Goal: Information Seeking & Learning: Learn about a topic

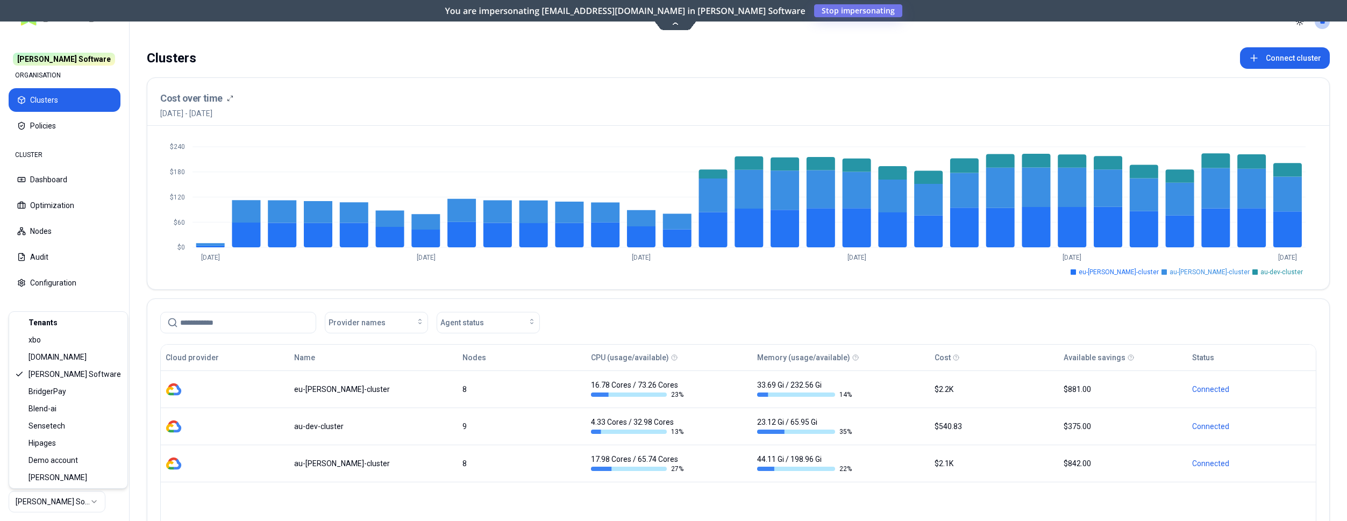
click at [64, 508] on html "Rex Software ORGANISATION Clusters Policies CLUSTER Dashboard Optimization Node…" at bounding box center [673, 260] width 1347 height 521
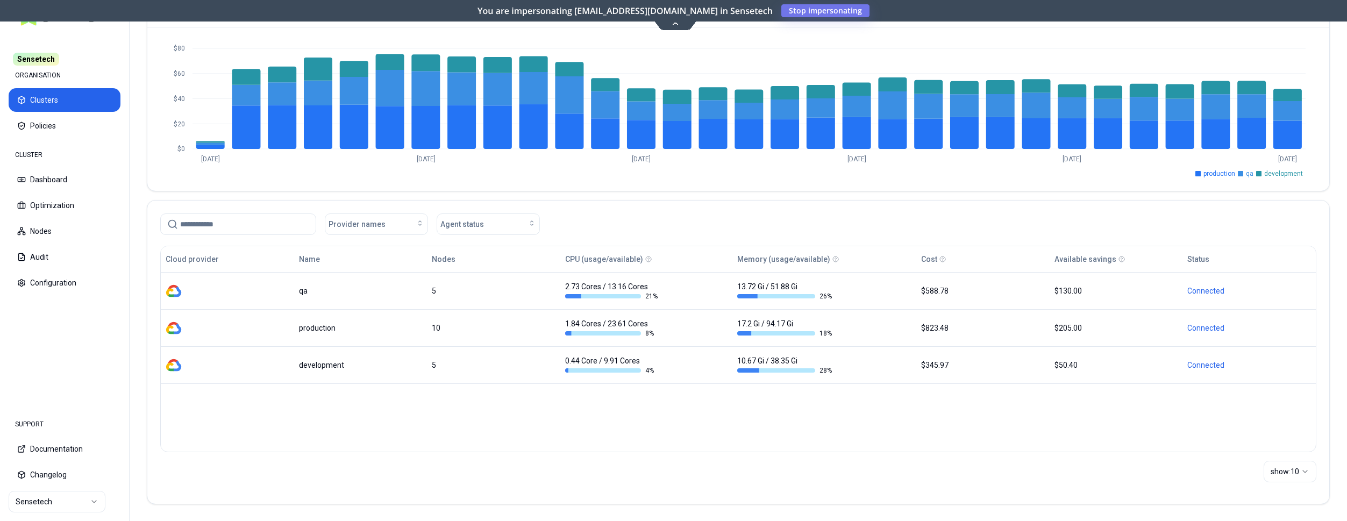
scroll to position [99, 0]
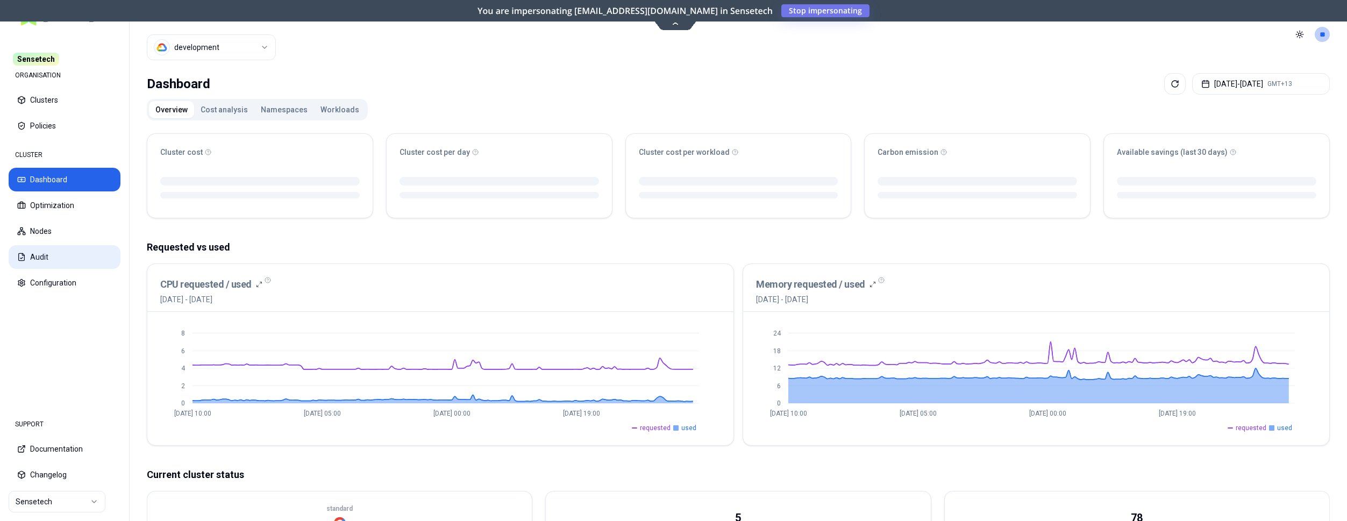
click at [59, 258] on button "Audit" at bounding box center [65, 257] width 112 height 24
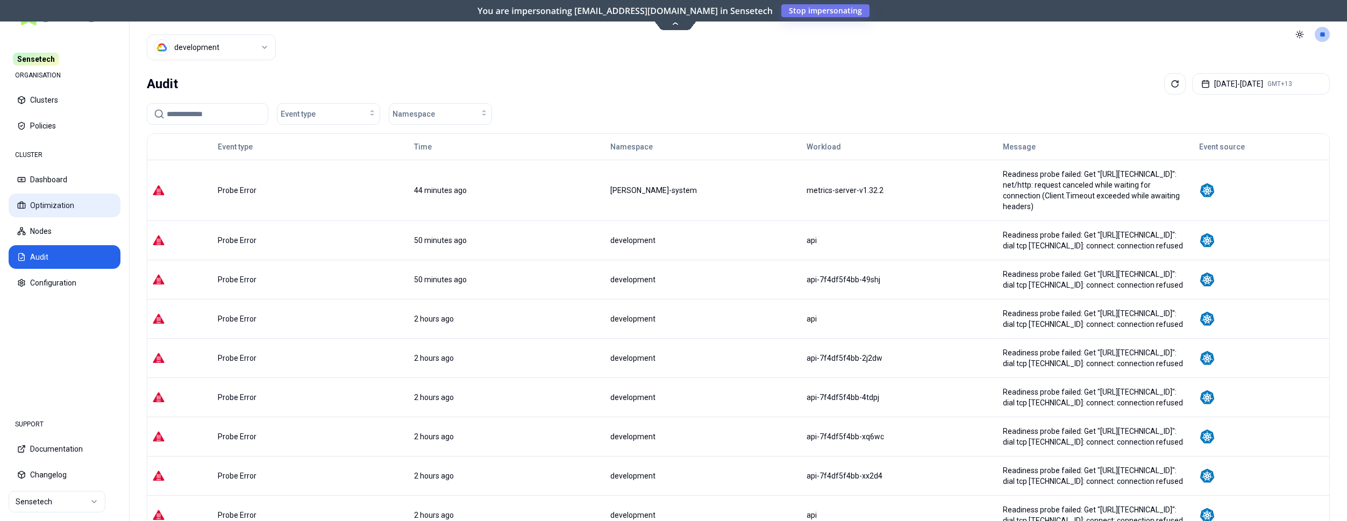
click at [49, 212] on button "Optimization" at bounding box center [65, 206] width 112 height 24
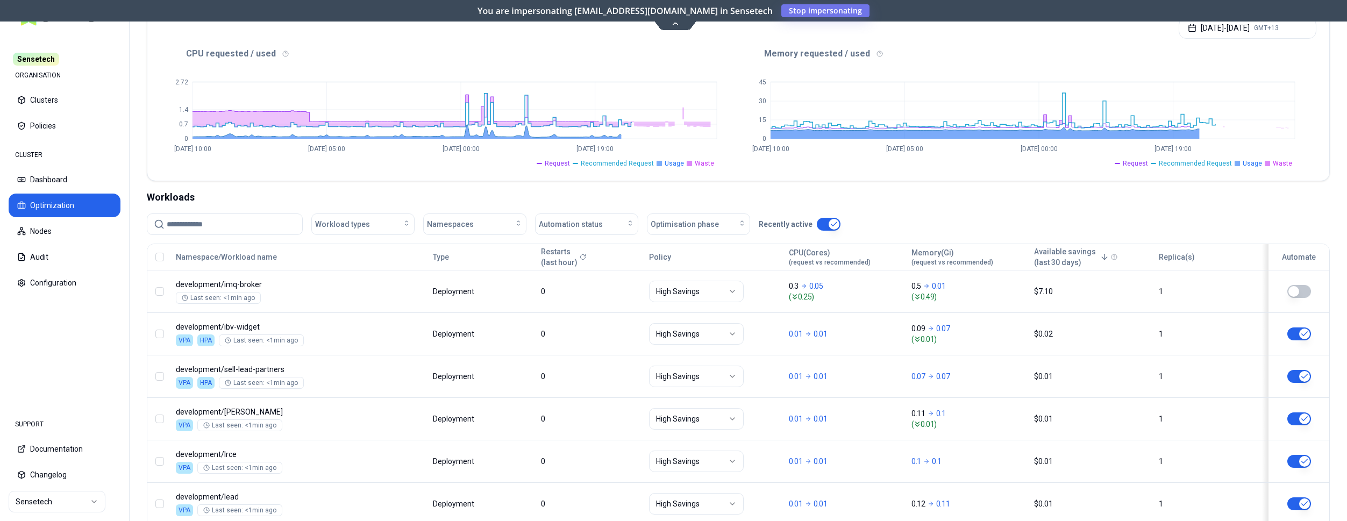
scroll to position [219, 0]
drag, startPoint x: 1229, startPoint y: 129, endPoint x: 1289, endPoint y: 133, distance: 59.9
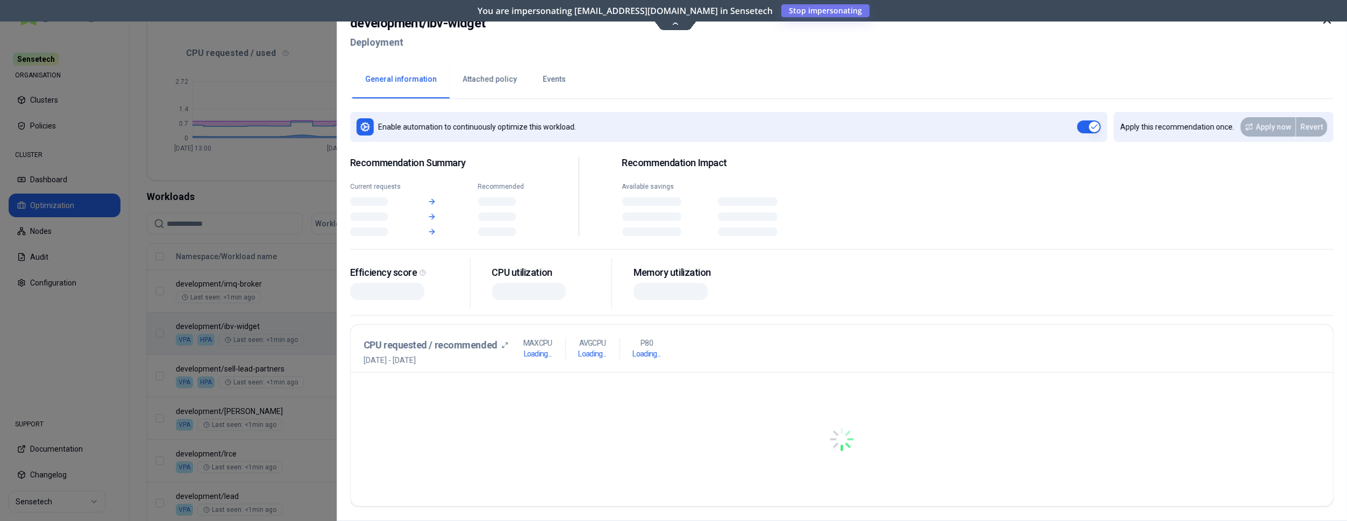
scroll to position [219, 0]
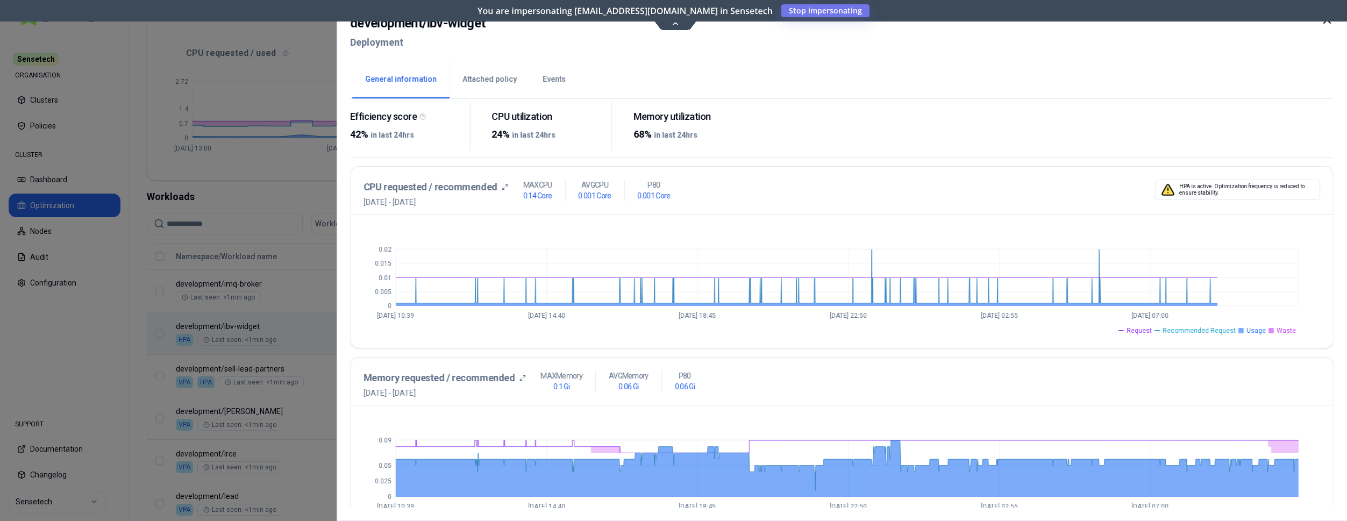
scroll to position [219, 0]
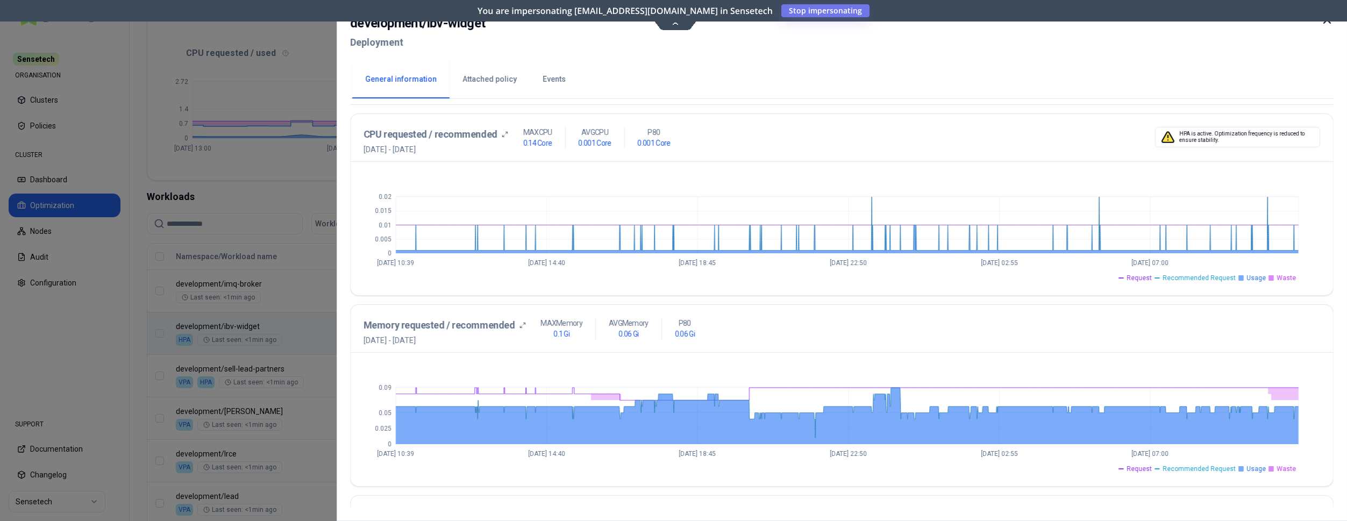
click at [311, 342] on div at bounding box center [673, 260] width 1347 height 521
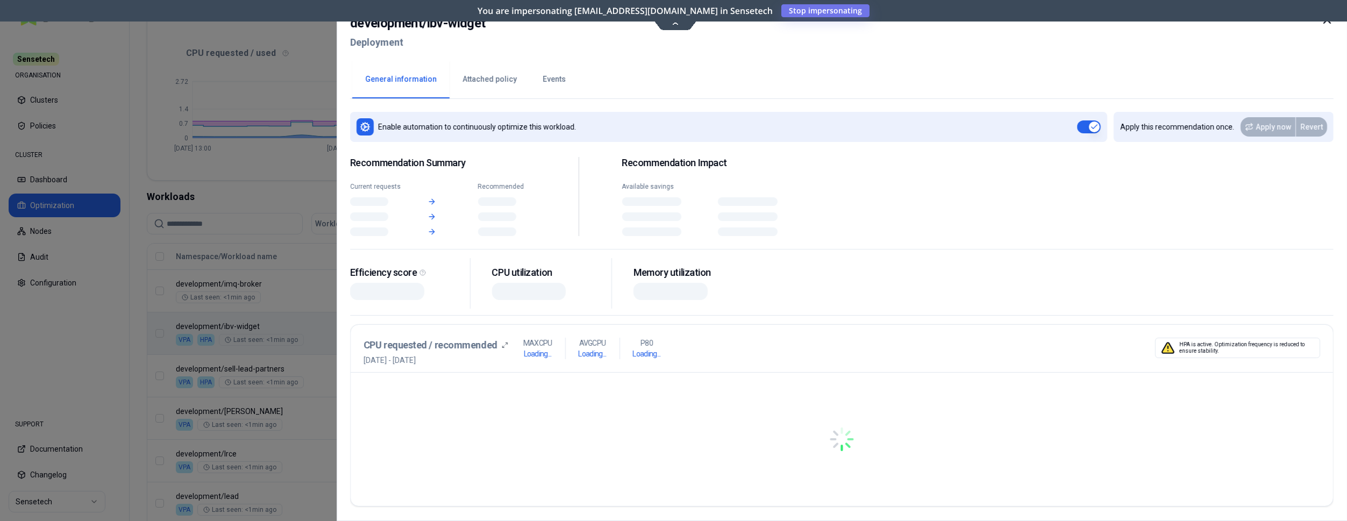
scroll to position [219, 0]
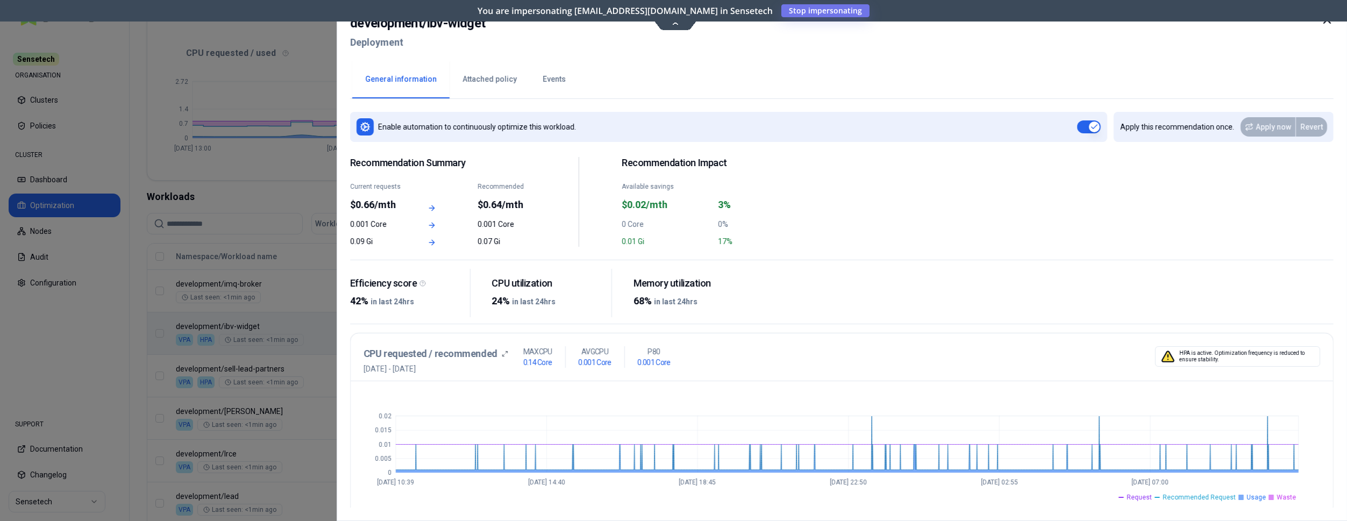
click at [296, 353] on div at bounding box center [673, 260] width 1347 height 521
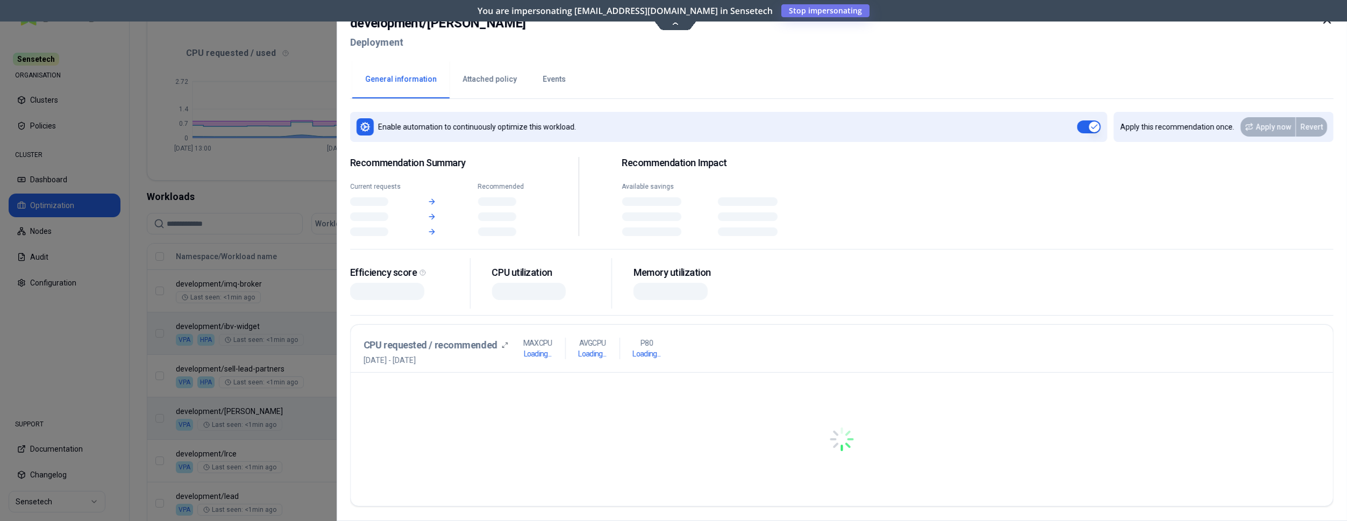
scroll to position [219, 0]
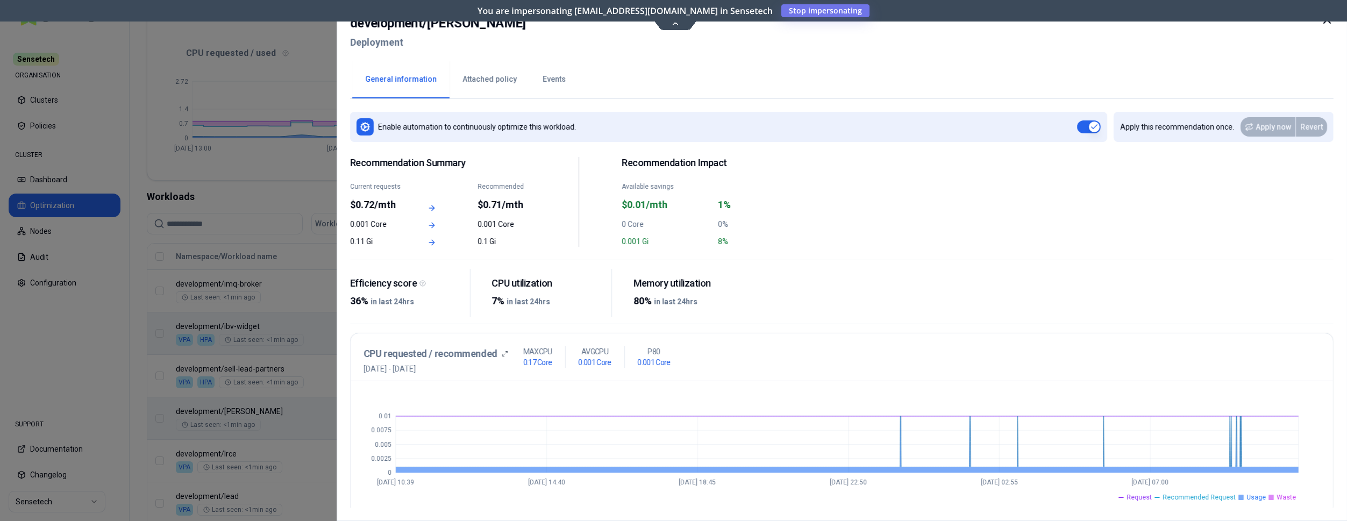
click at [299, 456] on div at bounding box center [673, 260] width 1347 height 521
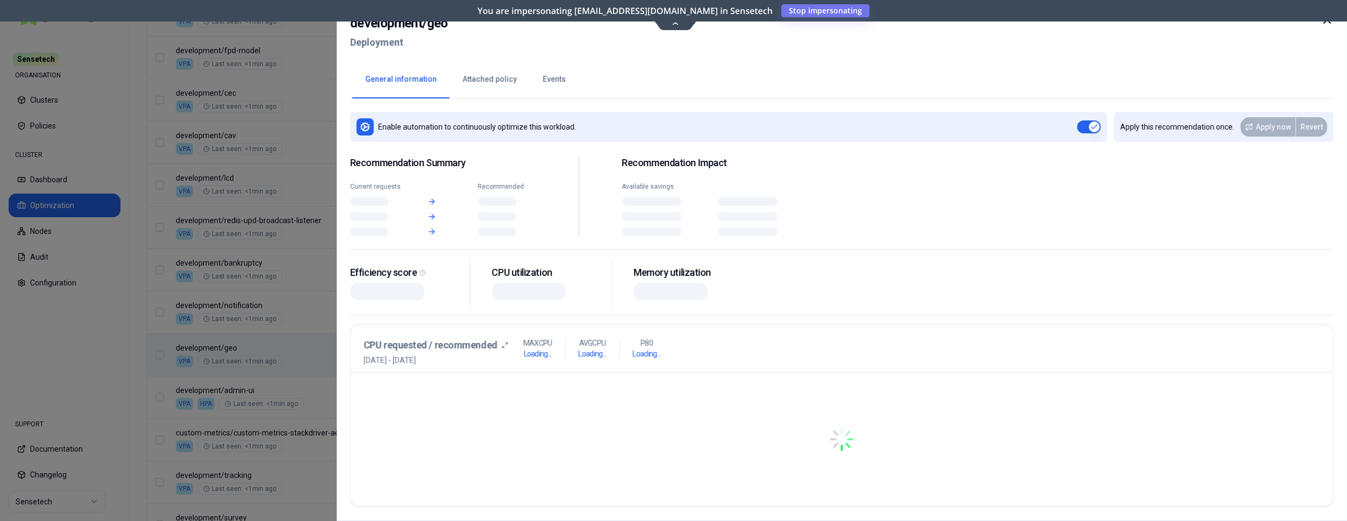
scroll to position [878, 0]
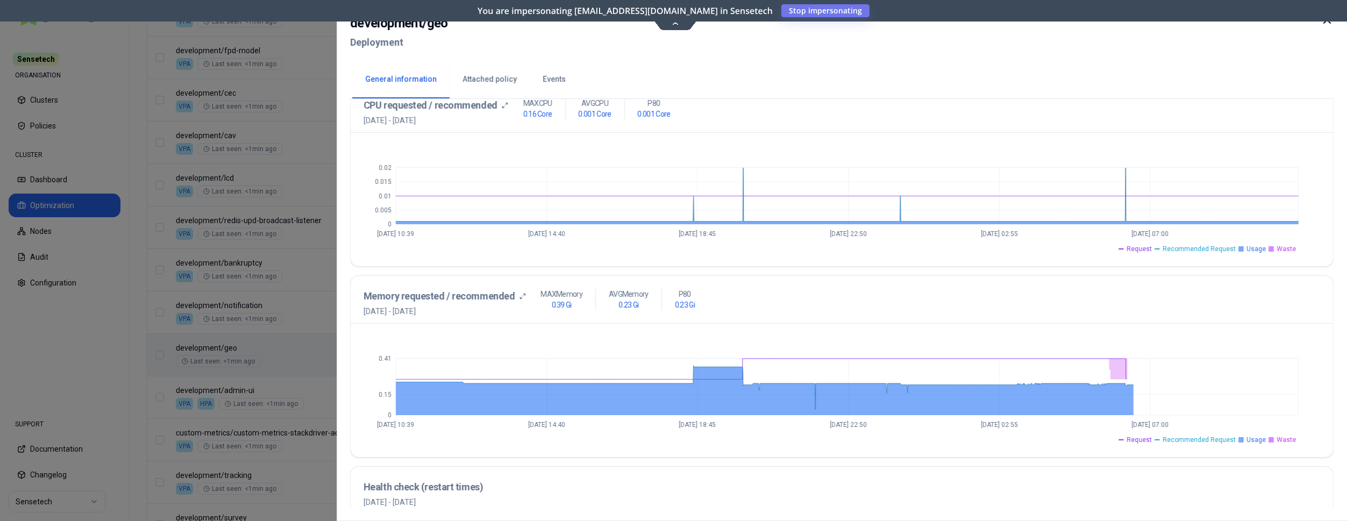
scroll to position [274, 0]
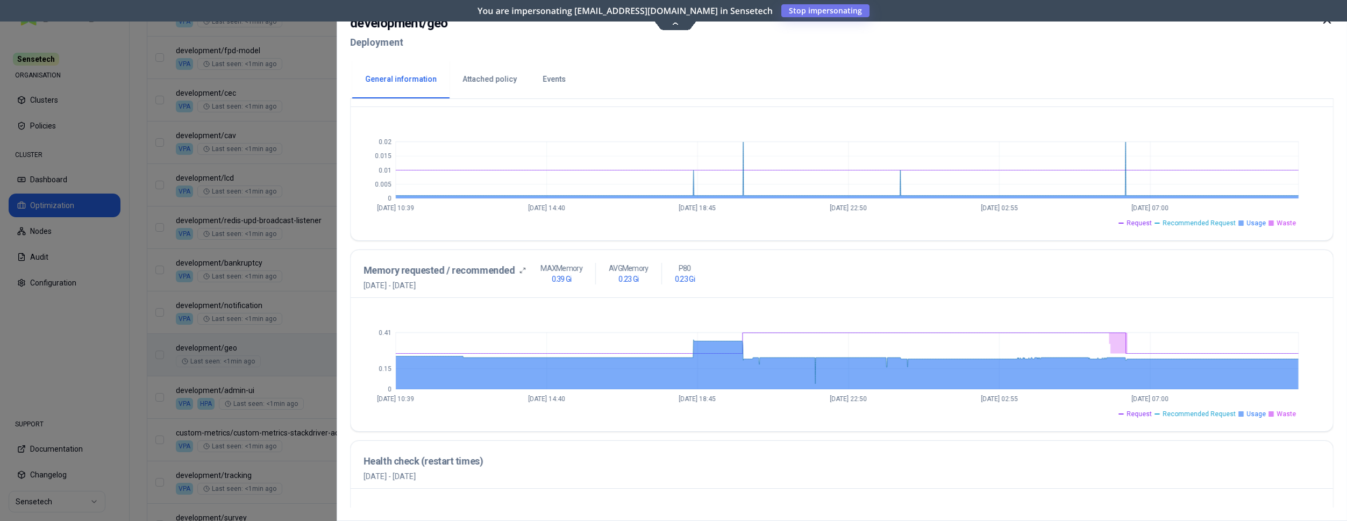
click at [225, 311] on div at bounding box center [673, 260] width 1347 height 521
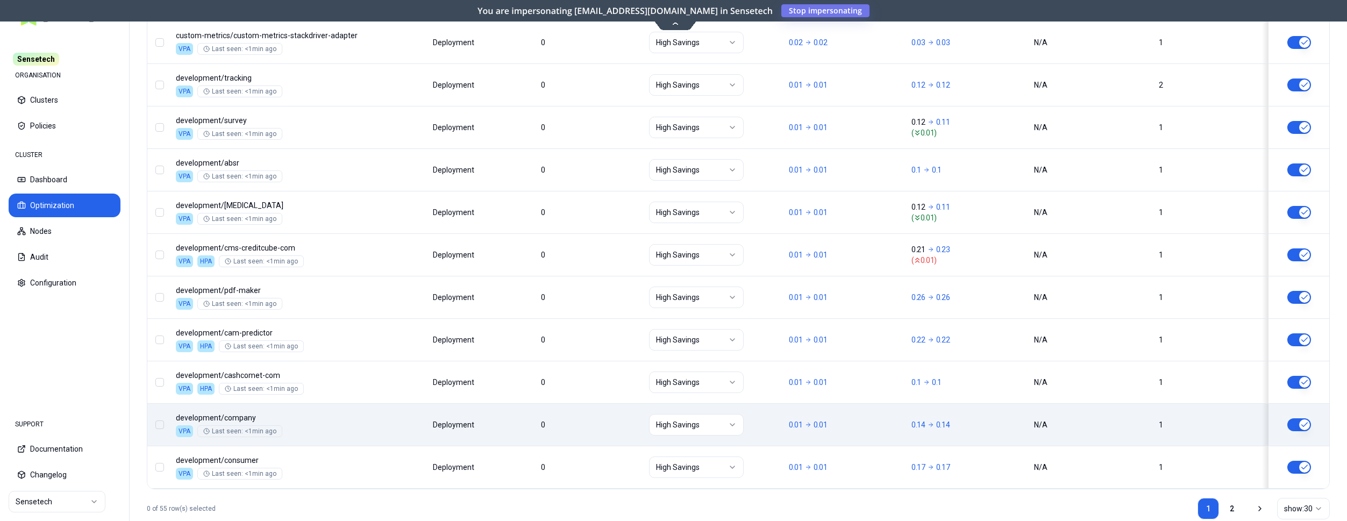
scroll to position [1299, 0]
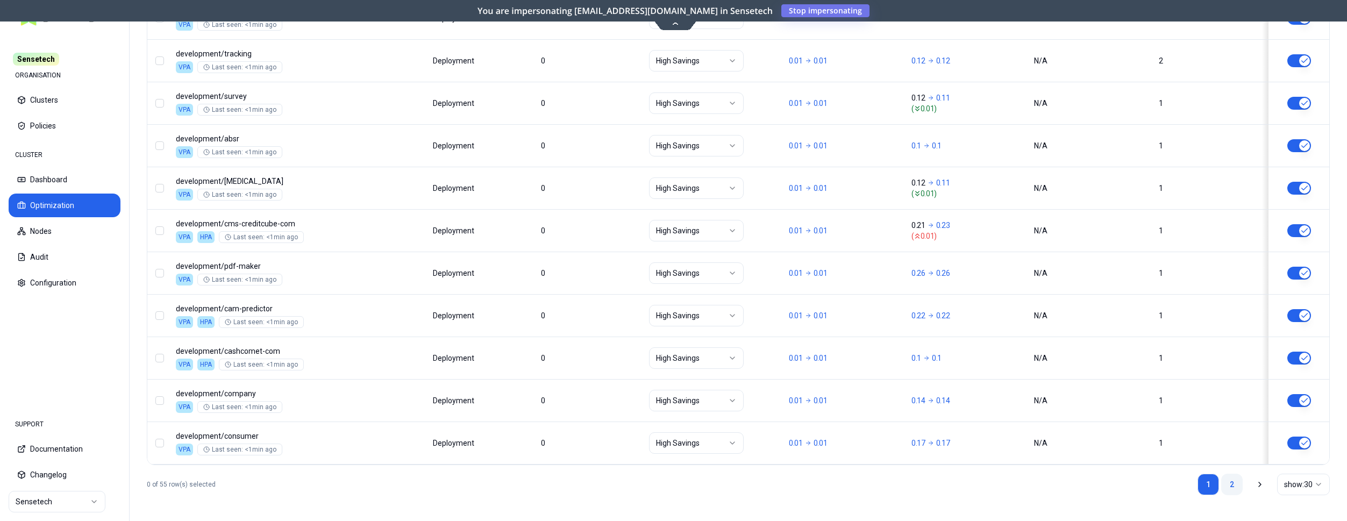
click at [1227, 480] on link "2" at bounding box center [1232, 485] width 22 height 22
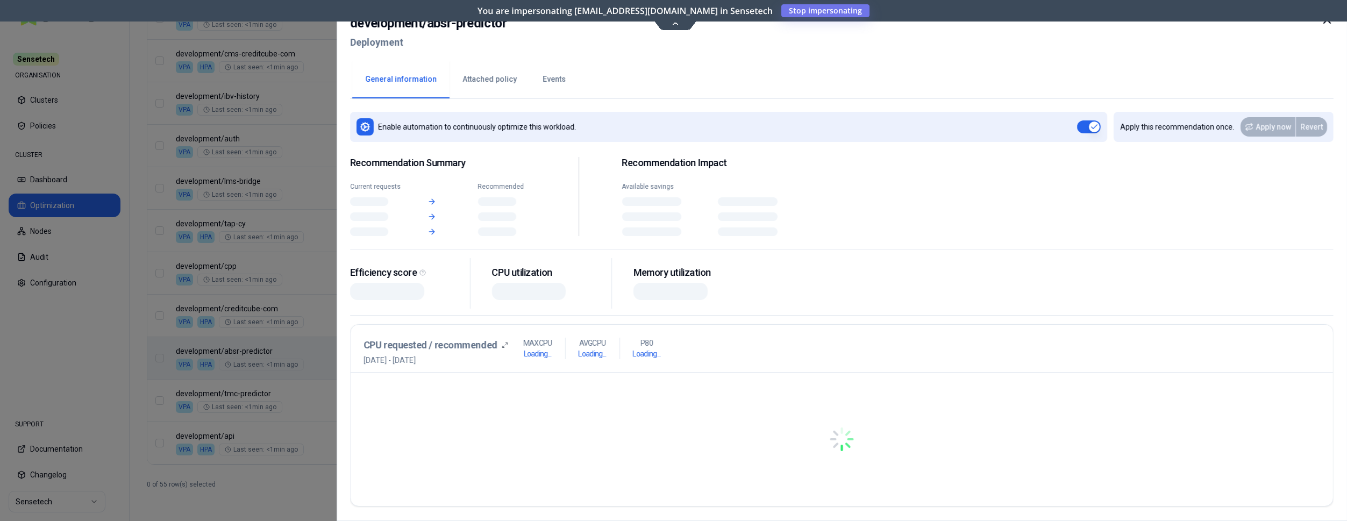
scroll to position [1087, 0]
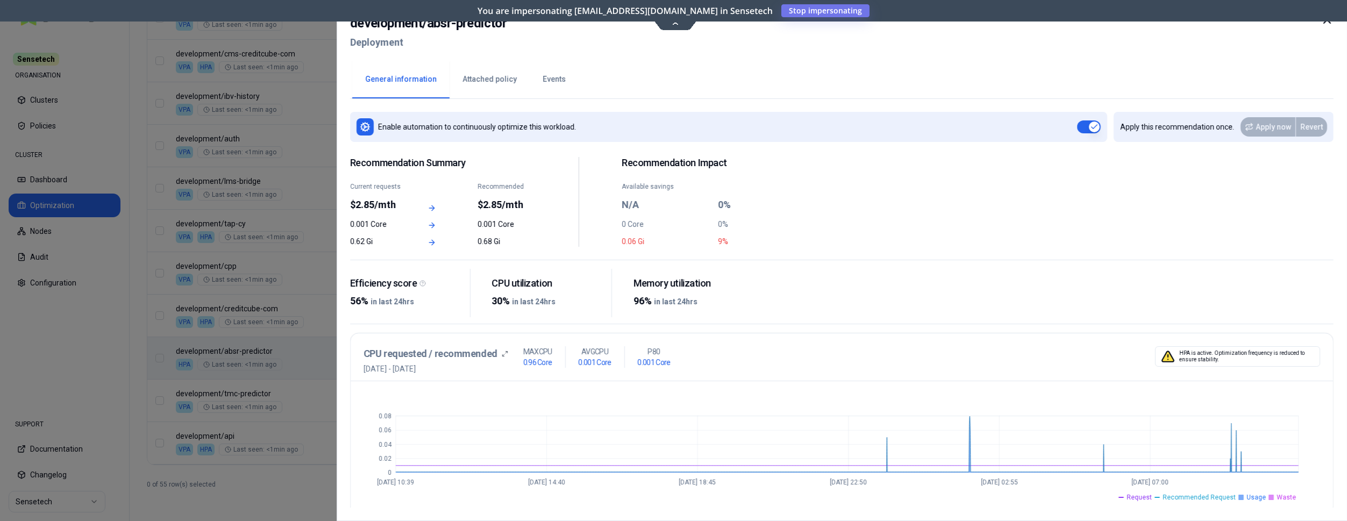
click at [1327, 22] on icon at bounding box center [1327, 19] width 13 height 13
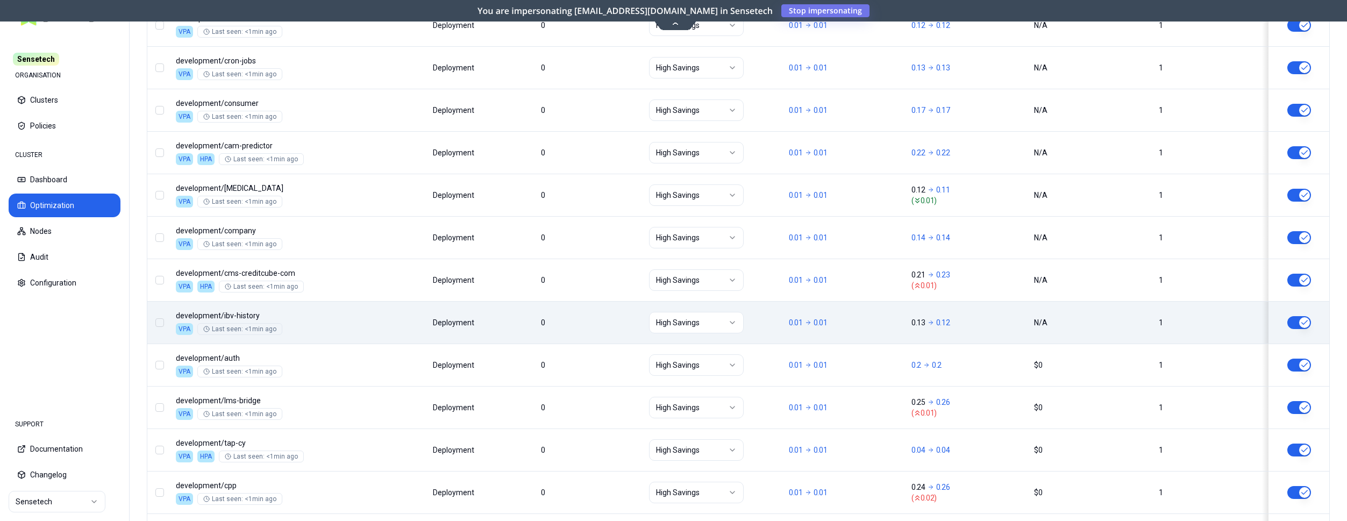
scroll to position [1087, 0]
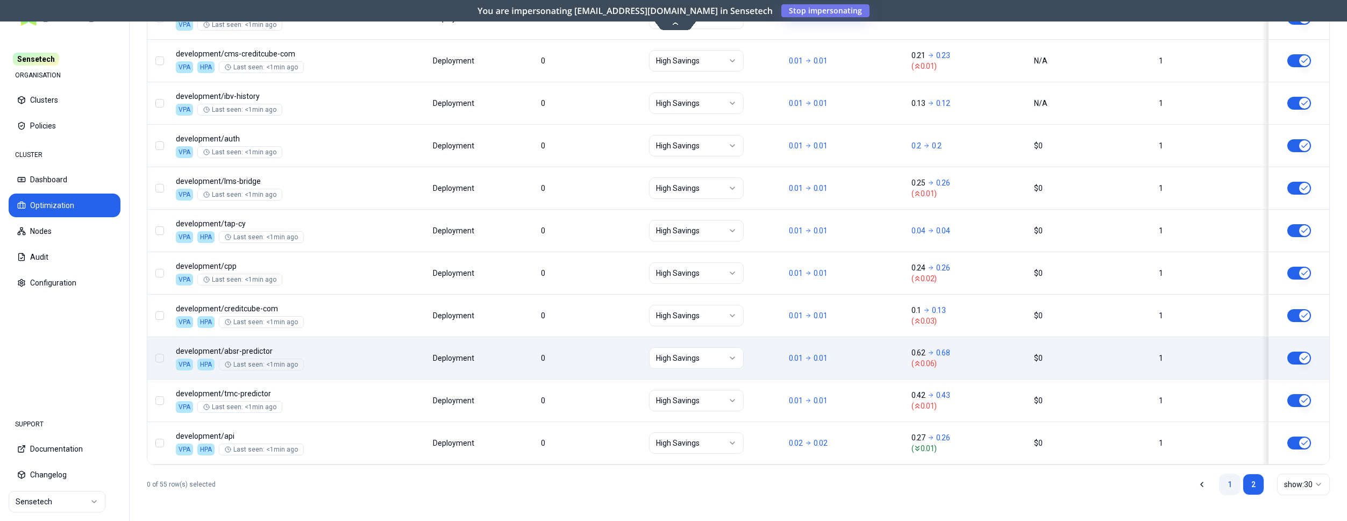
click at [1236, 484] on link "1" at bounding box center [1230, 485] width 22 height 22
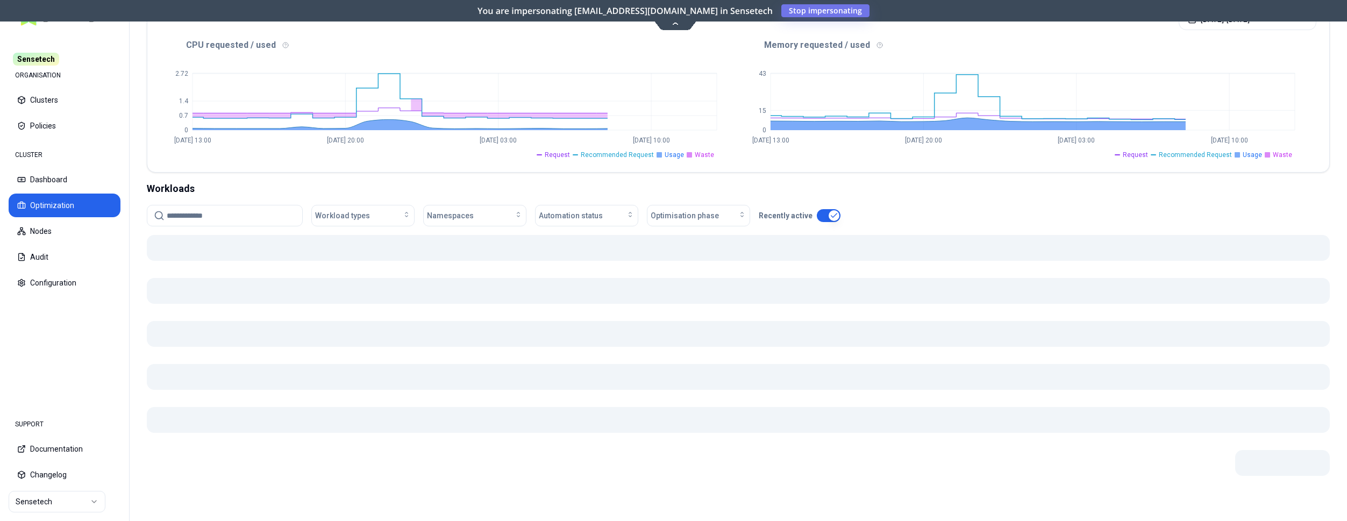
scroll to position [228, 0]
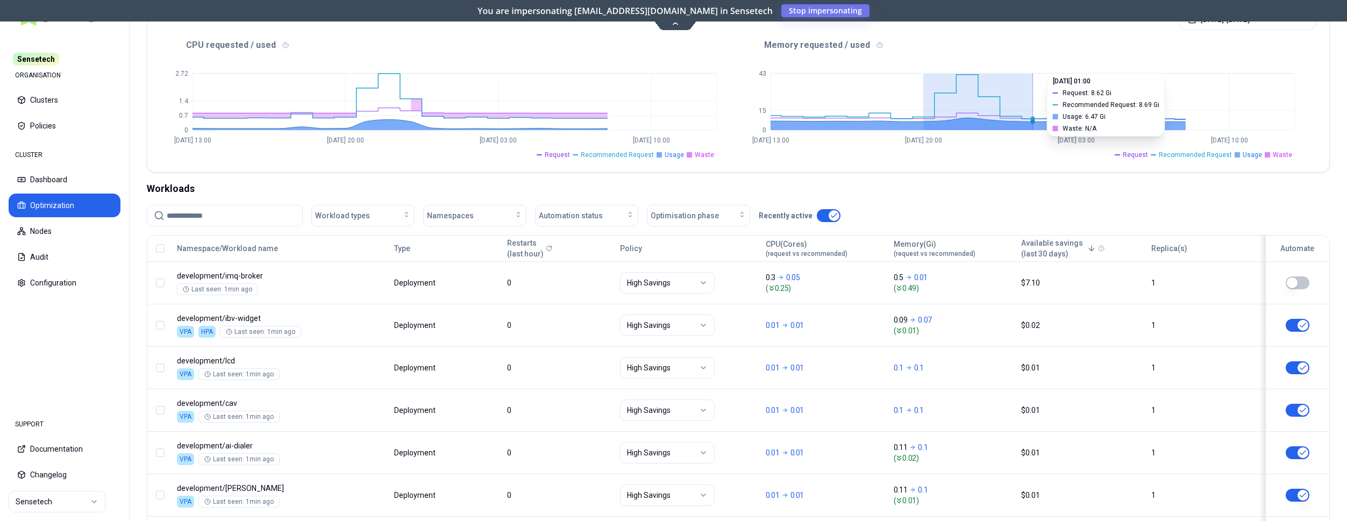
drag, startPoint x: 927, startPoint y: 105, endPoint x: 1028, endPoint y: 109, distance: 101.7
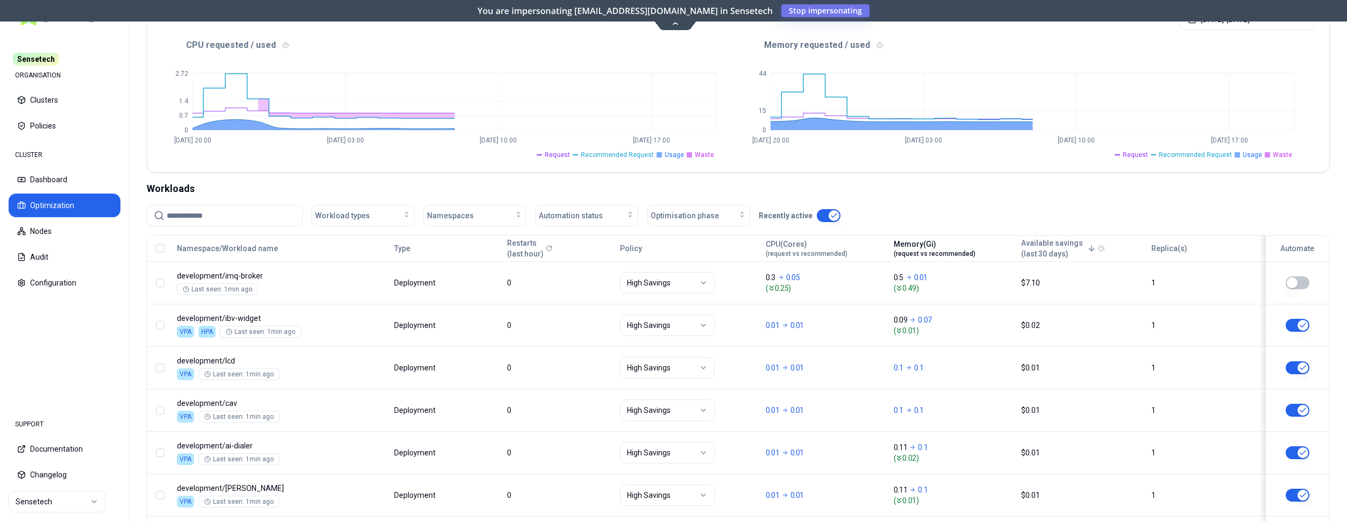
click at [949, 250] on span "(request vs recommended)" at bounding box center [935, 254] width 82 height 9
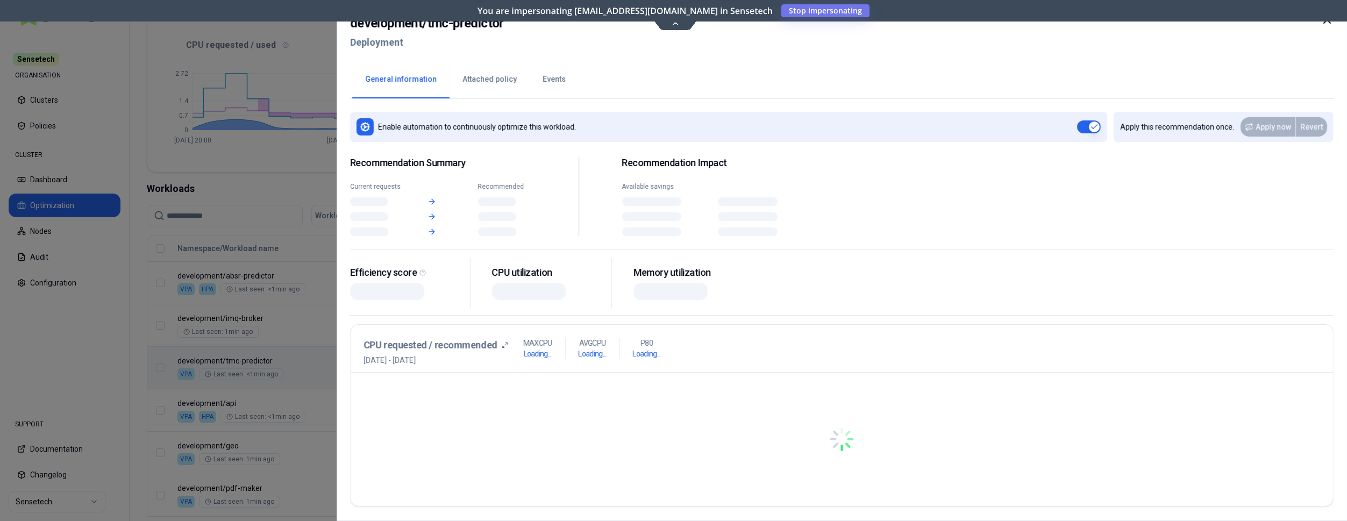
scroll to position [228, 0]
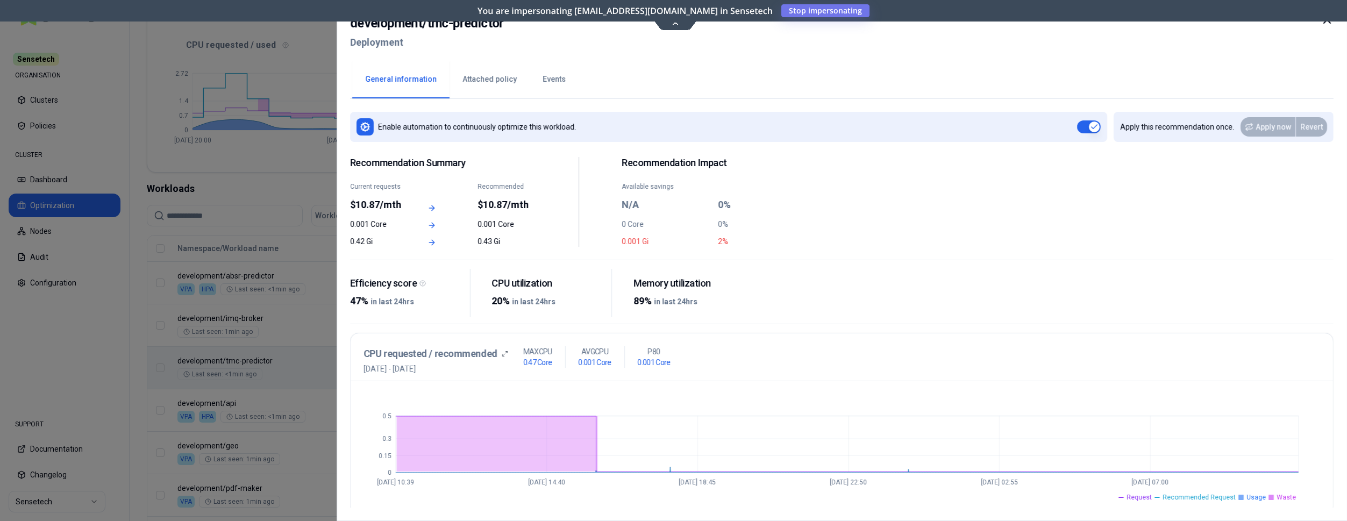
click at [1327, 22] on icon at bounding box center [1327, 19] width 13 height 13
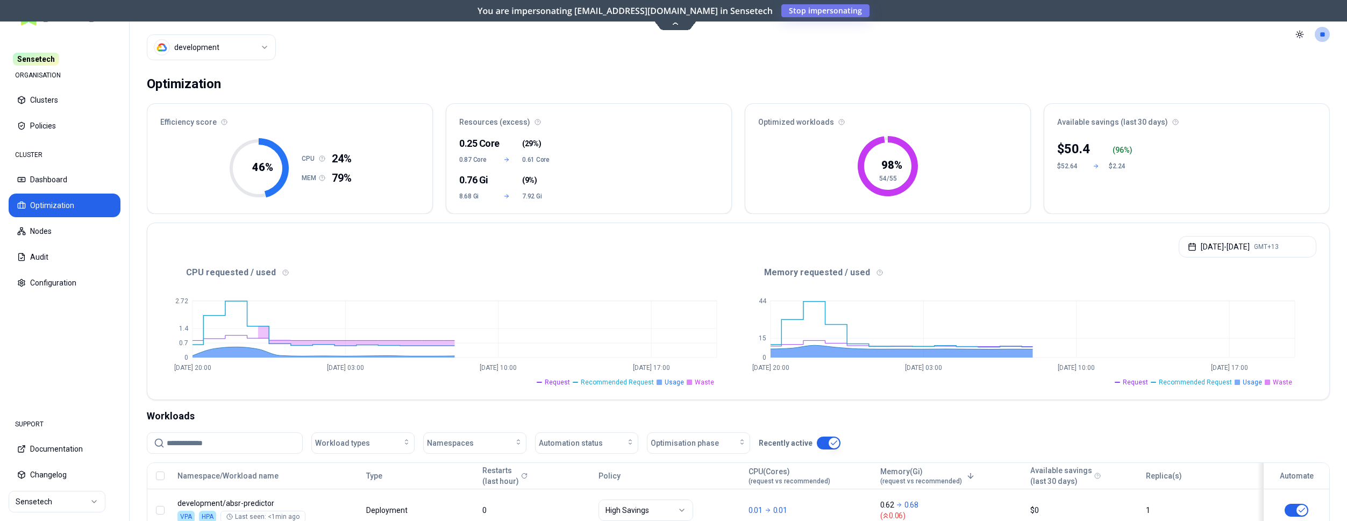
click at [245, 49] on html "Sensetech ORGANISATION Clusters Policies CLUSTER Dashboard Optimization Nodes A…" at bounding box center [673, 260] width 1347 height 521
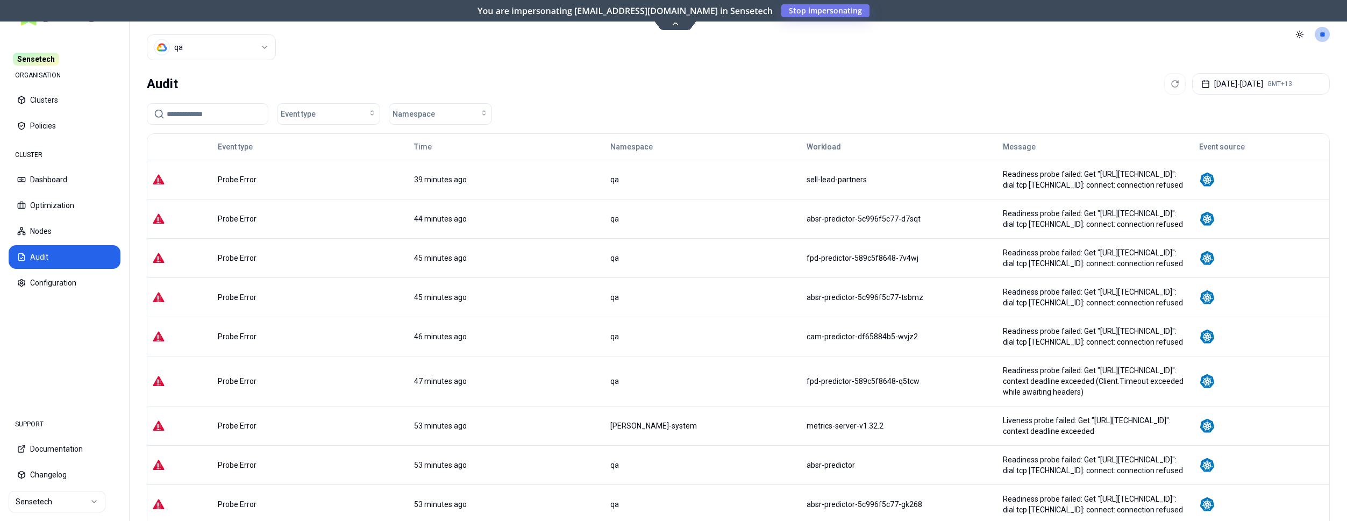
click at [243, 48] on html "Sensetech ORGANISATION Clusters Policies CLUSTER Dashboard Optimization Nodes A…" at bounding box center [673, 260] width 1347 height 521
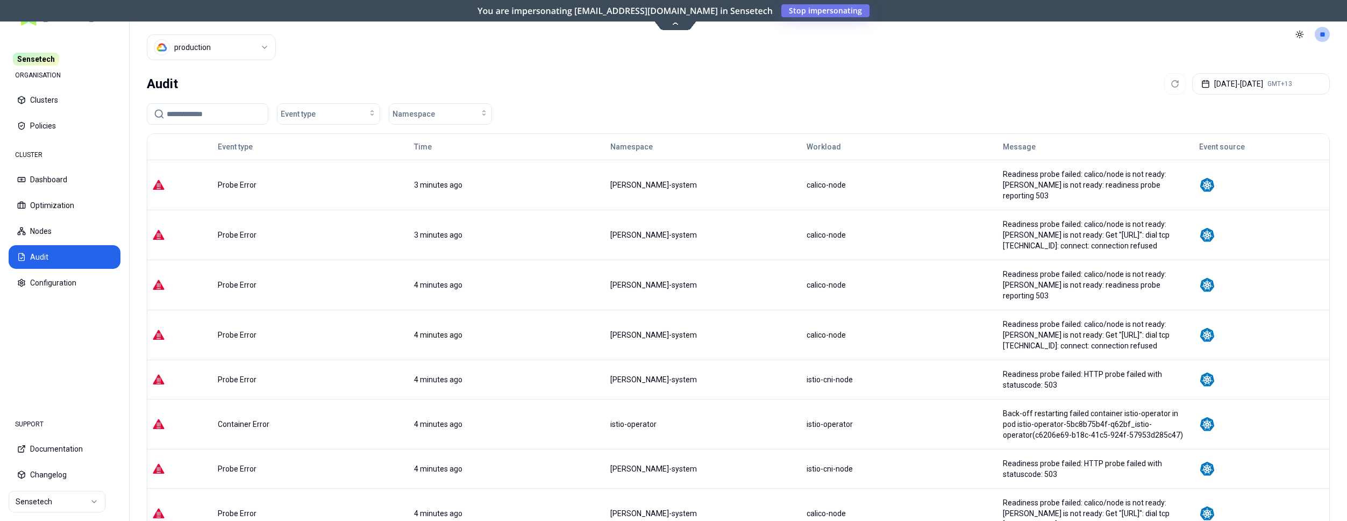
scroll to position [97, 0]
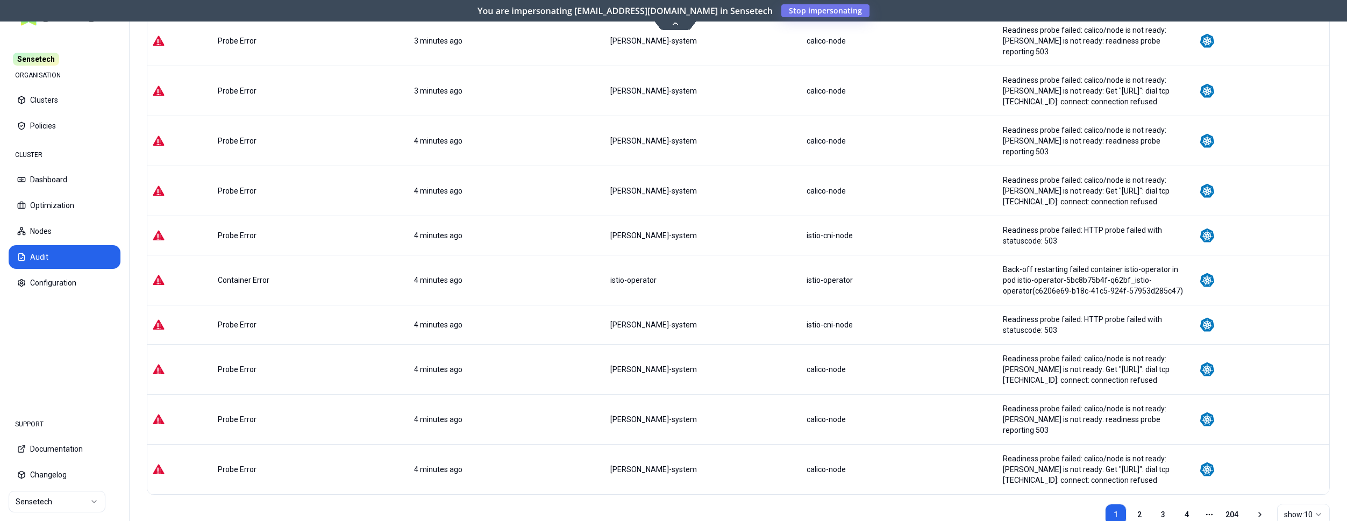
click at [1145, 504] on link "2" at bounding box center [1140, 515] width 22 height 22
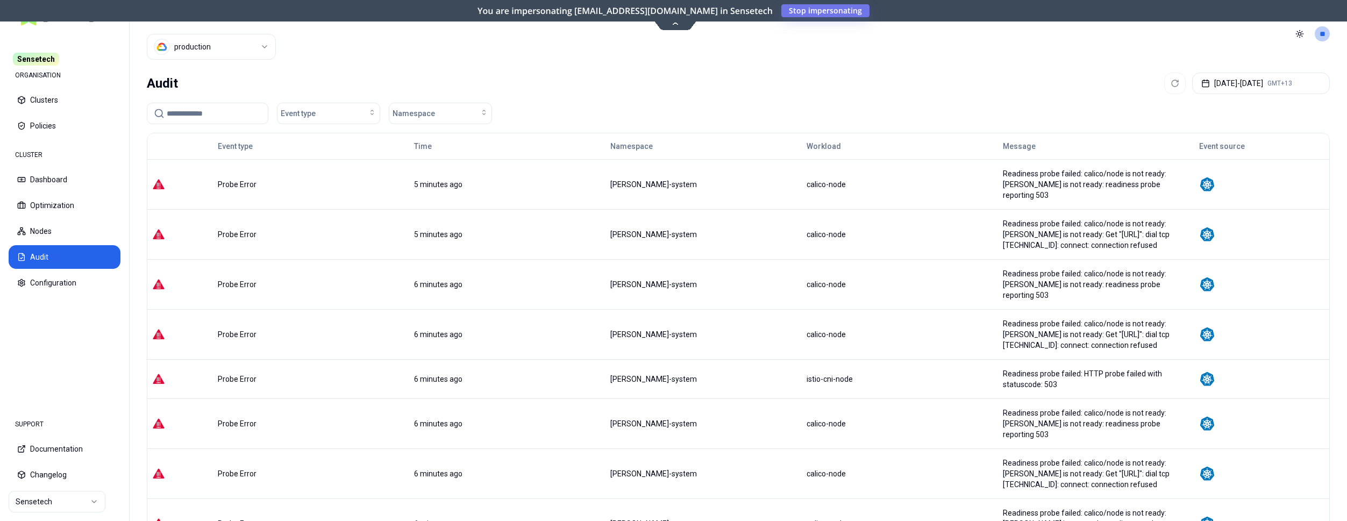
scroll to position [0, 0]
click at [208, 41] on html "Sensetech ORGANISATION Clusters Policies CLUSTER Dashboard Optimization Nodes A…" at bounding box center [673, 260] width 1347 height 521
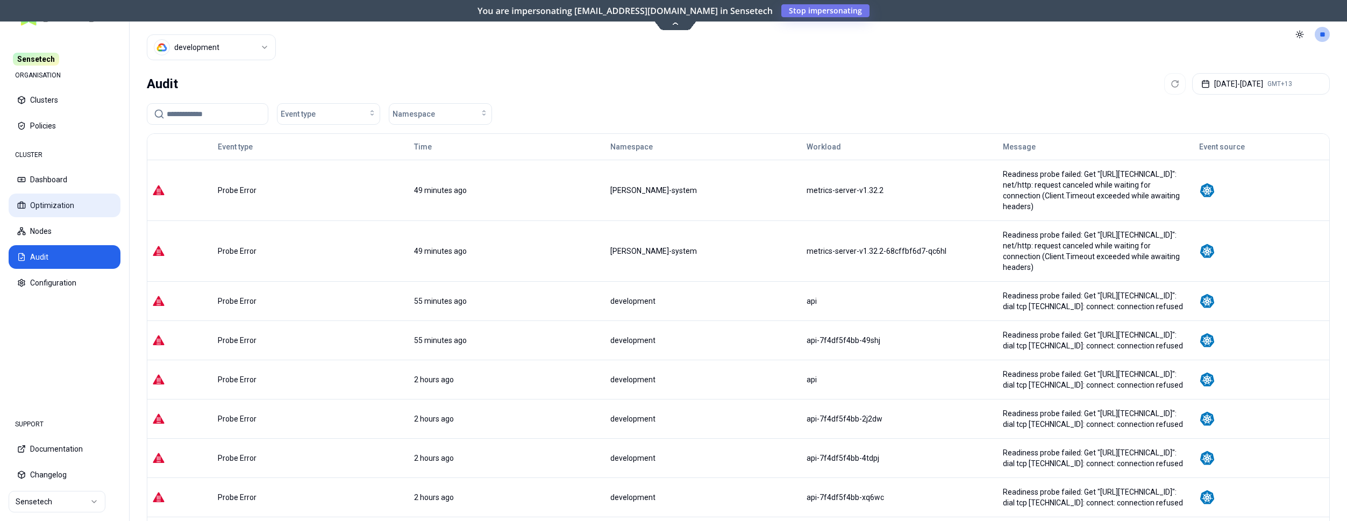
click at [54, 209] on button "Optimization" at bounding box center [65, 206] width 112 height 24
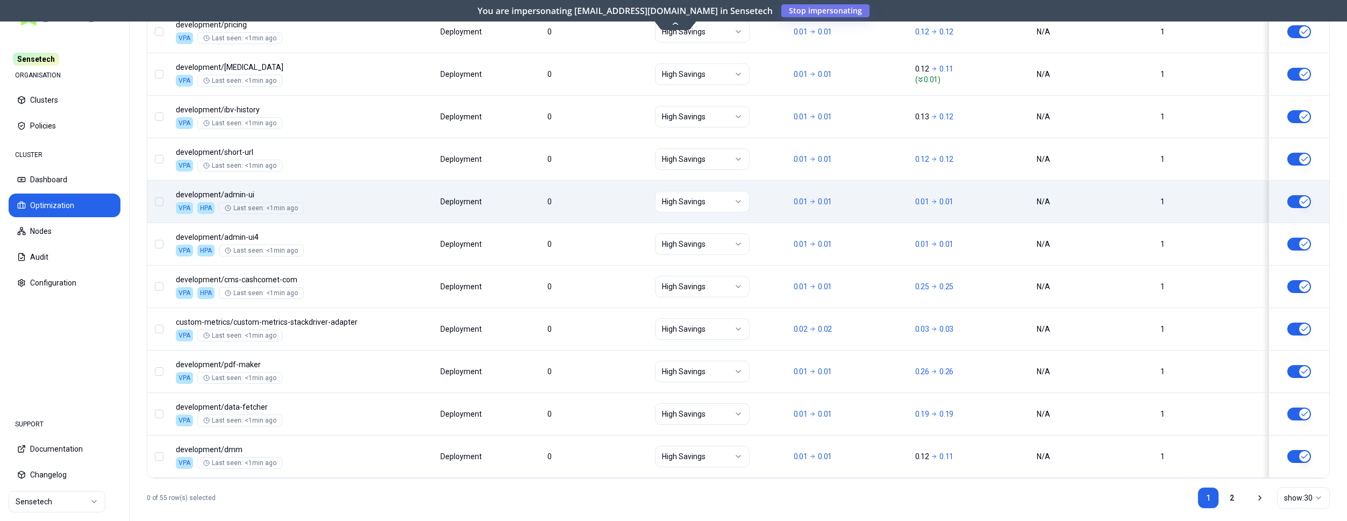
scroll to position [1299, 0]
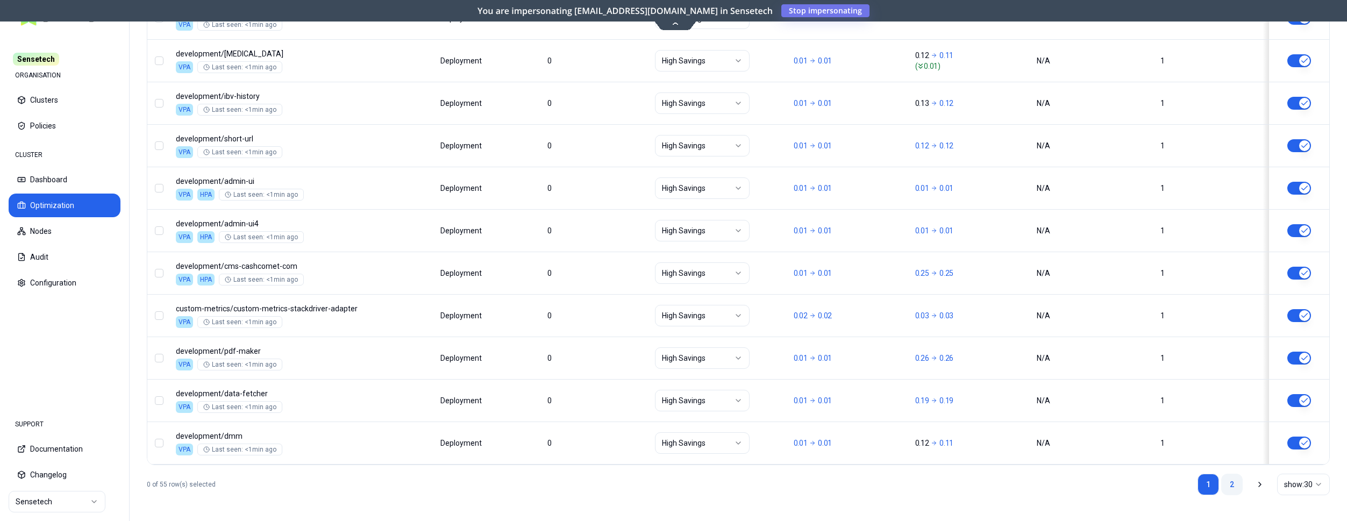
click at [1227, 482] on link "2" at bounding box center [1232, 485] width 22 height 22
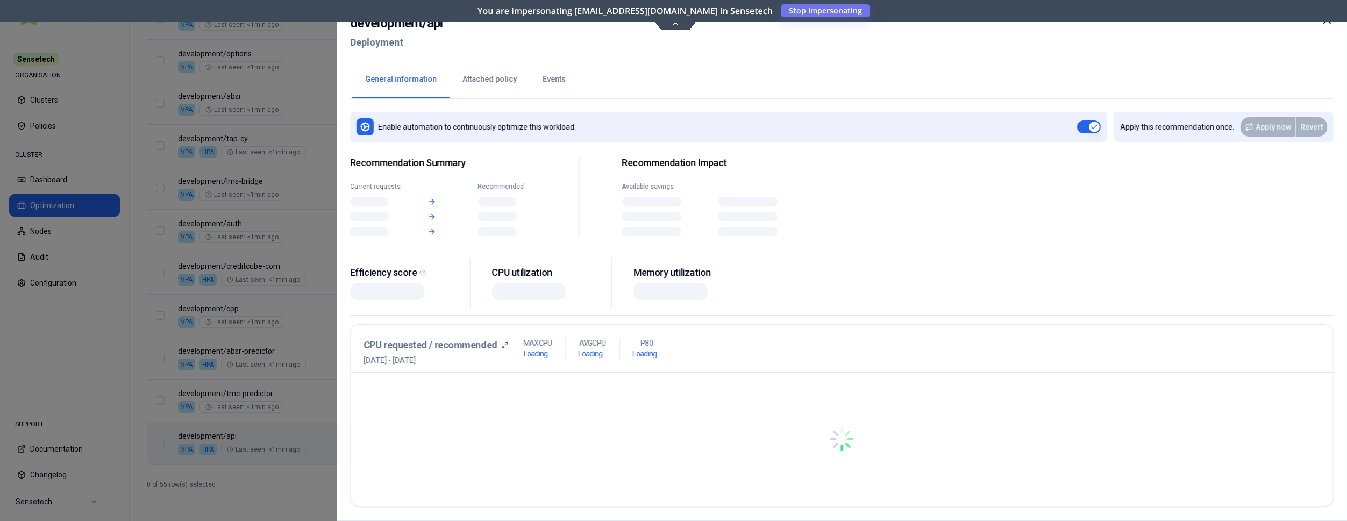
scroll to position [1087, 0]
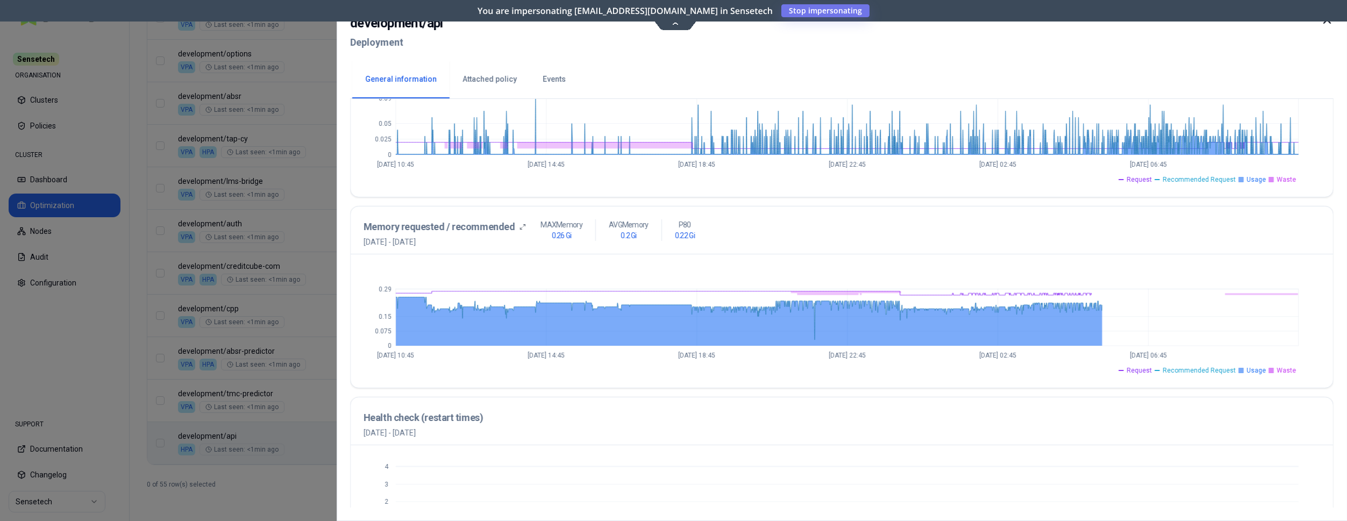
scroll to position [329, 0]
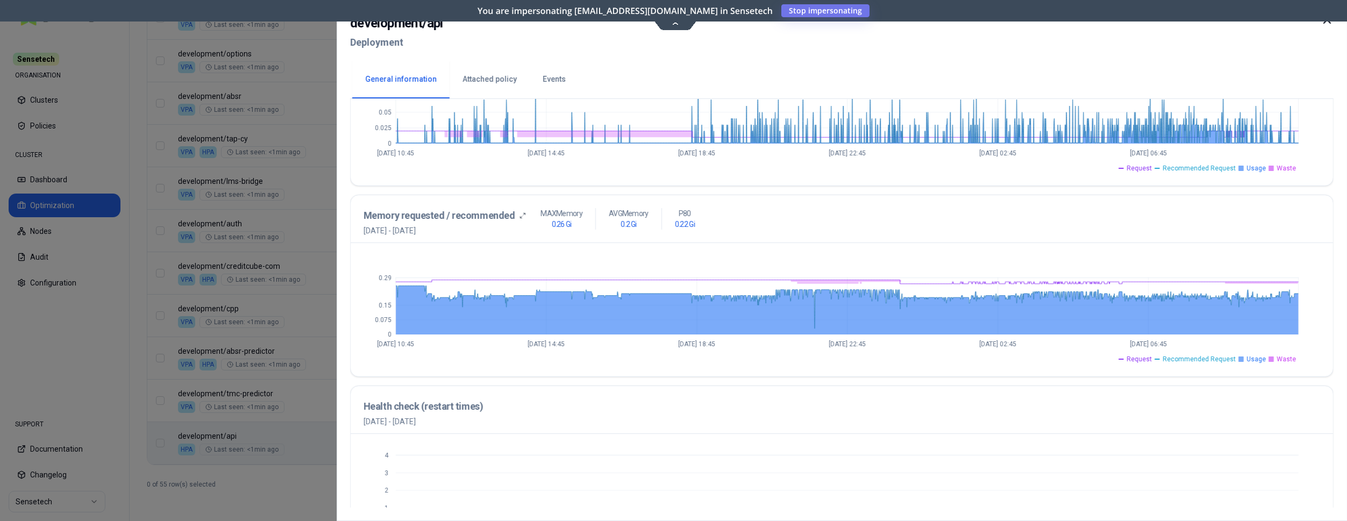
click at [233, 404] on div at bounding box center [673, 260] width 1347 height 521
click at [281, 390] on div at bounding box center [673, 260] width 1347 height 521
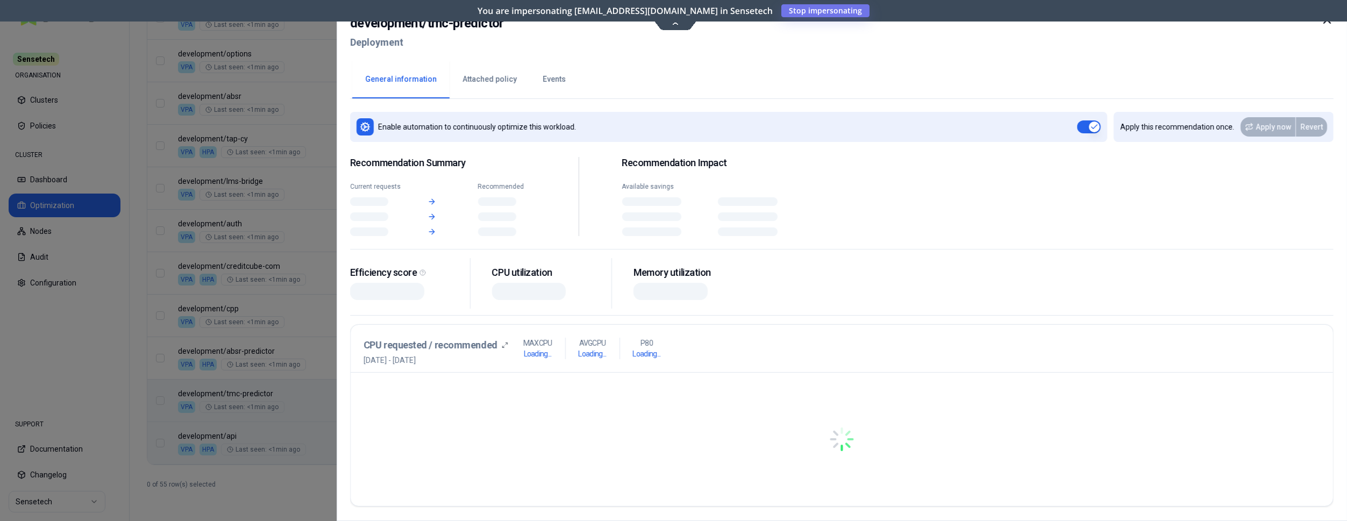
scroll to position [1087, 0]
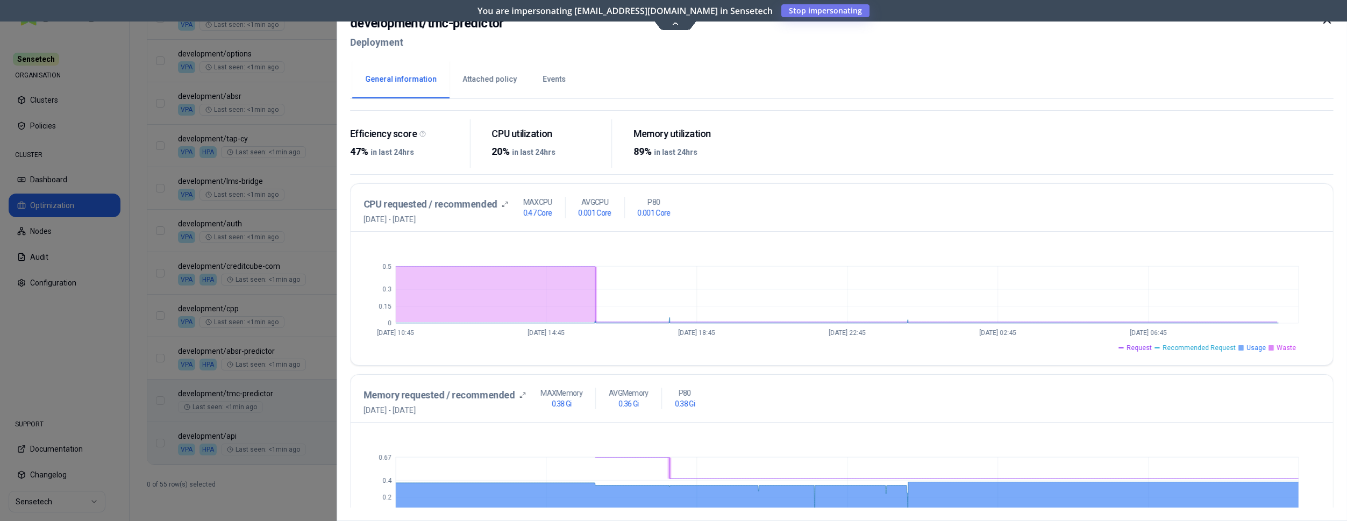
scroll to position [165, 0]
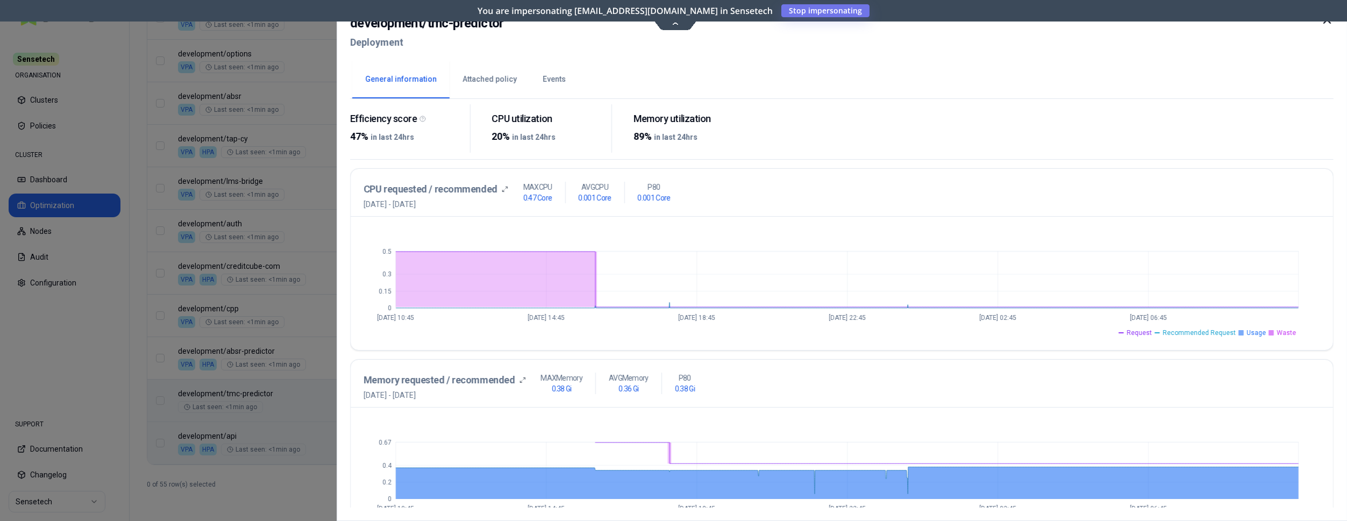
click at [304, 369] on div at bounding box center [673, 260] width 1347 height 521
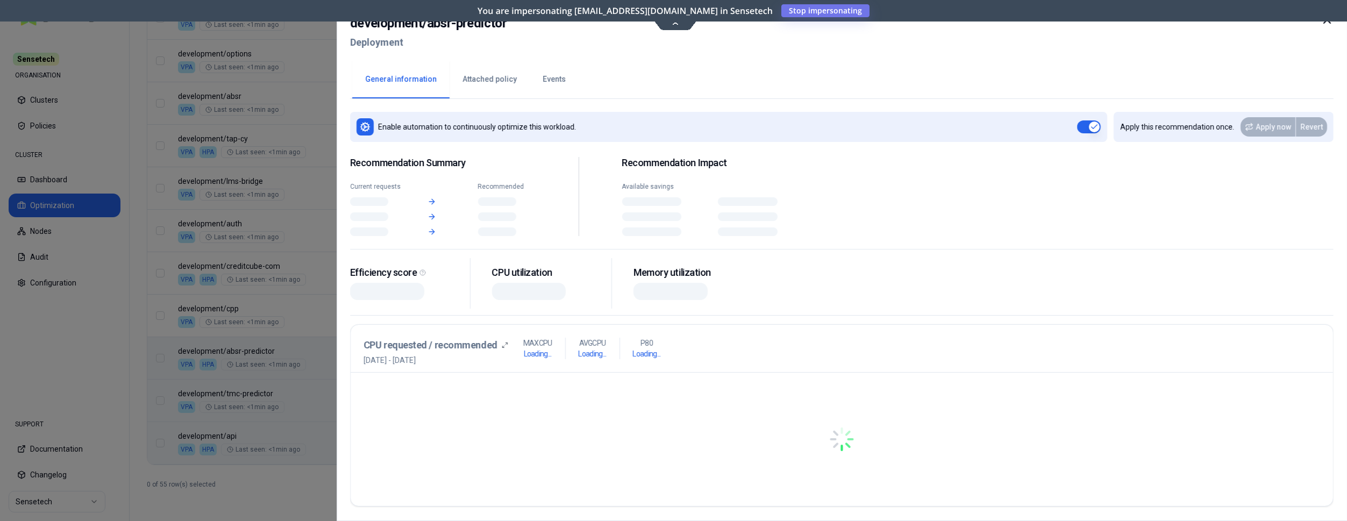
scroll to position [1087, 0]
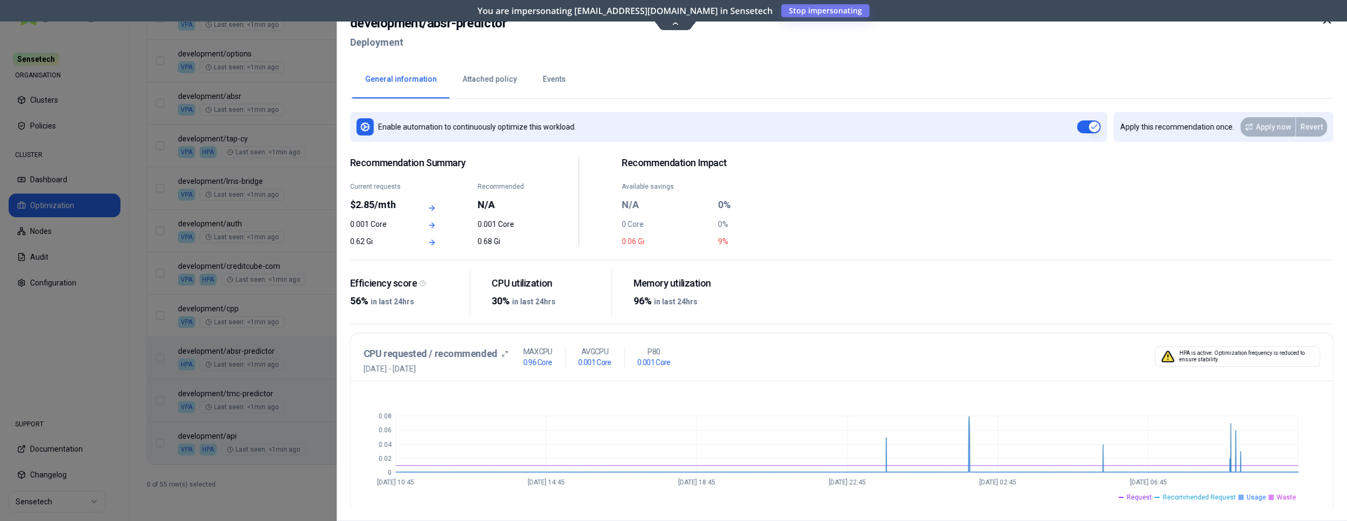
click at [307, 317] on div at bounding box center [673, 260] width 1347 height 521
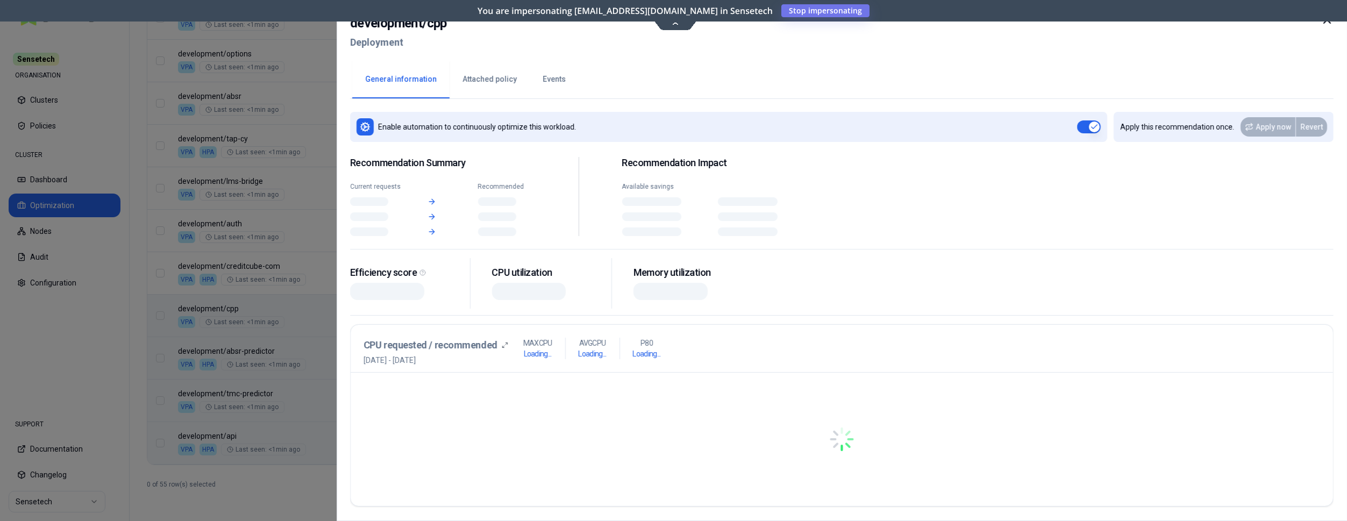
scroll to position [1087, 0]
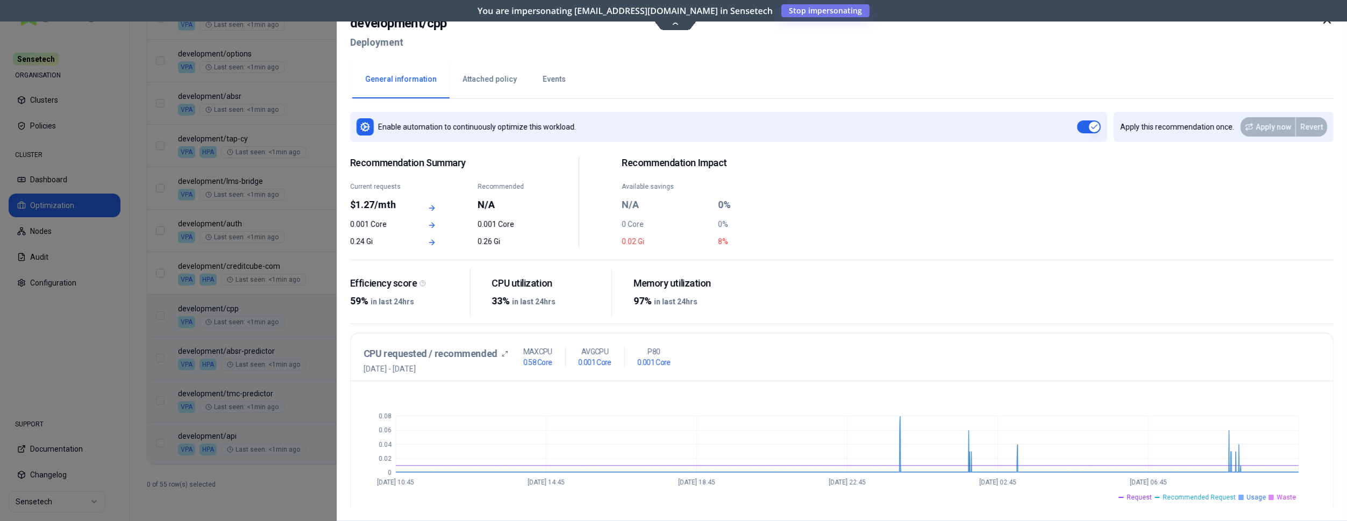
click at [676, 22] on div "development / cpp Deployment" at bounding box center [842, 35] width 984 height 45
click at [672, 23] on div "development / cpp Deployment" at bounding box center [842, 35] width 984 height 45
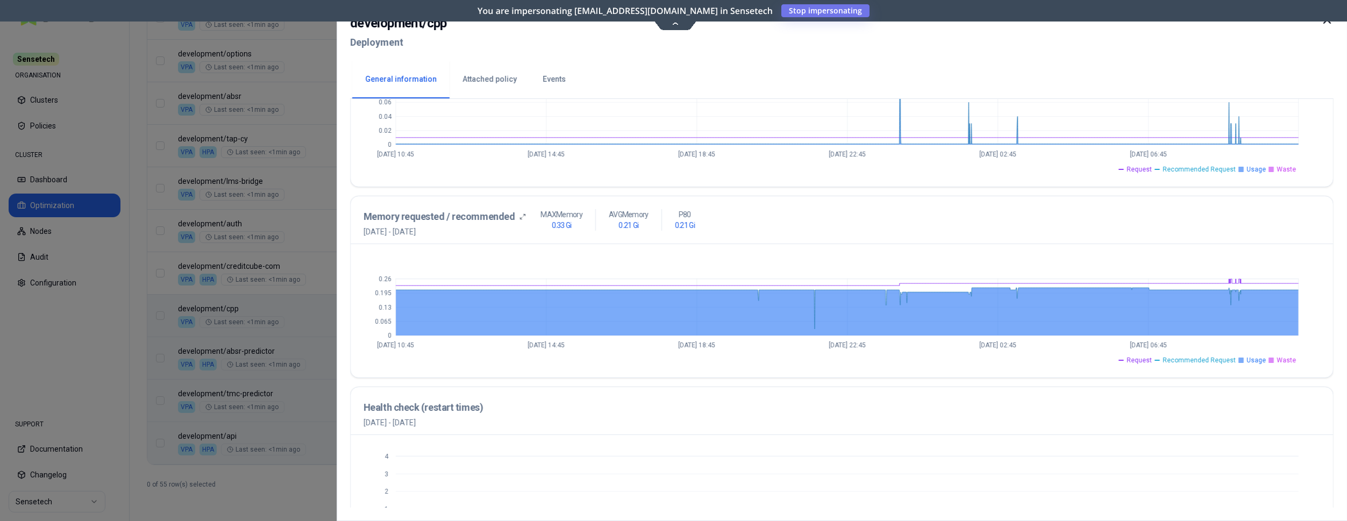
scroll to position [60, 0]
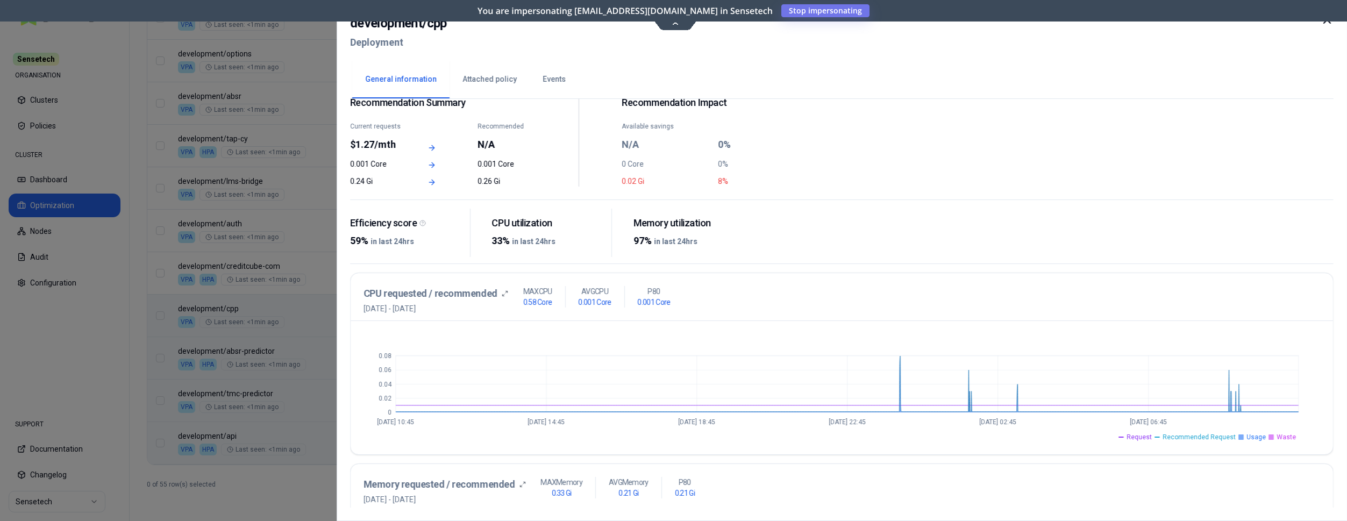
click at [330, 321] on div at bounding box center [673, 260] width 1347 height 521
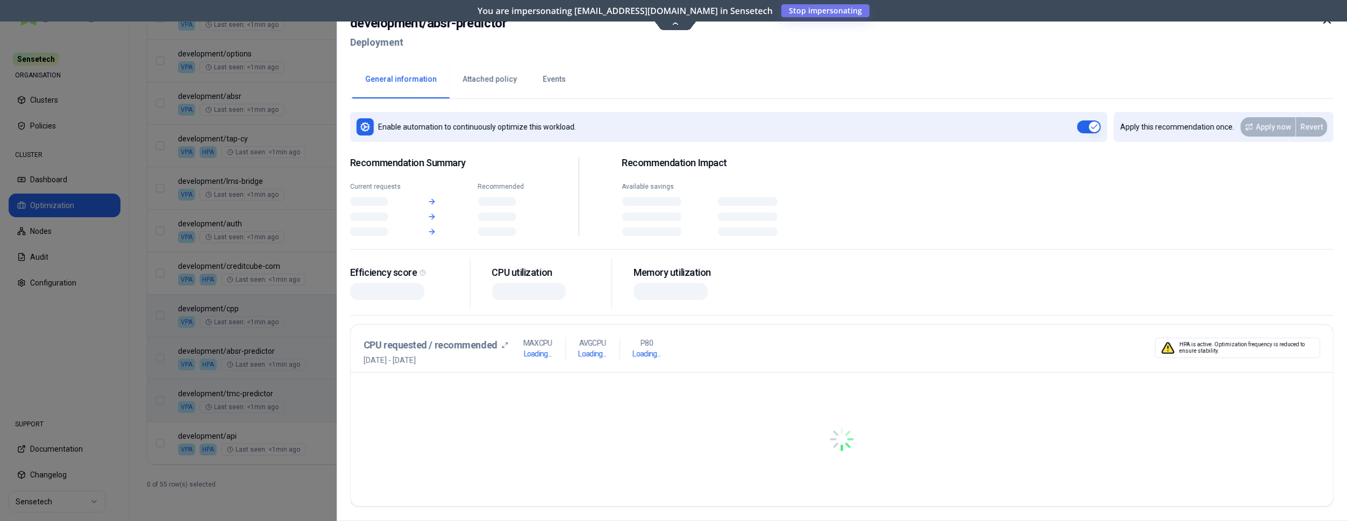
scroll to position [1087, 0]
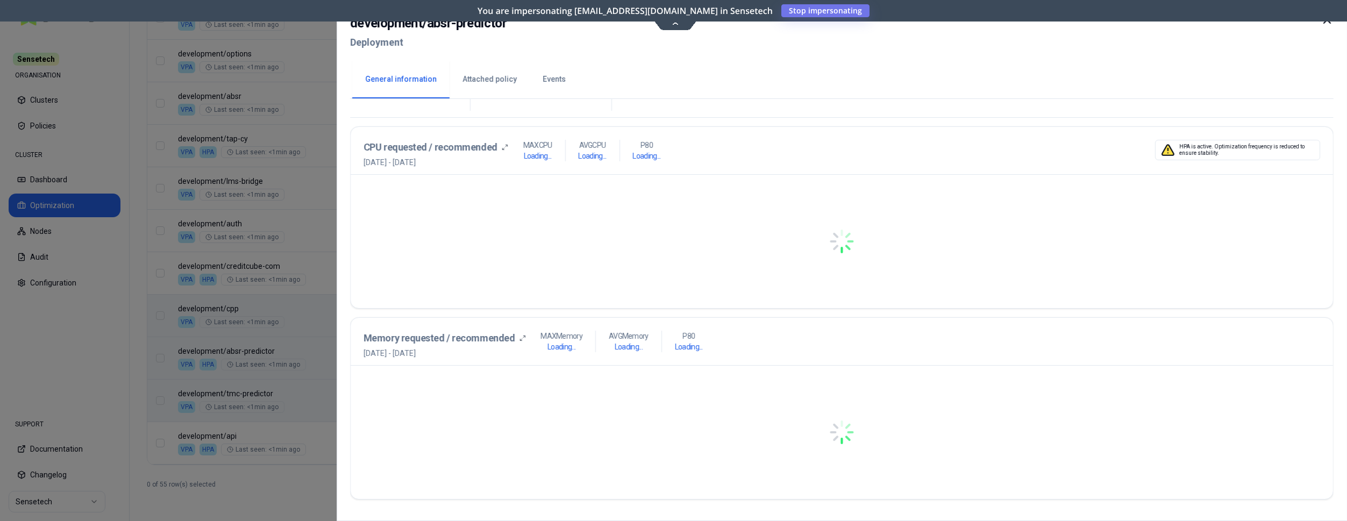
scroll to position [219, 0]
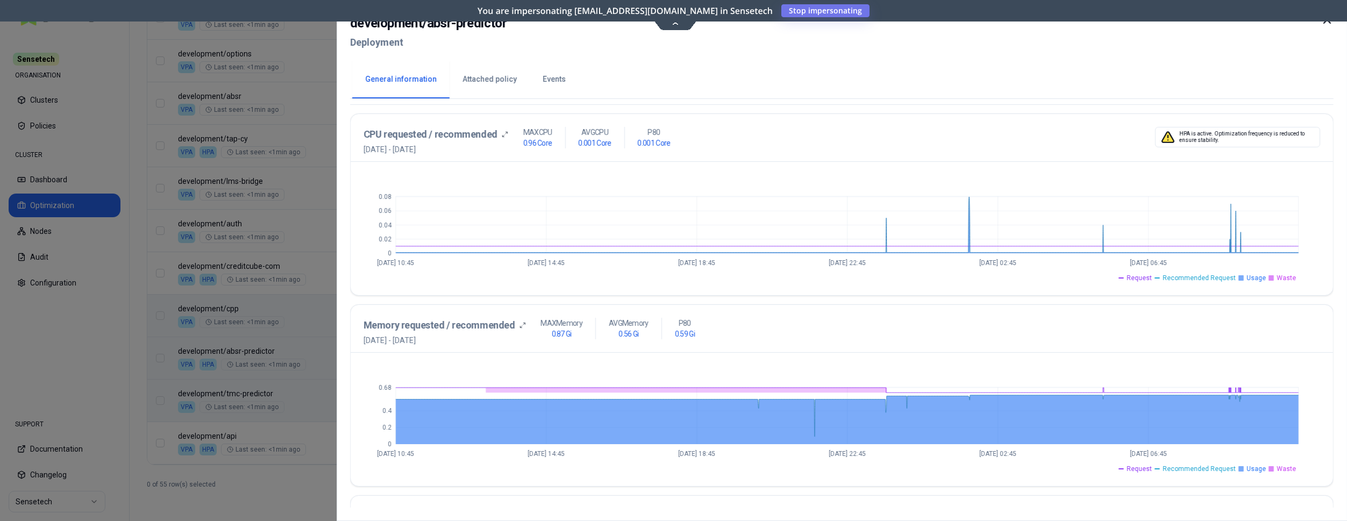
click at [311, 301] on div at bounding box center [673, 260] width 1347 height 521
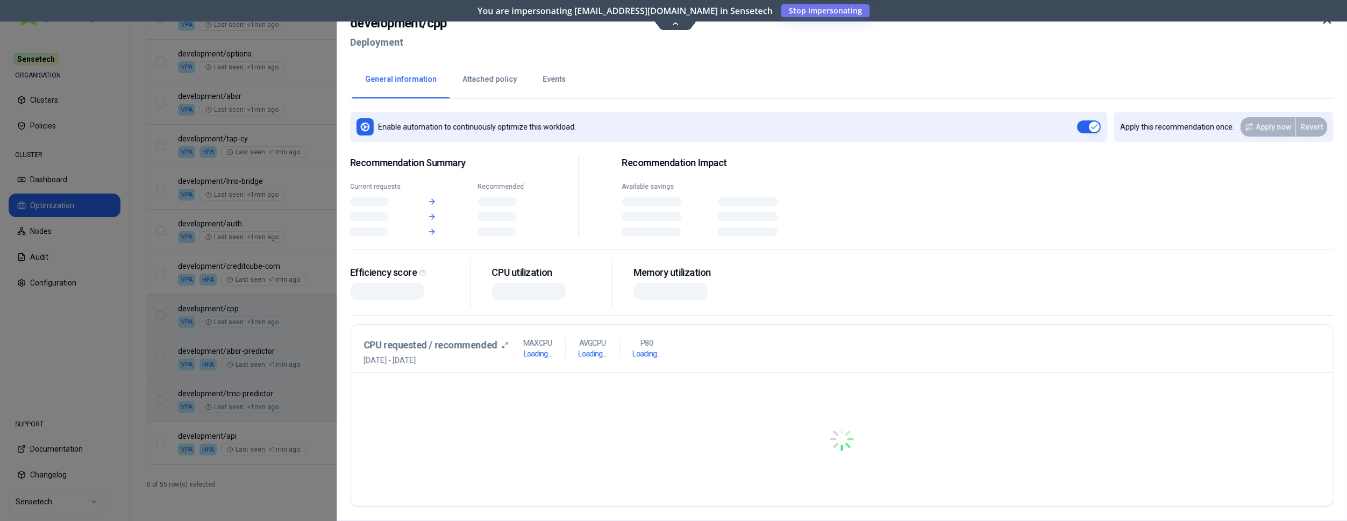
click at [314, 311] on div at bounding box center [673, 260] width 1347 height 521
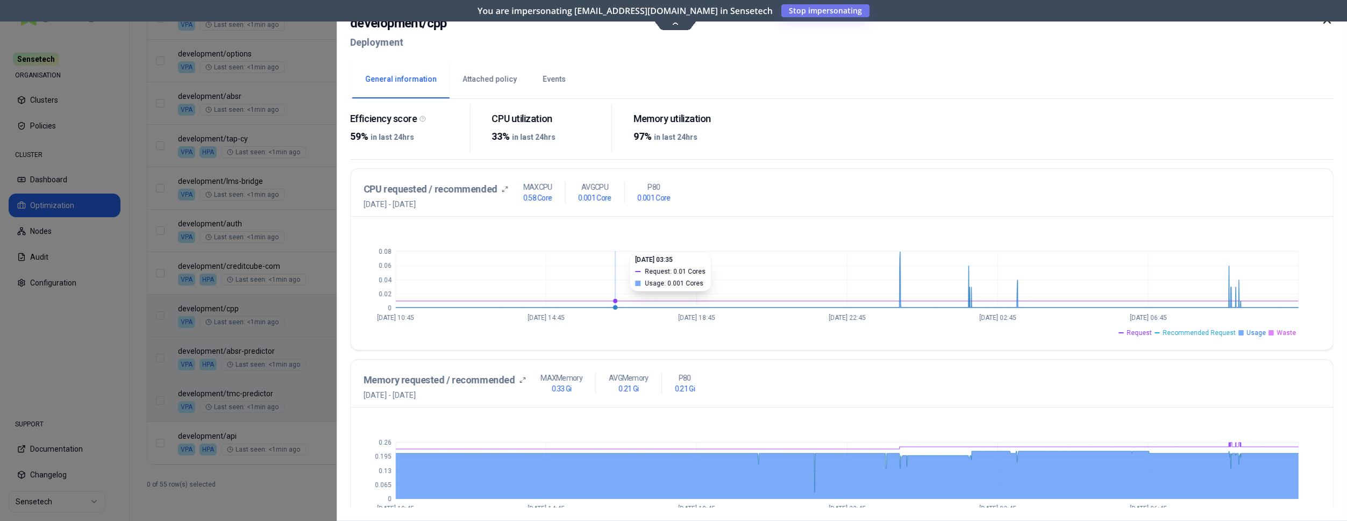
scroll to position [55, 0]
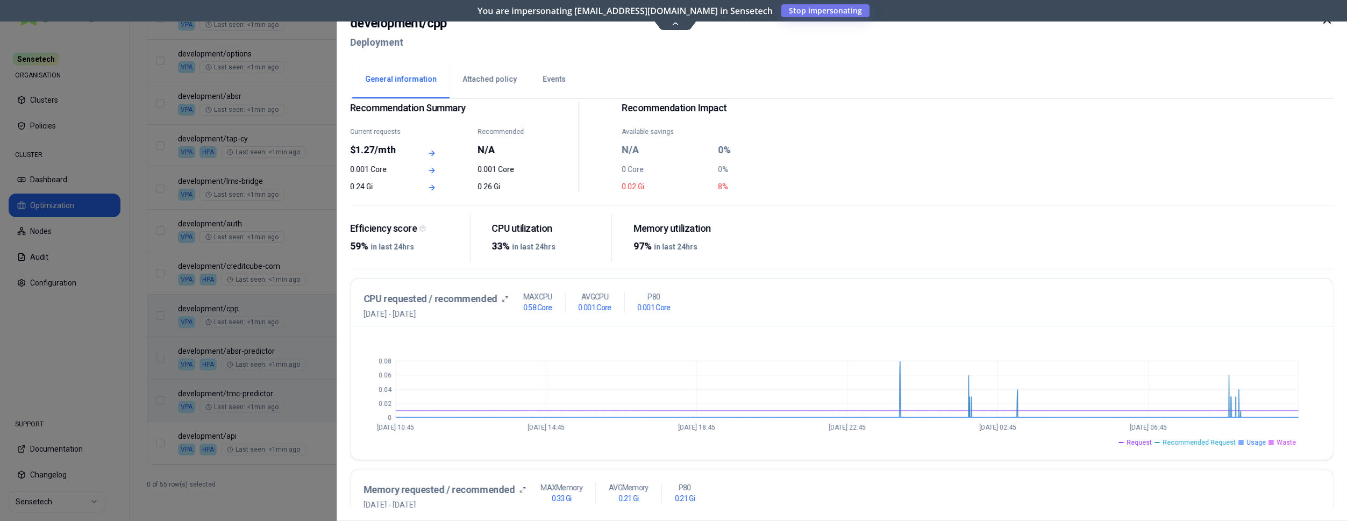
click at [289, 262] on div at bounding box center [673, 260] width 1347 height 521
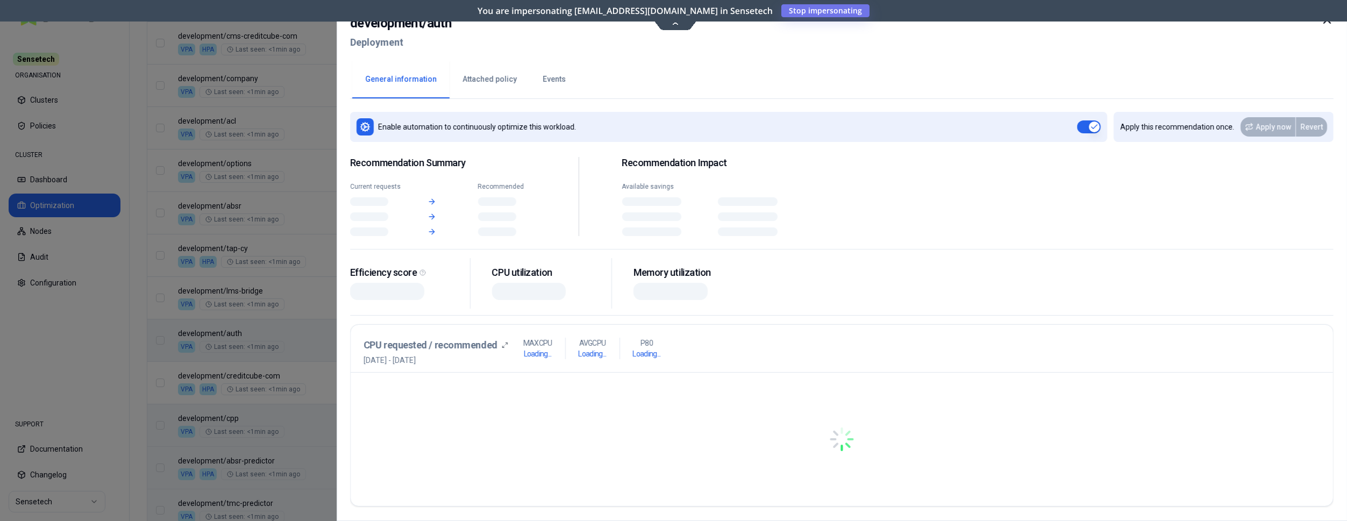
scroll to position [977, 0]
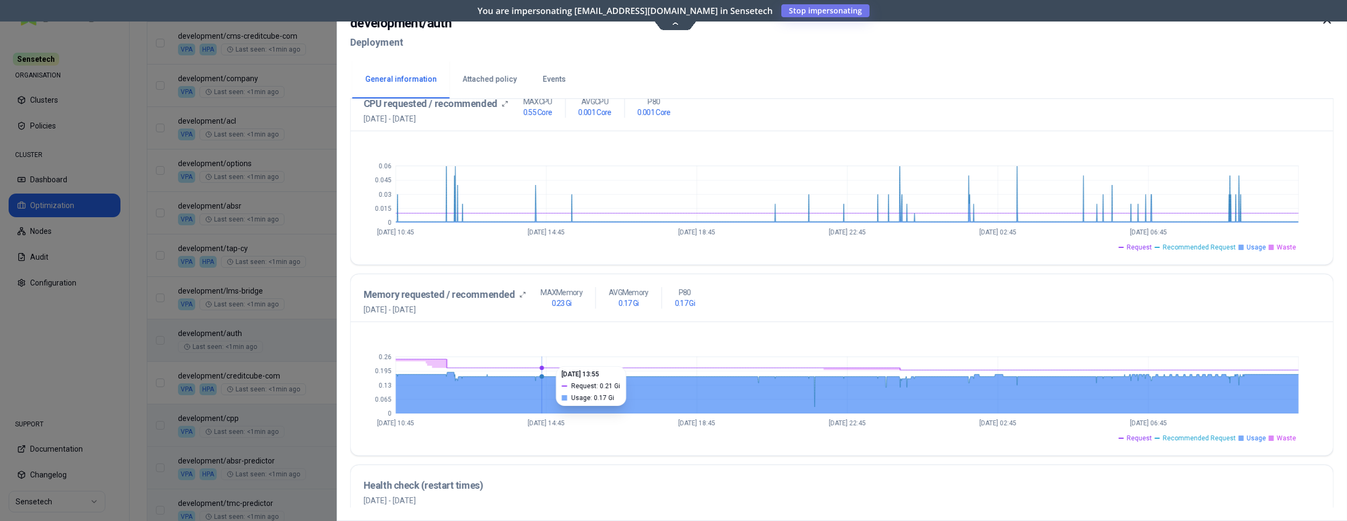
scroll to position [219, 0]
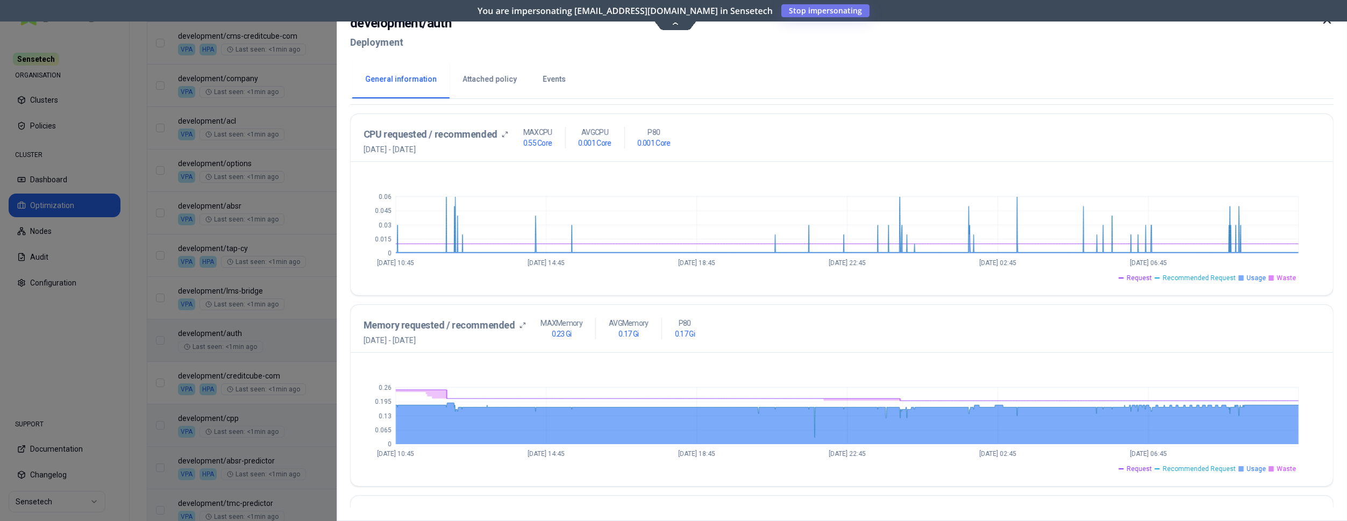
click at [310, 374] on div at bounding box center [673, 260] width 1347 height 521
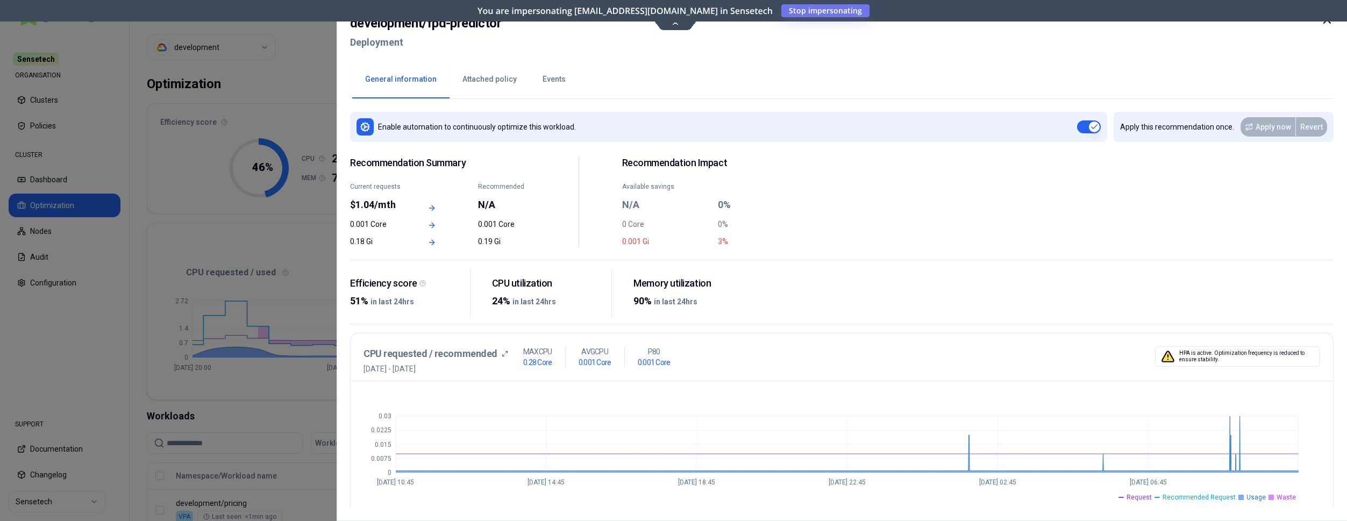
scroll to position [219, 0]
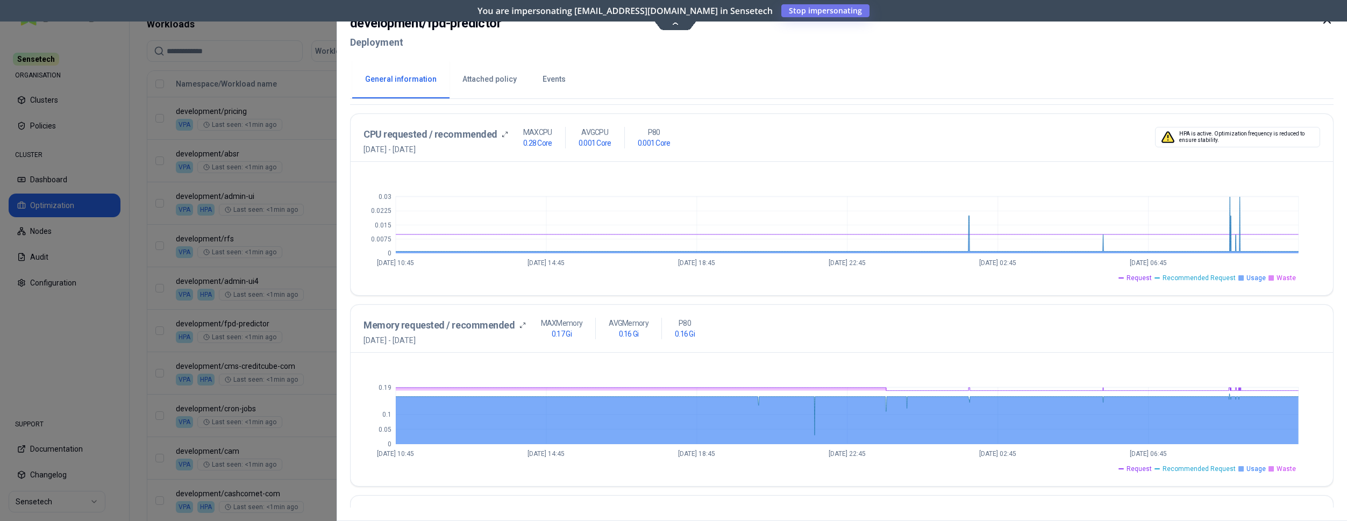
click at [301, 280] on div at bounding box center [673, 260] width 1347 height 521
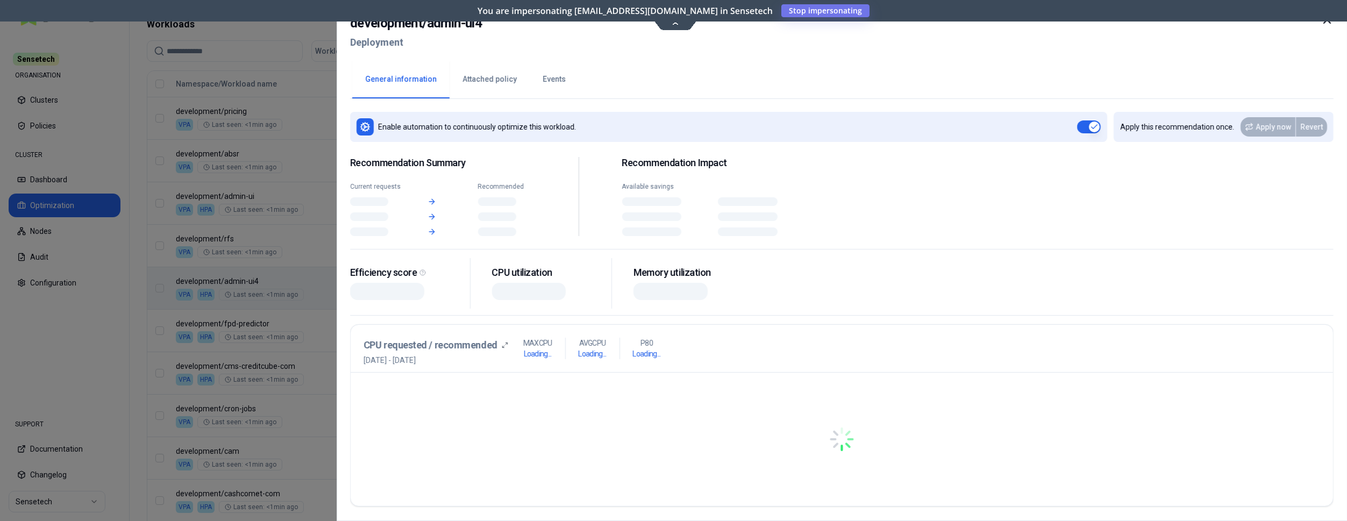
scroll to position [392, 0]
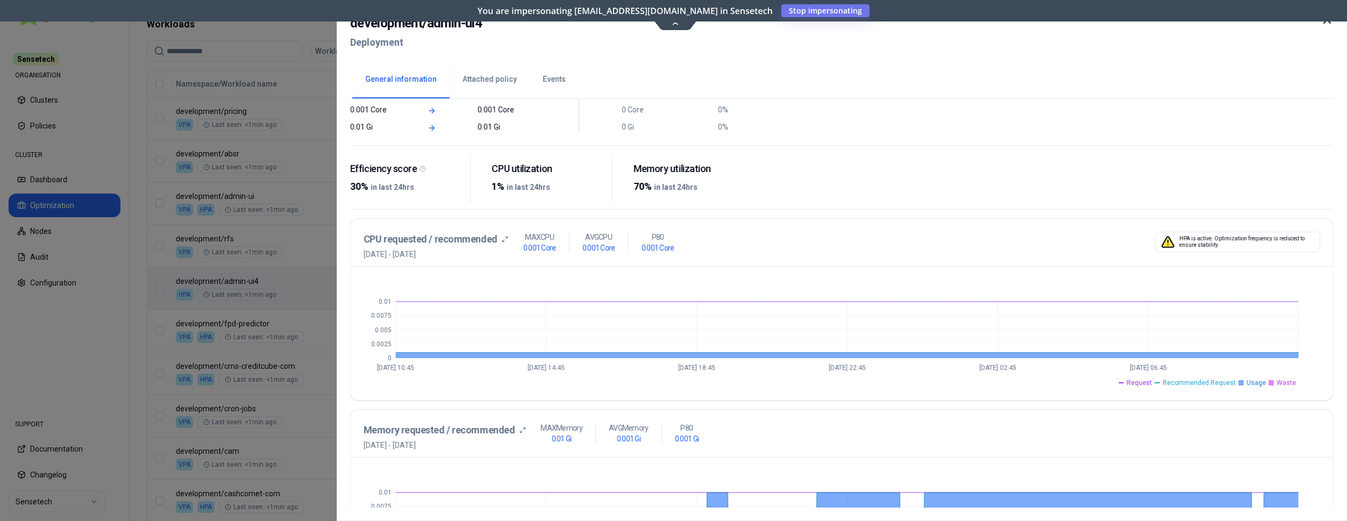
scroll to position [55, 0]
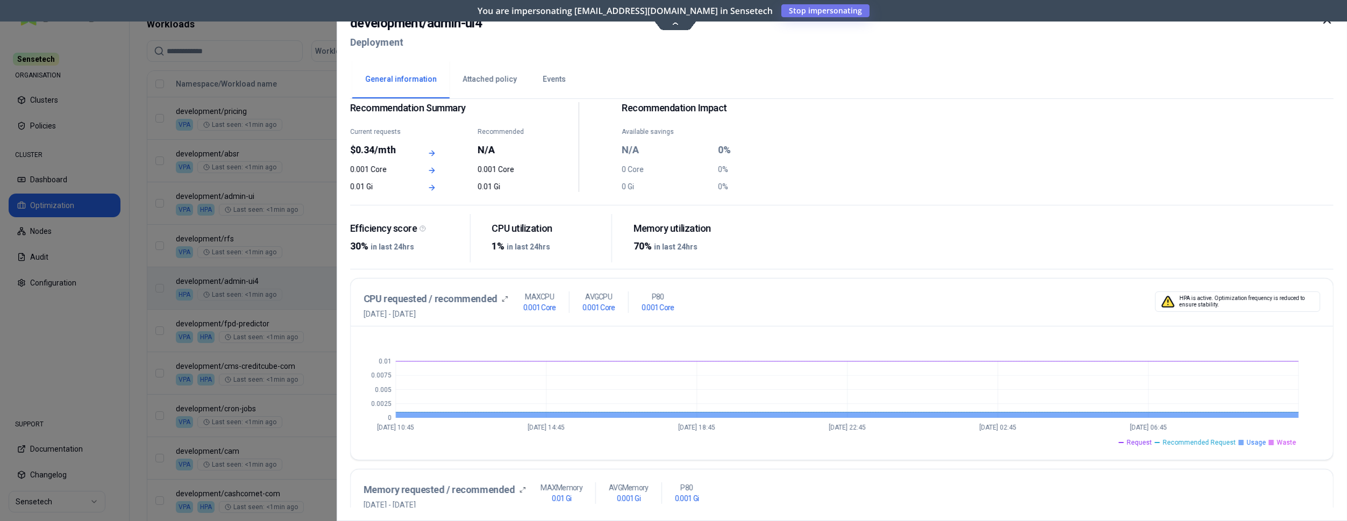
click at [248, 244] on div at bounding box center [673, 260] width 1347 height 521
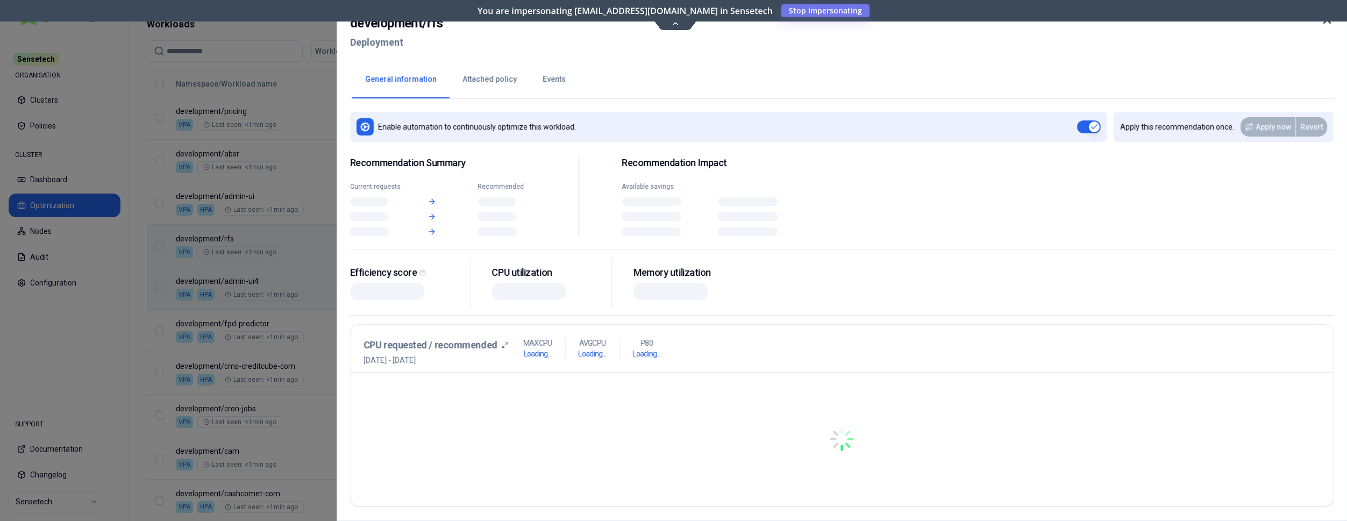
scroll to position [392, 0]
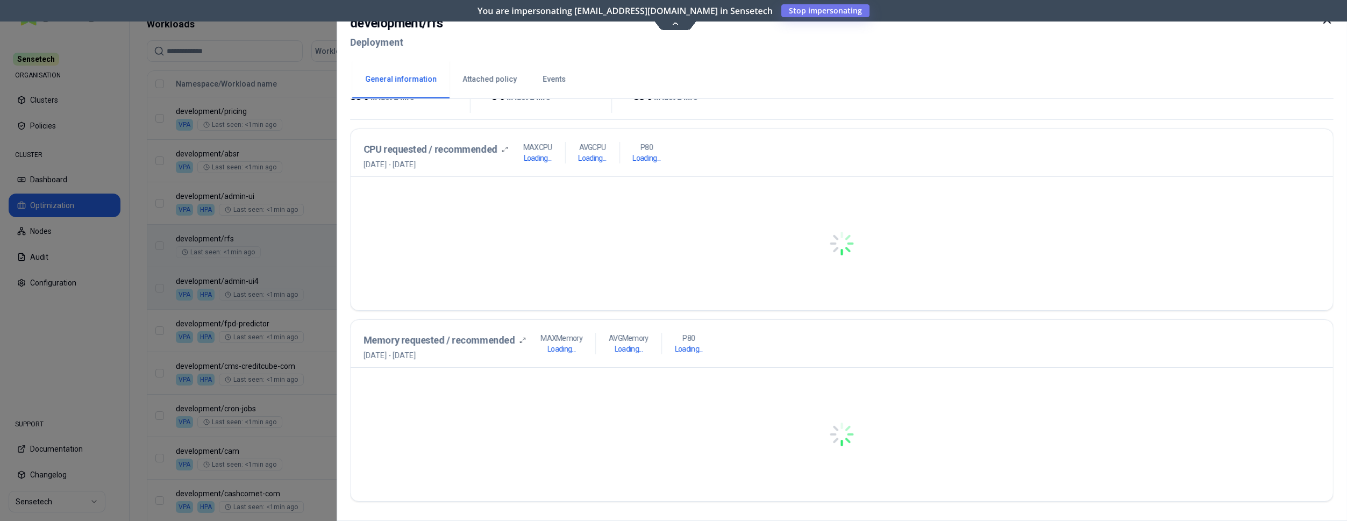
scroll to position [219, 0]
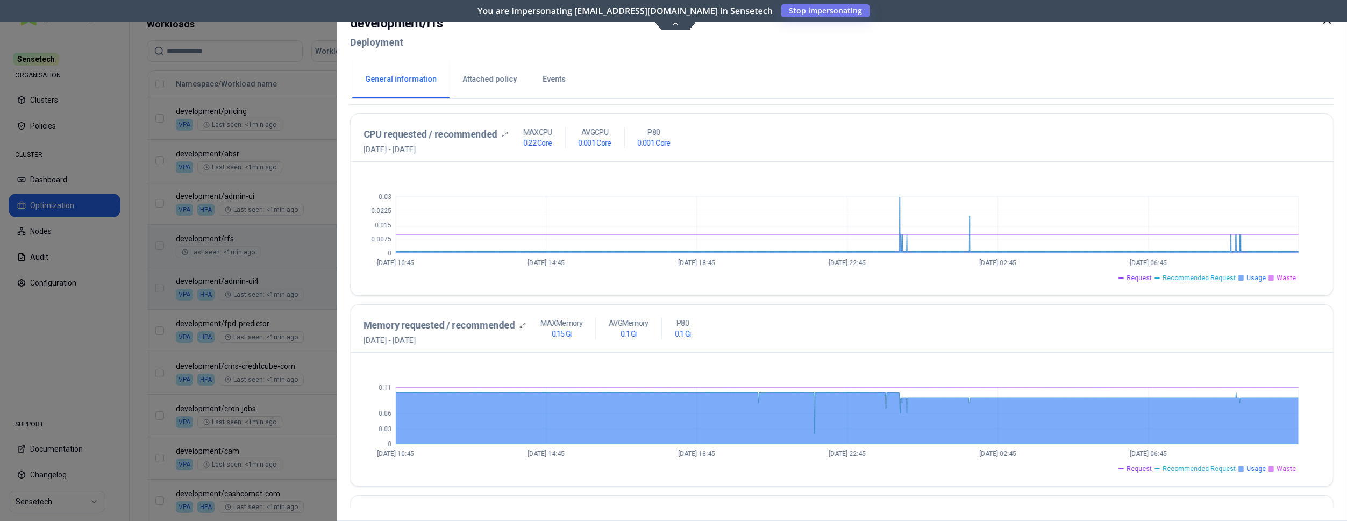
click at [314, 201] on div at bounding box center [673, 260] width 1347 height 521
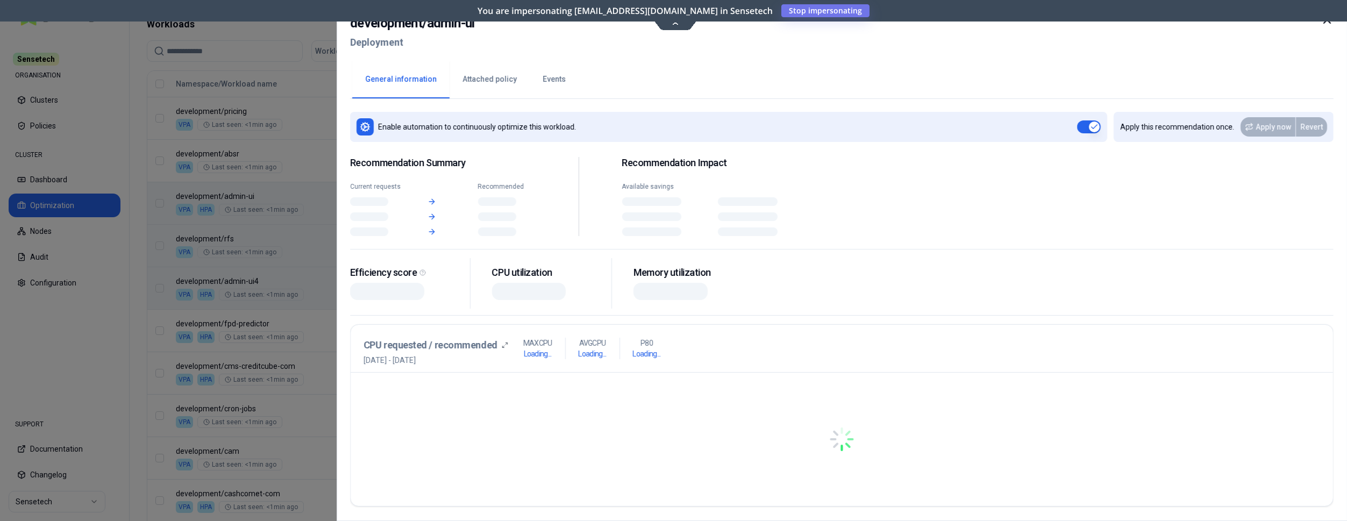
scroll to position [392, 0]
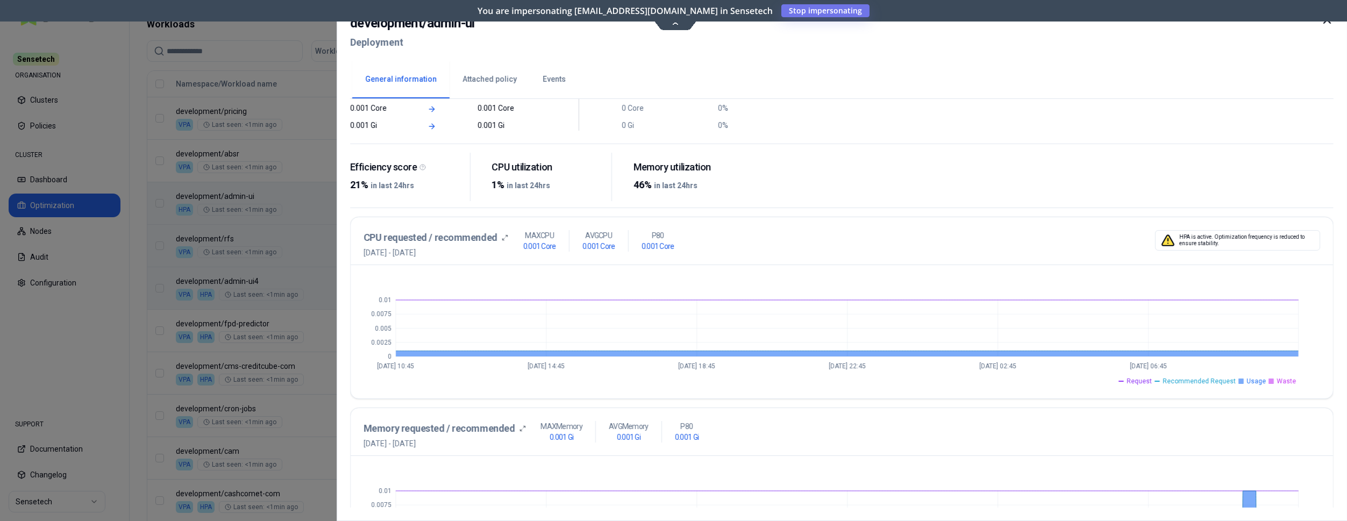
scroll to position [110, 0]
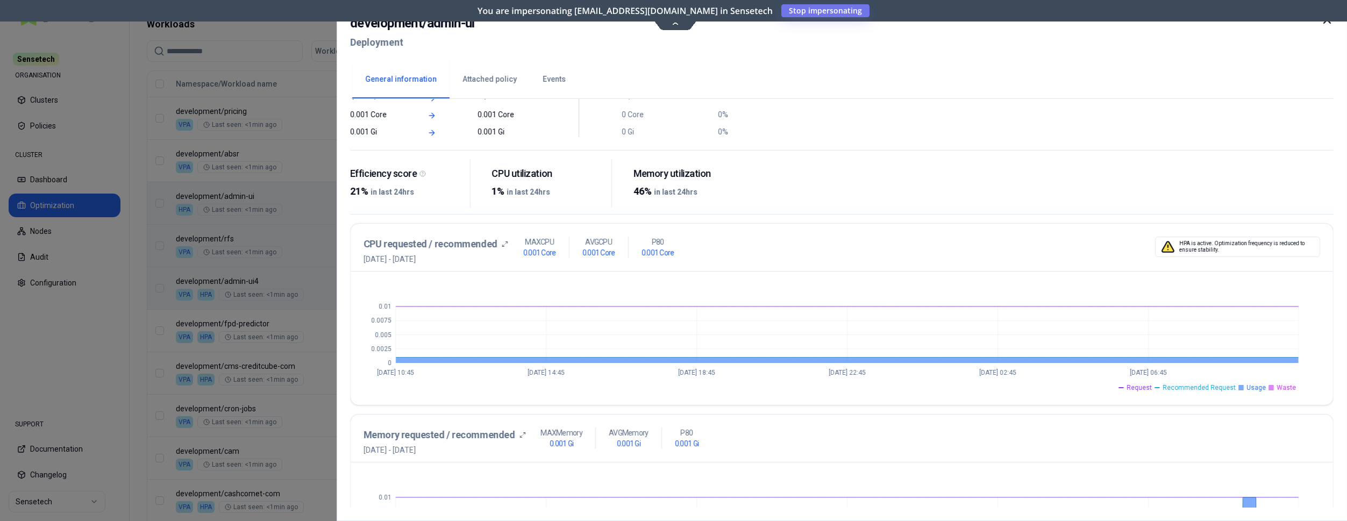
click at [305, 170] on div at bounding box center [673, 260] width 1347 height 521
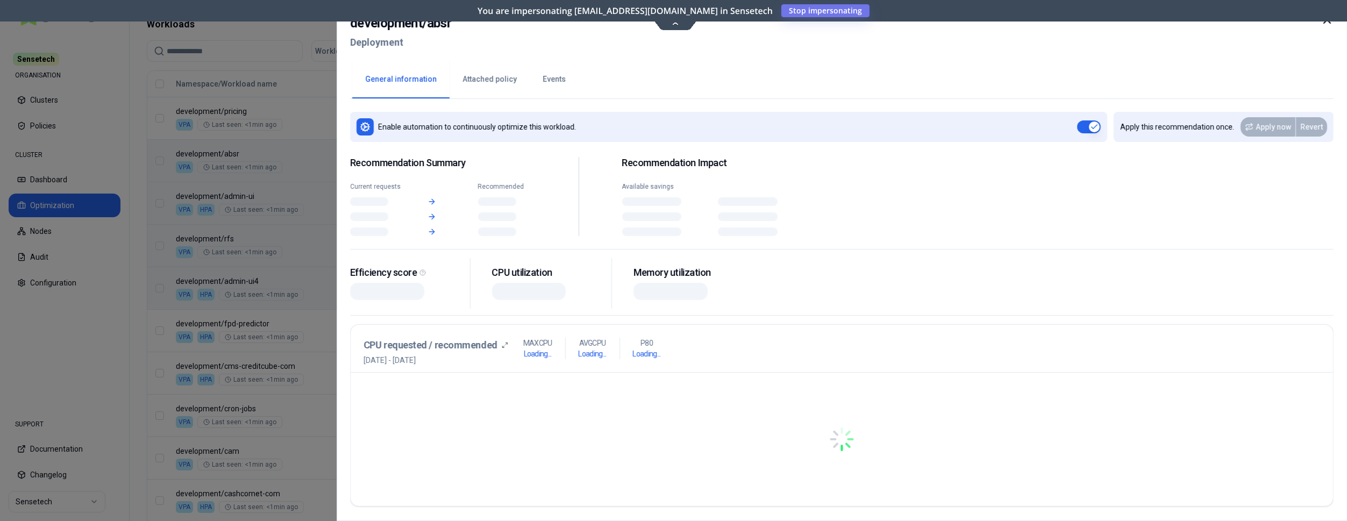
scroll to position [392, 0]
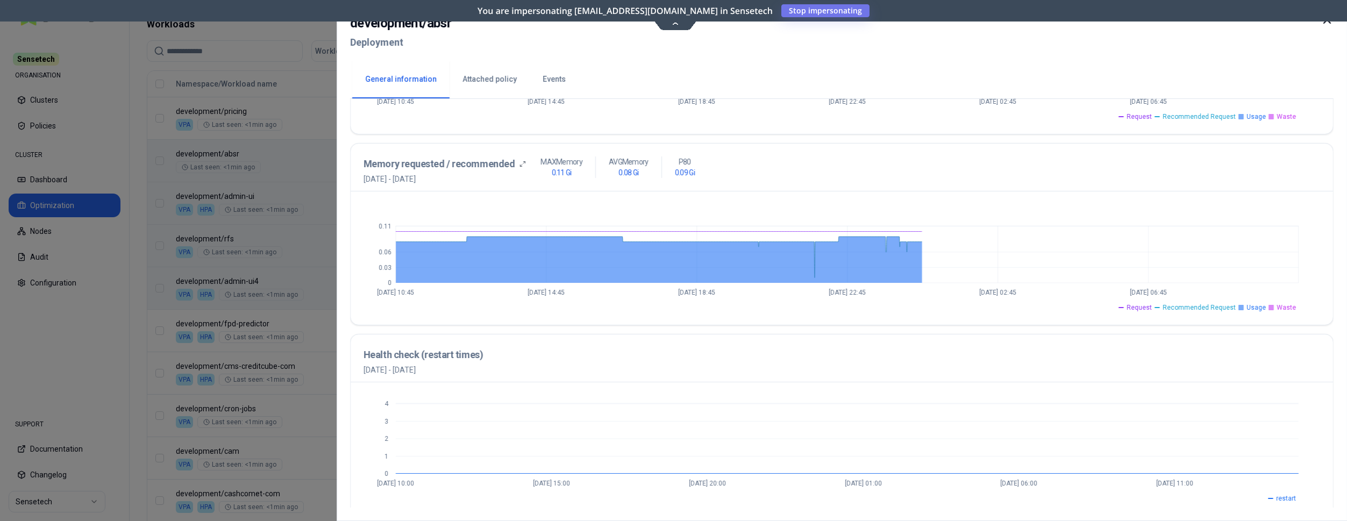
scroll to position [389, 0]
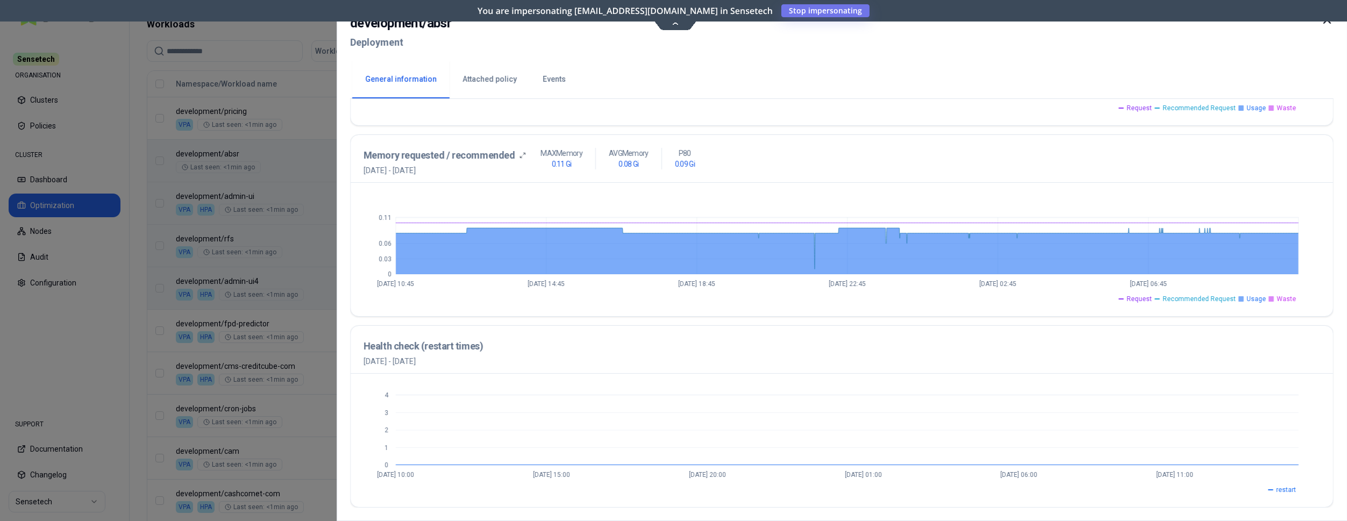
click at [307, 157] on div at bounding box center [673, 260] width 1347 height 521
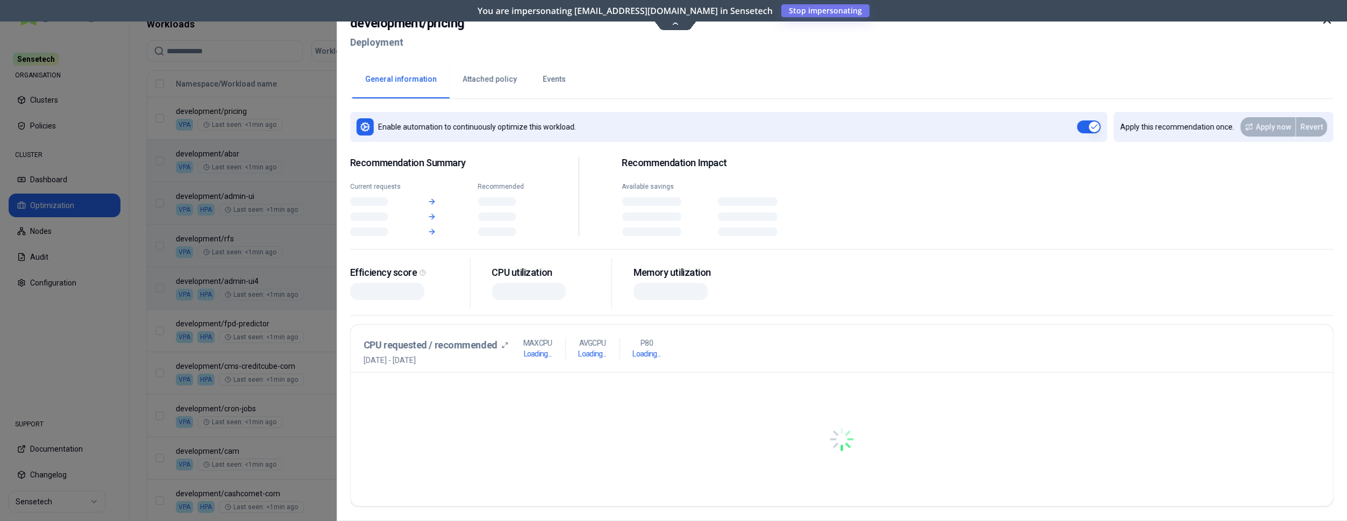
scroll to position [392, 0]
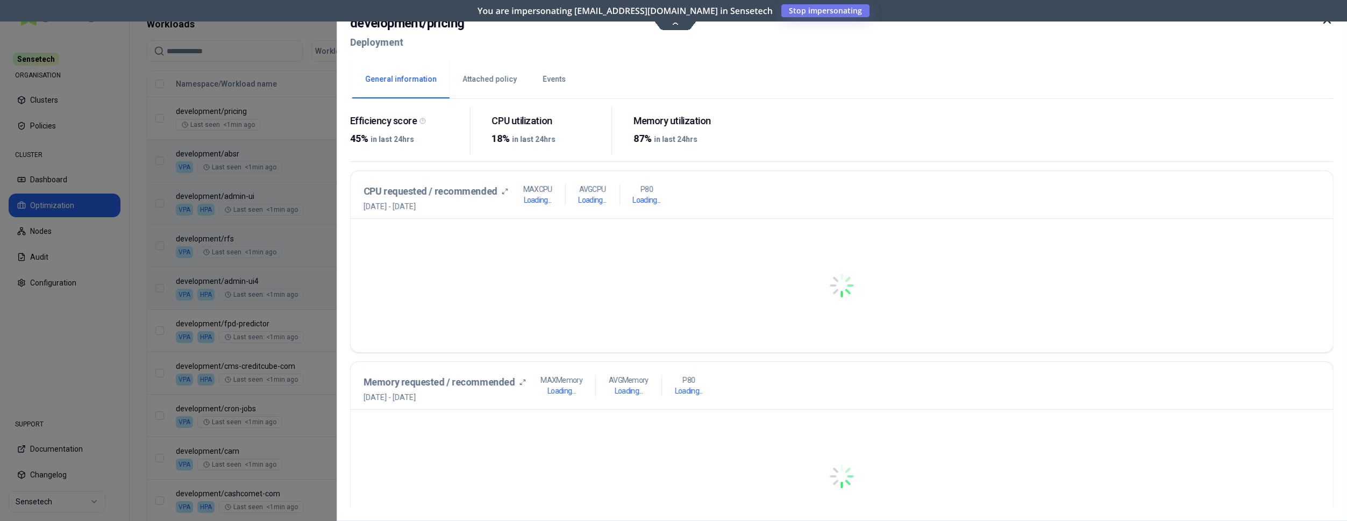
scroll to position [219, 0]
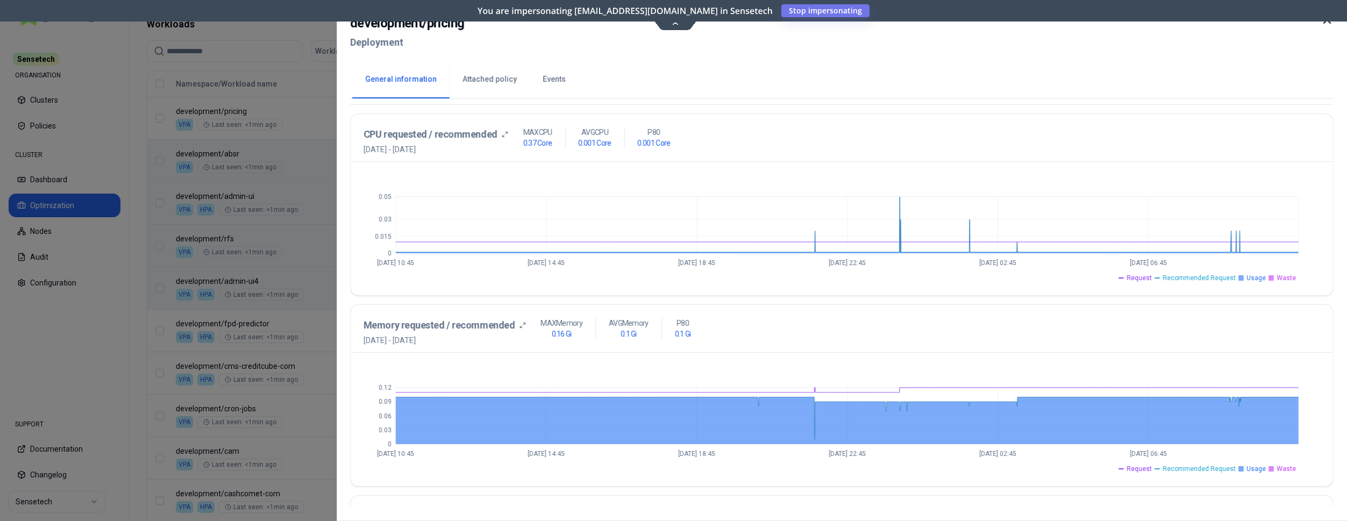
click at [260, 155] on div at bounding box center [673, 260] width 1347 height 521
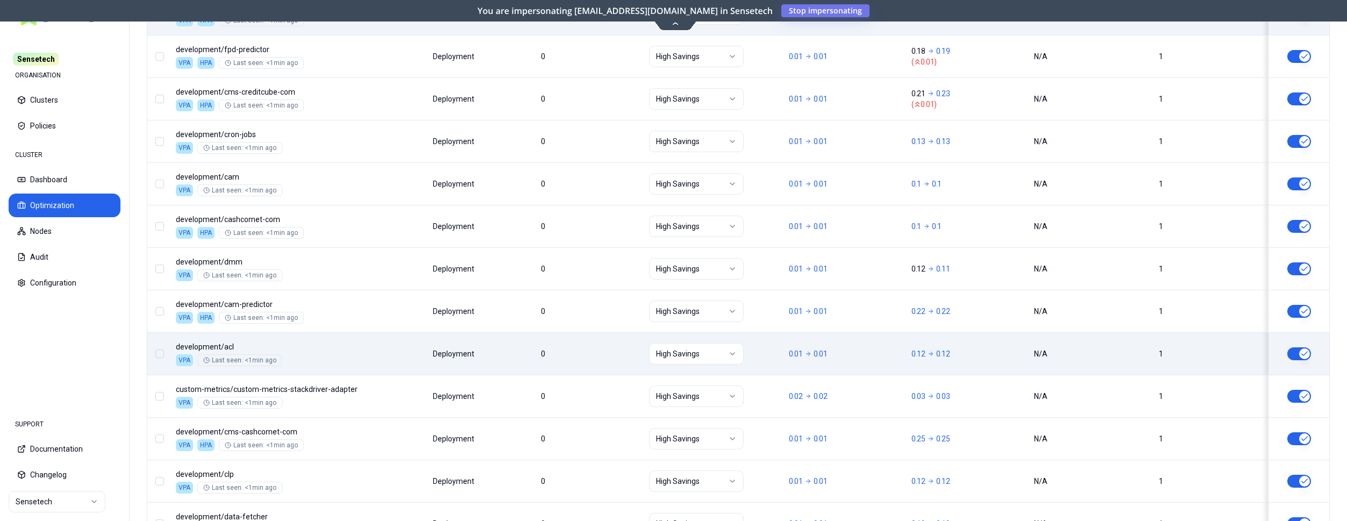
scroll to position [1087, 0]
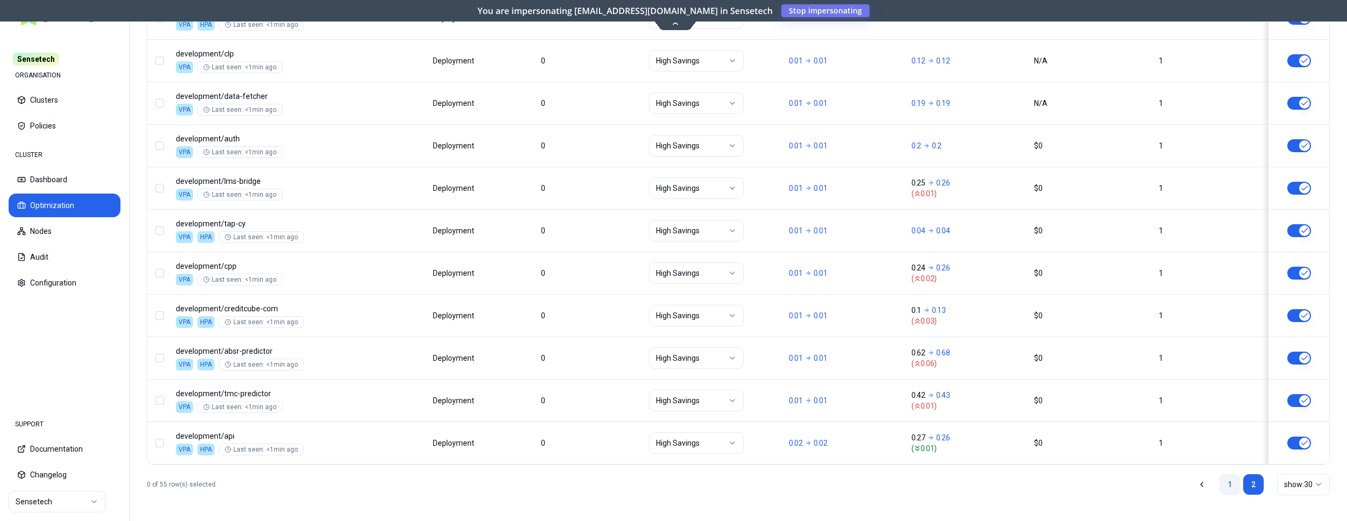
click at [1234, 482] on link "1" at bounding box center [1230, 485] width 22 height 22
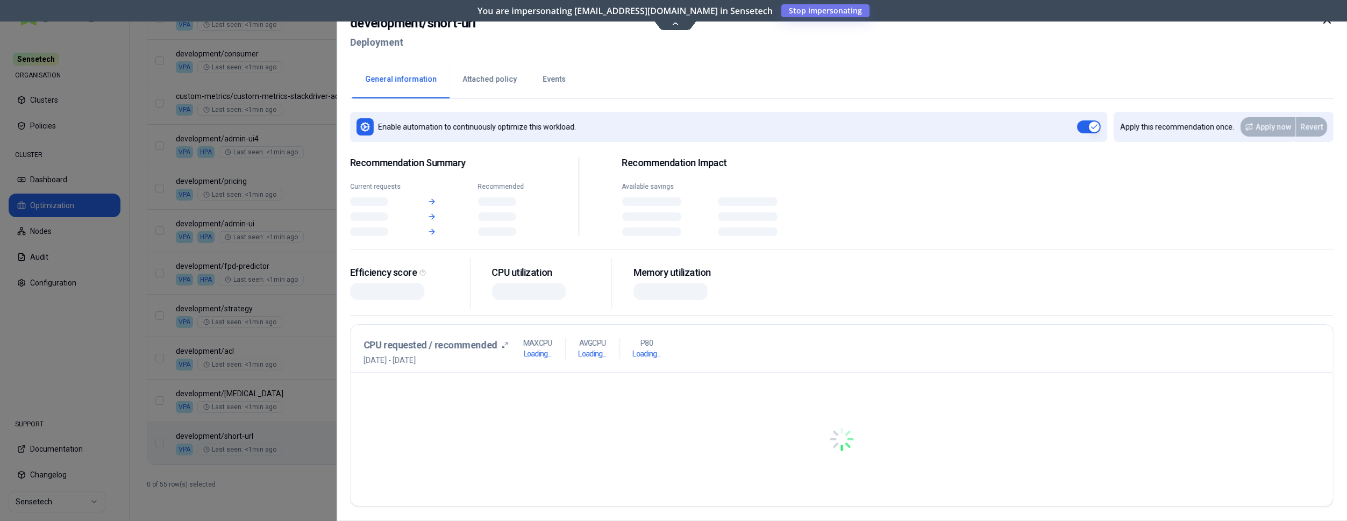
scroll to position [1299, 0]
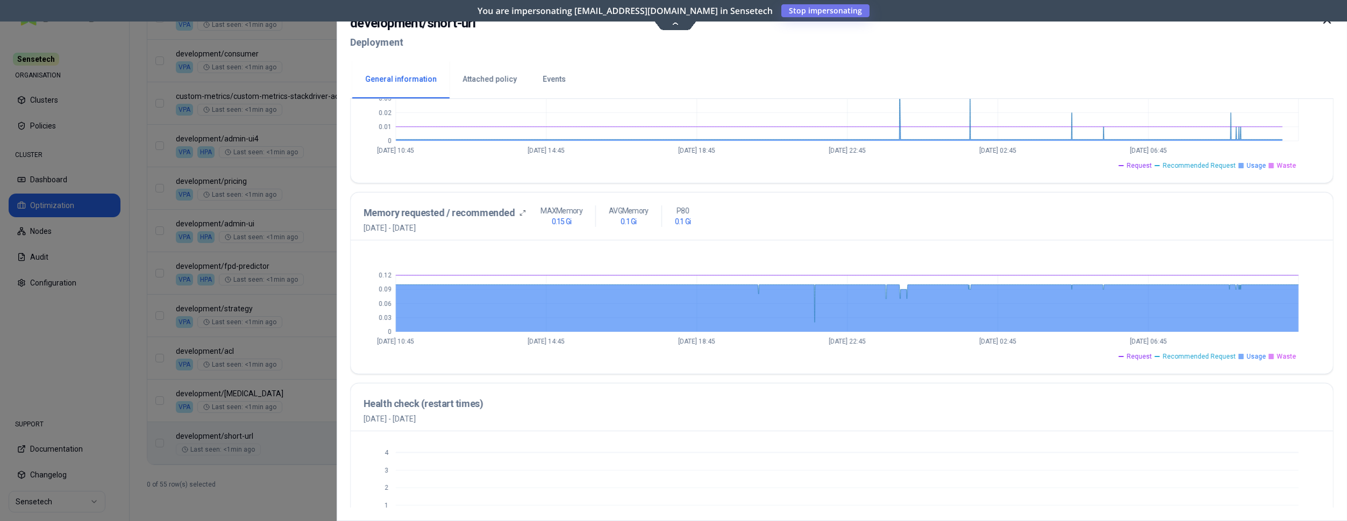
scroll to position [274, 0]
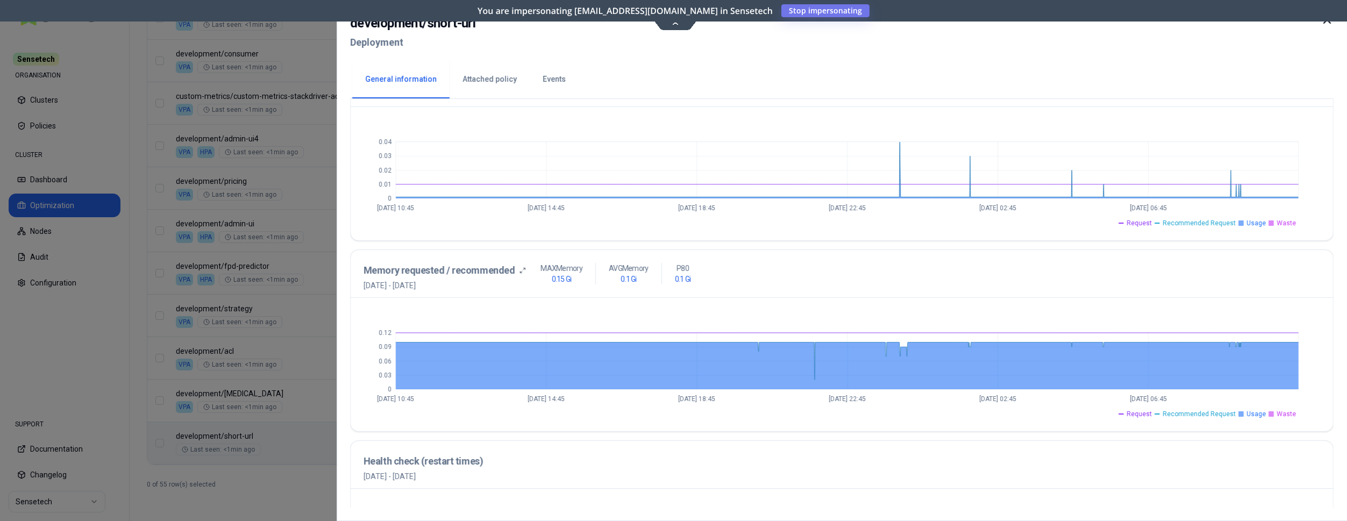
click at [305, 386] on div at bounding box center [673, 260] width 1347 height 521
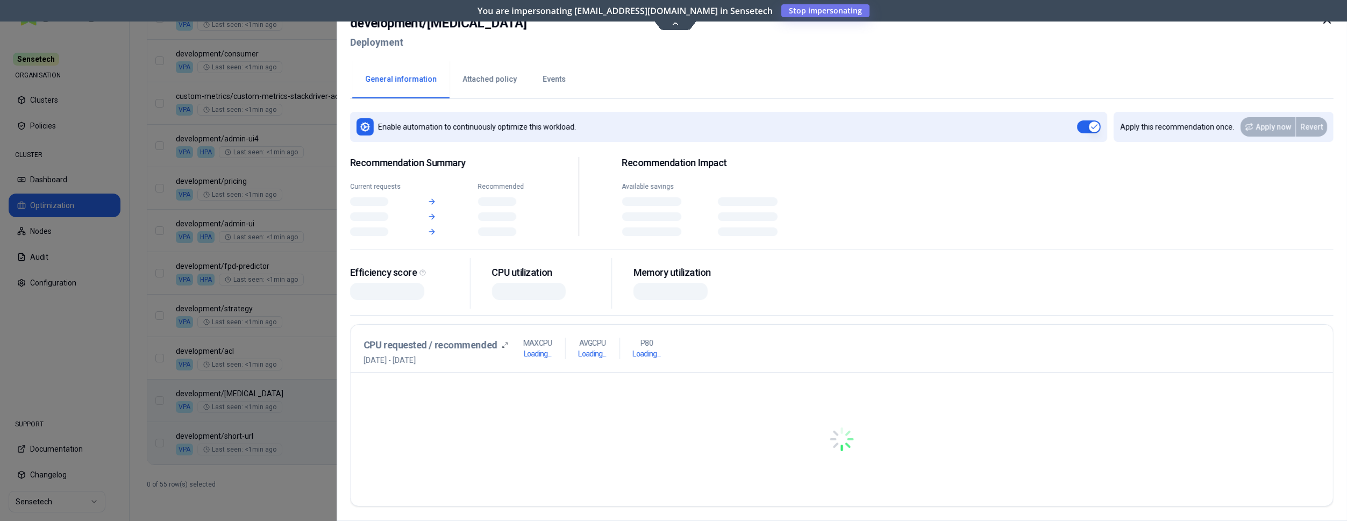
scroll to position [1299, 0]
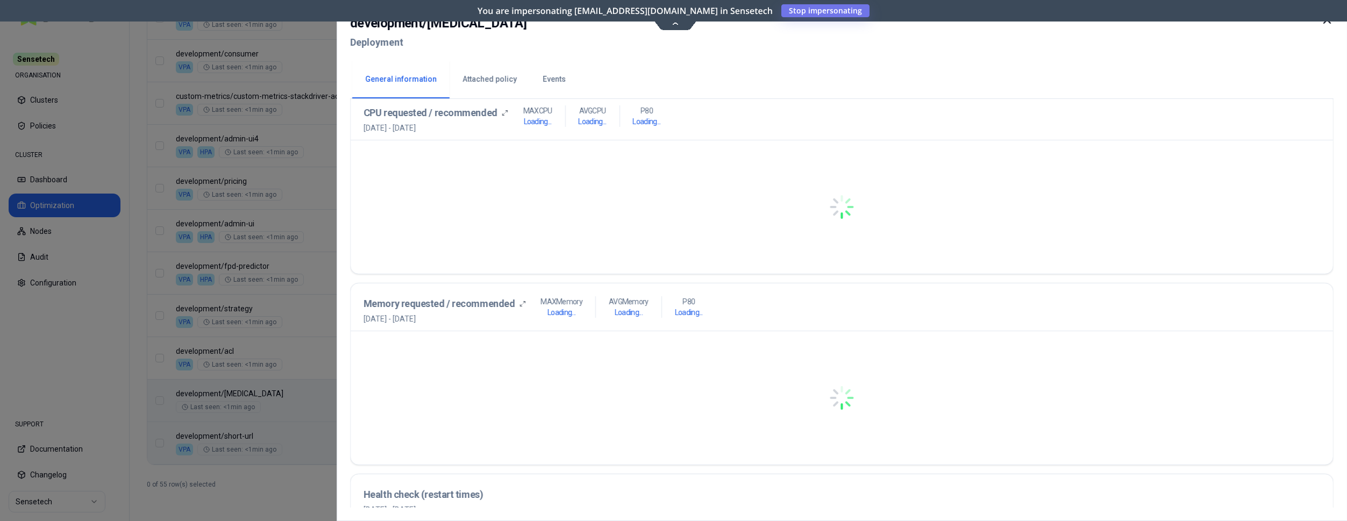
scroll to position [274, 0]
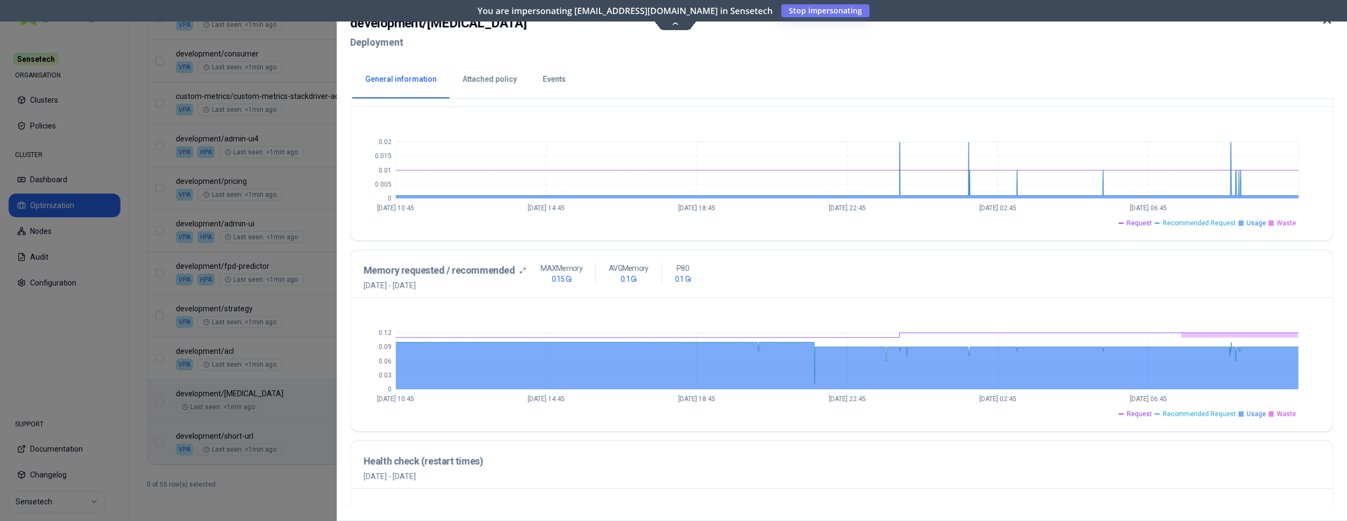
click at [287, 350] on div at bounding box center [673, 260] width 1347 height 521
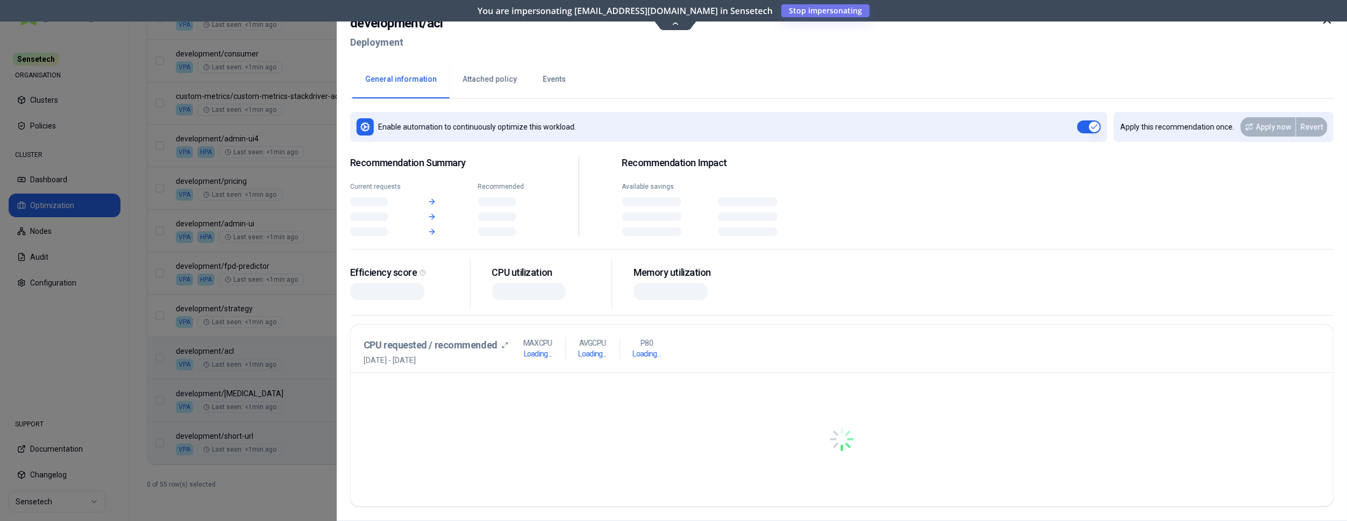
scroll to position [1299, 0]
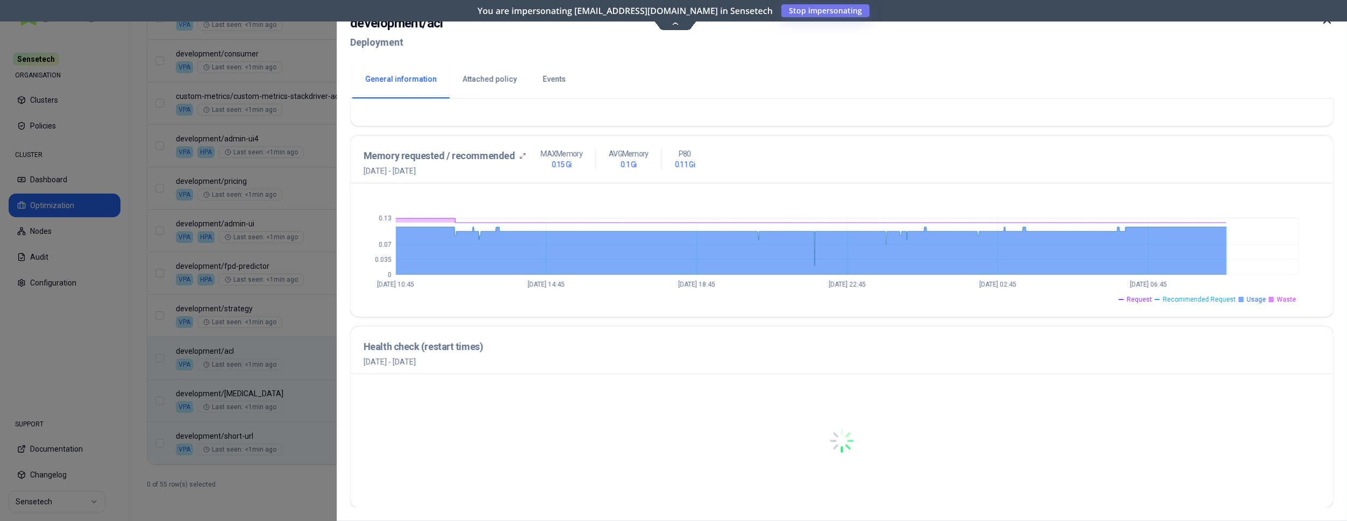
scroll to position [389, 0]
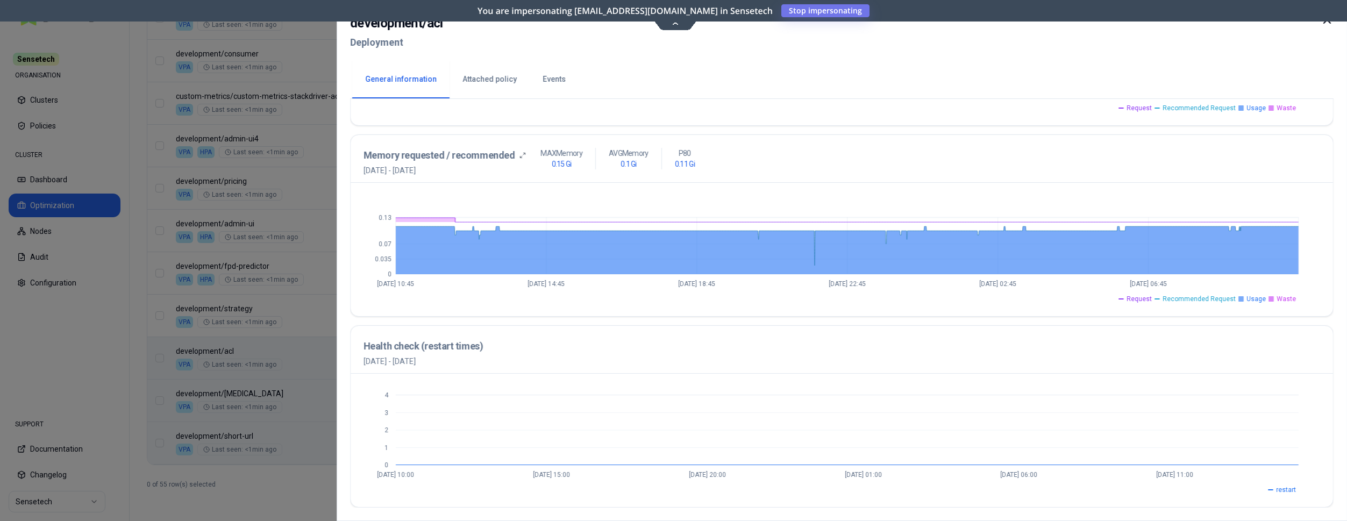
click at [292, 303] on div at bounding box center [673, 260] width 1347 height 521
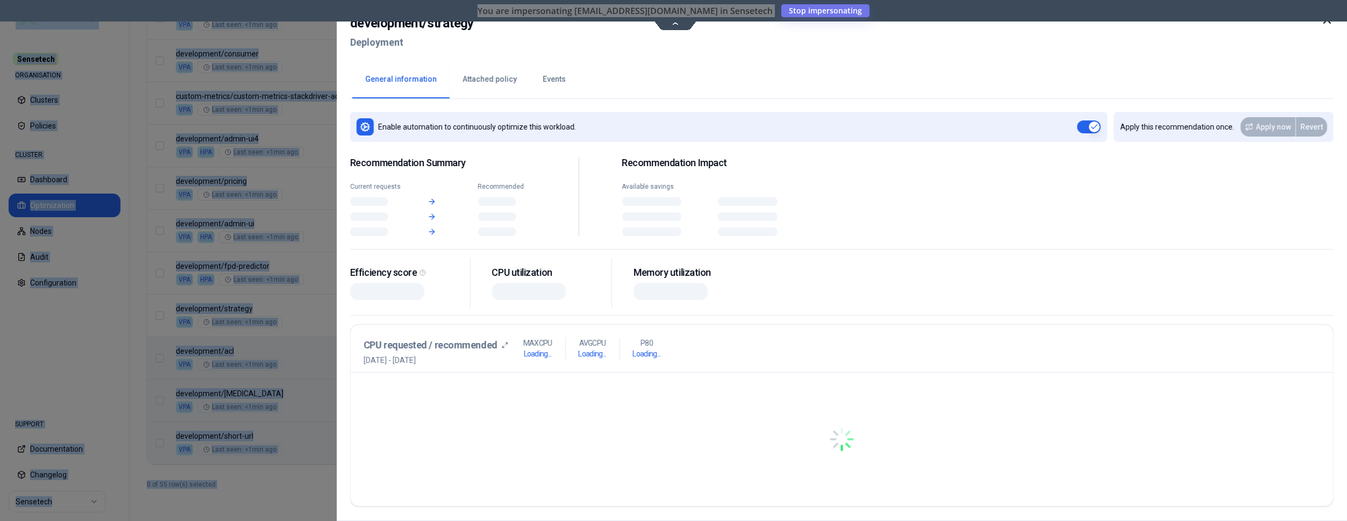
scroll to position [1299, 0]
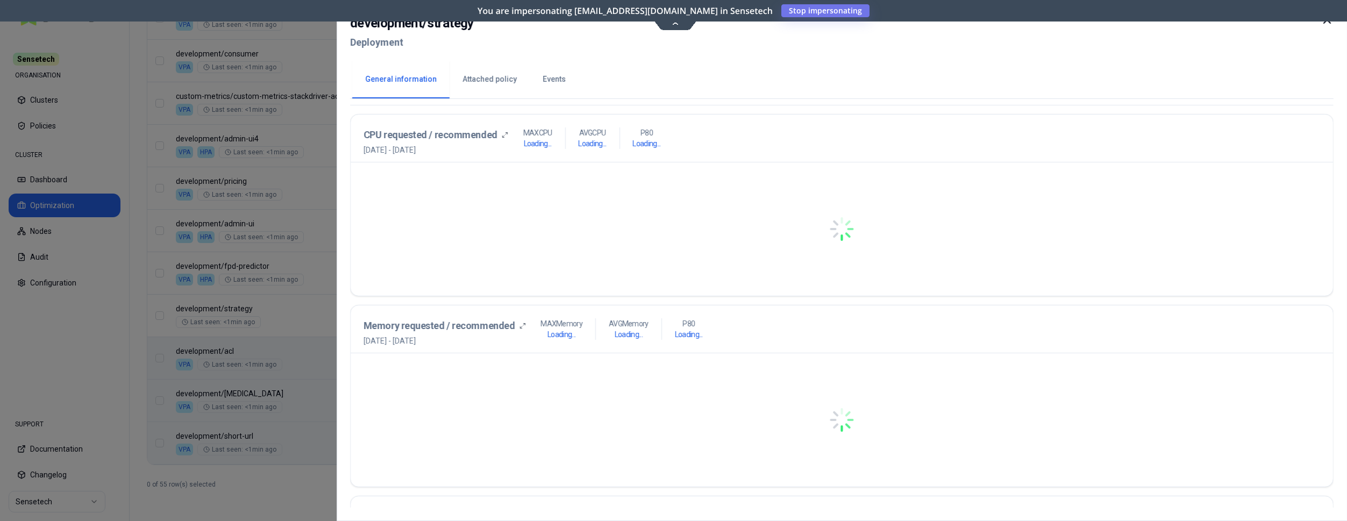
scroll to position [219, 0]
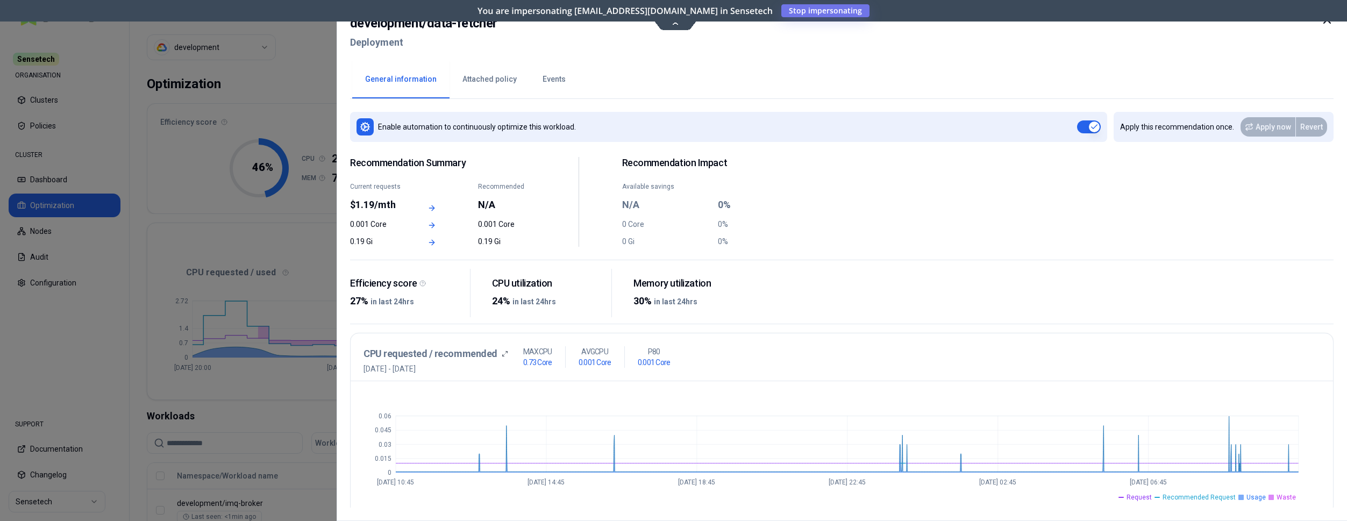
scroll to position [274, 0]
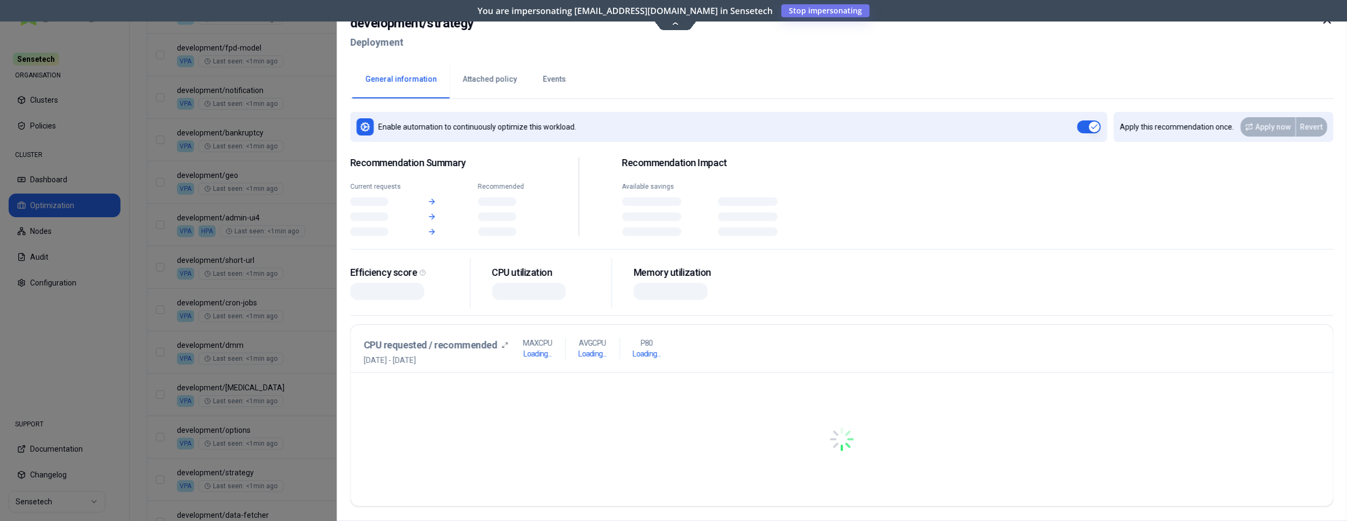
scroll to position [1050, 0]
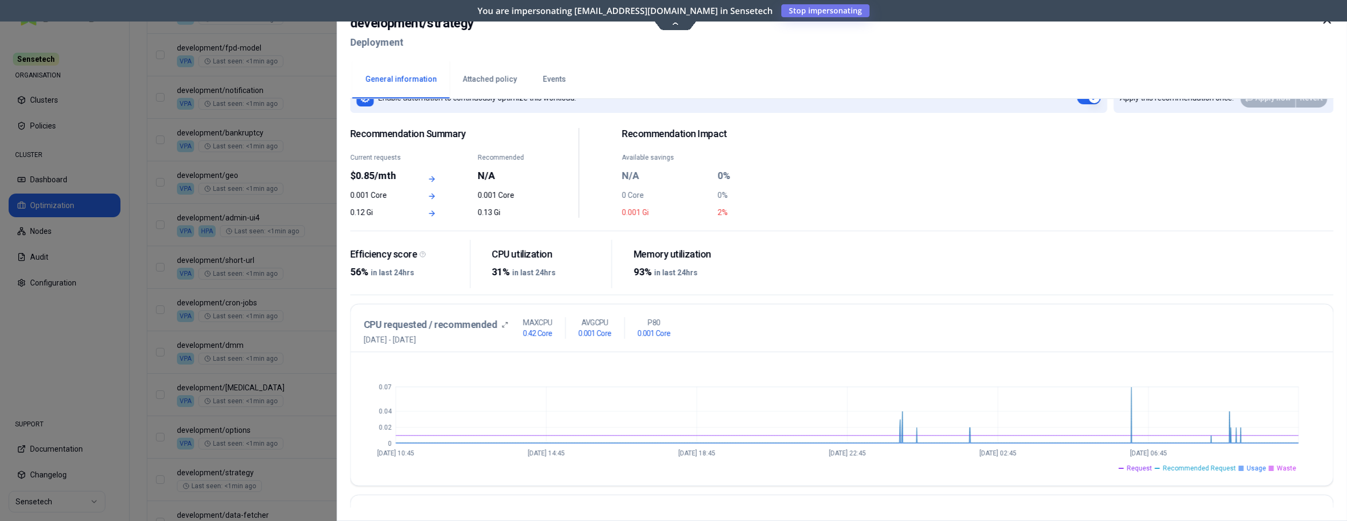
scroll to position [219, 0]
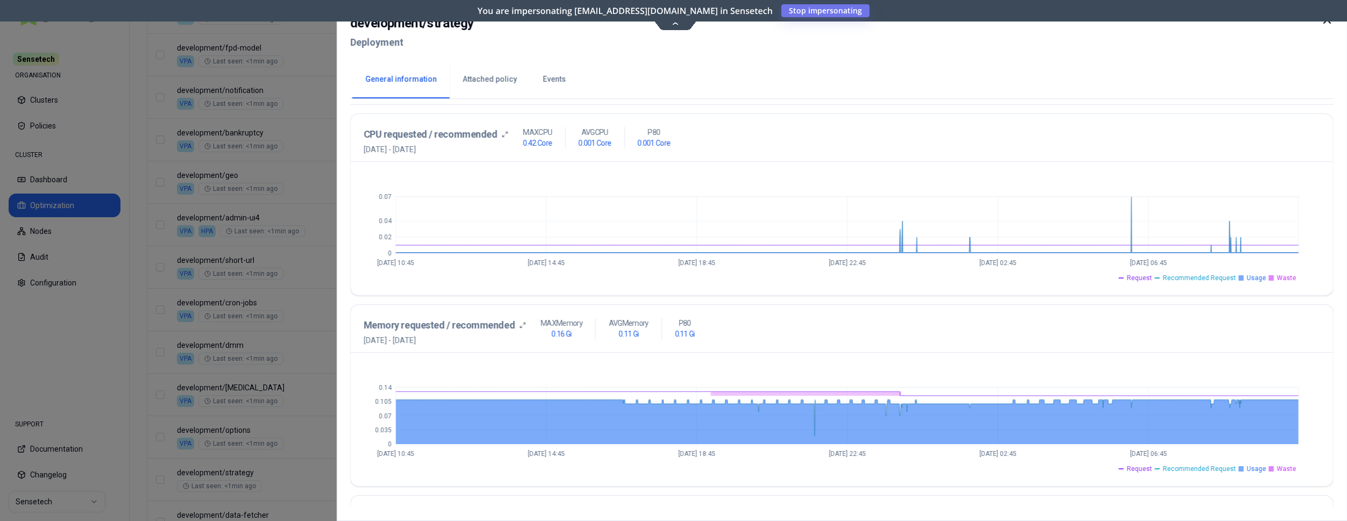
click at [287, 439] on div at bounding box center [673, 260] width 1347 height 521
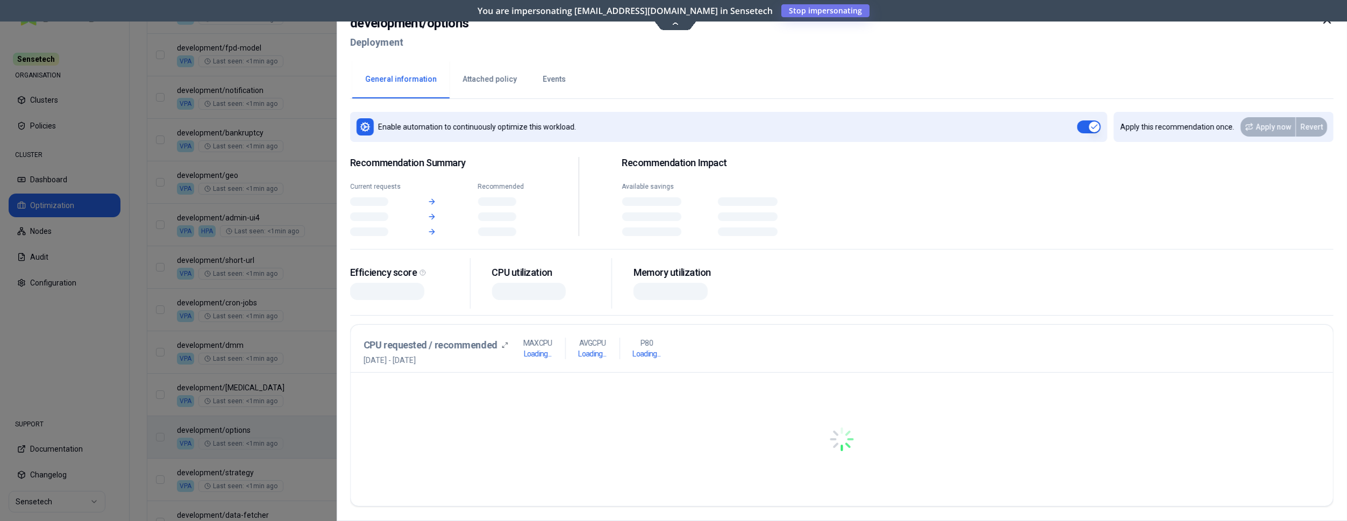
scroll to position [1050, 0]
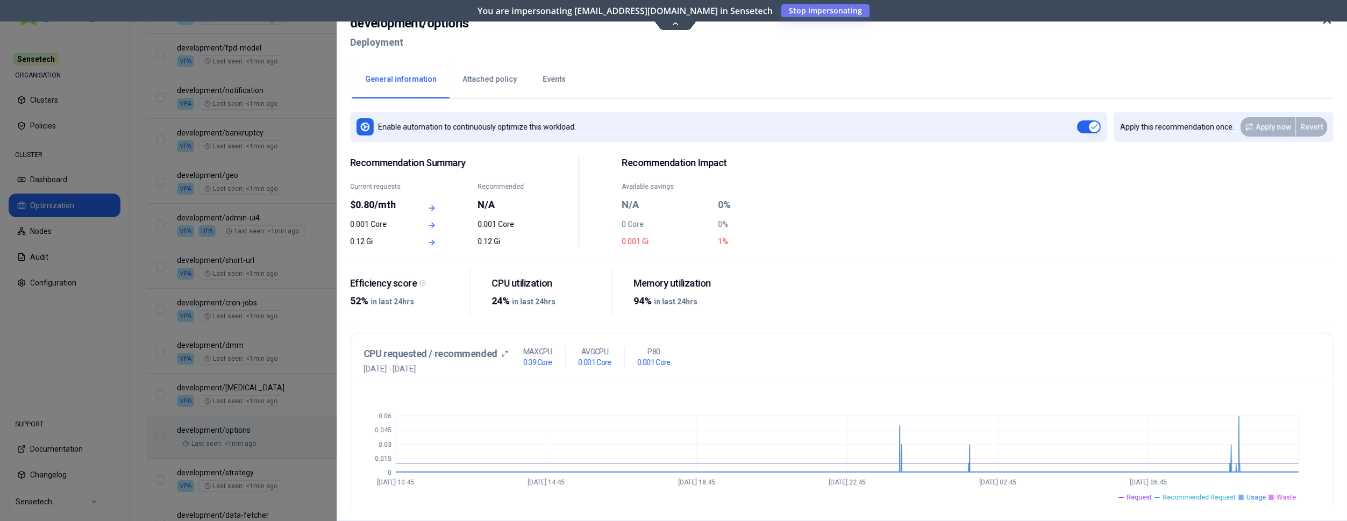
click at [285, 394] on div at bounding box center [673, 260] width 1347 height 521
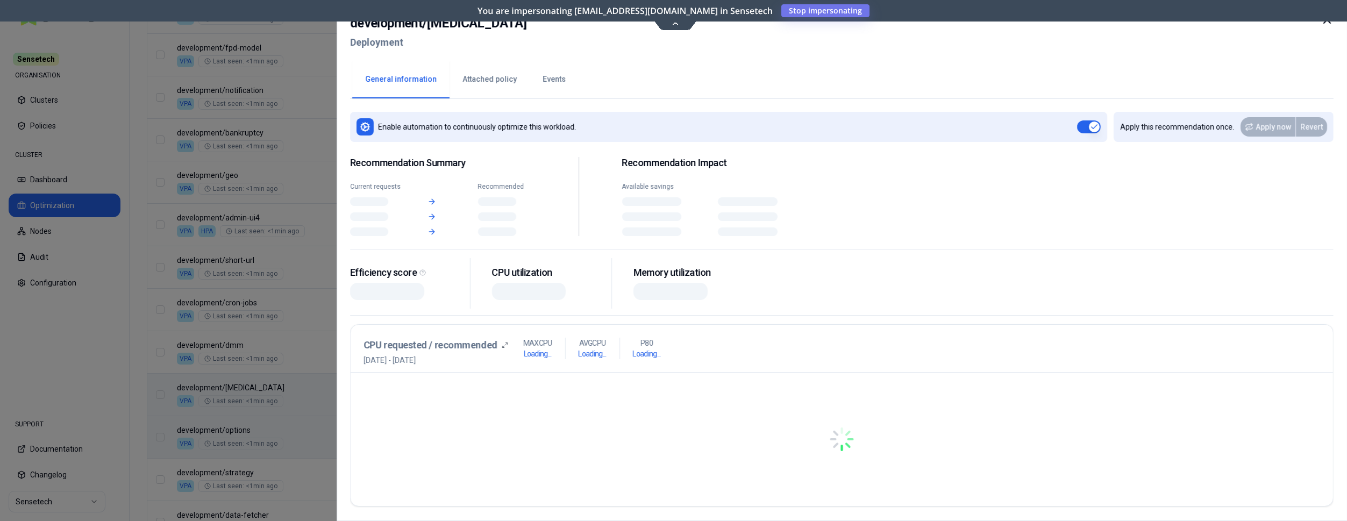
scroll to position [1050, 0]
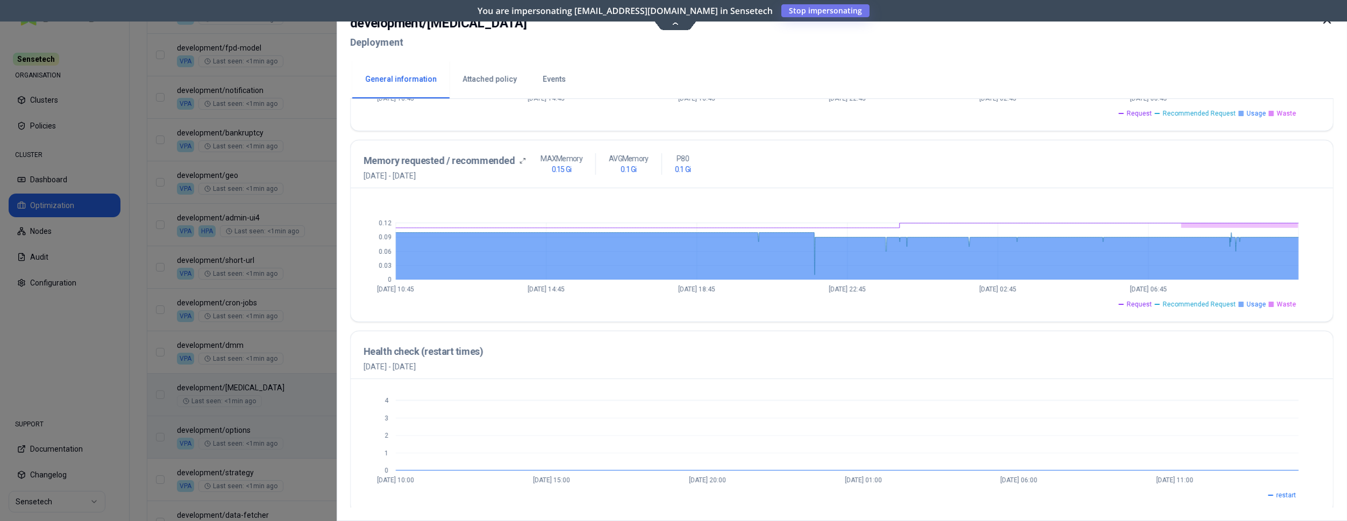
scroll to position [274, 0]
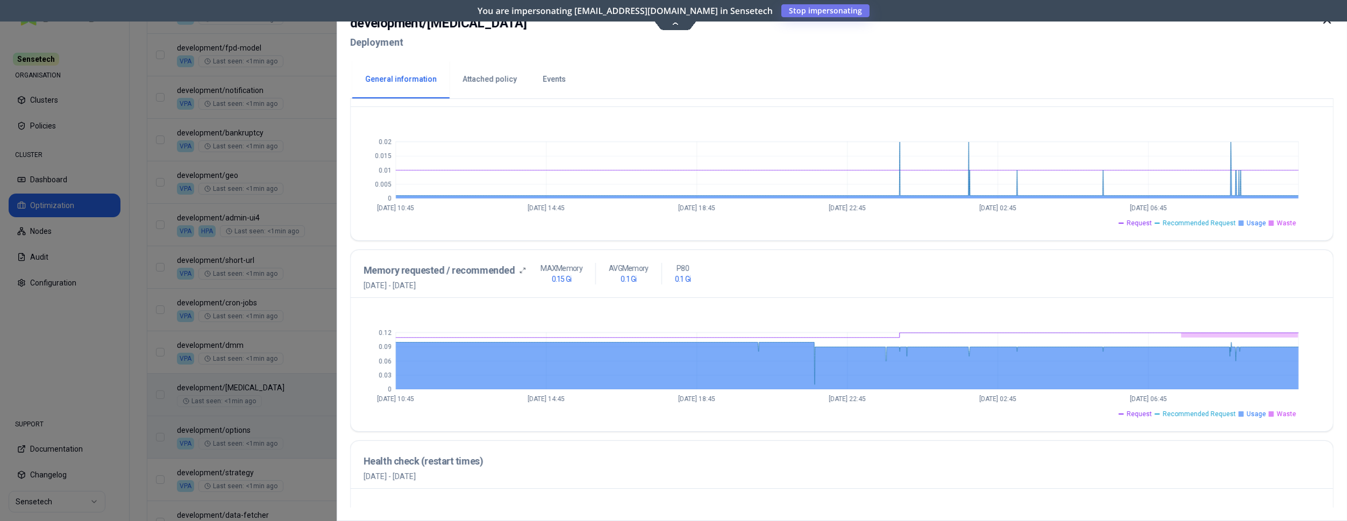
click at [295, 352] on div at bounding box center [673, 260] width 1347 height 521
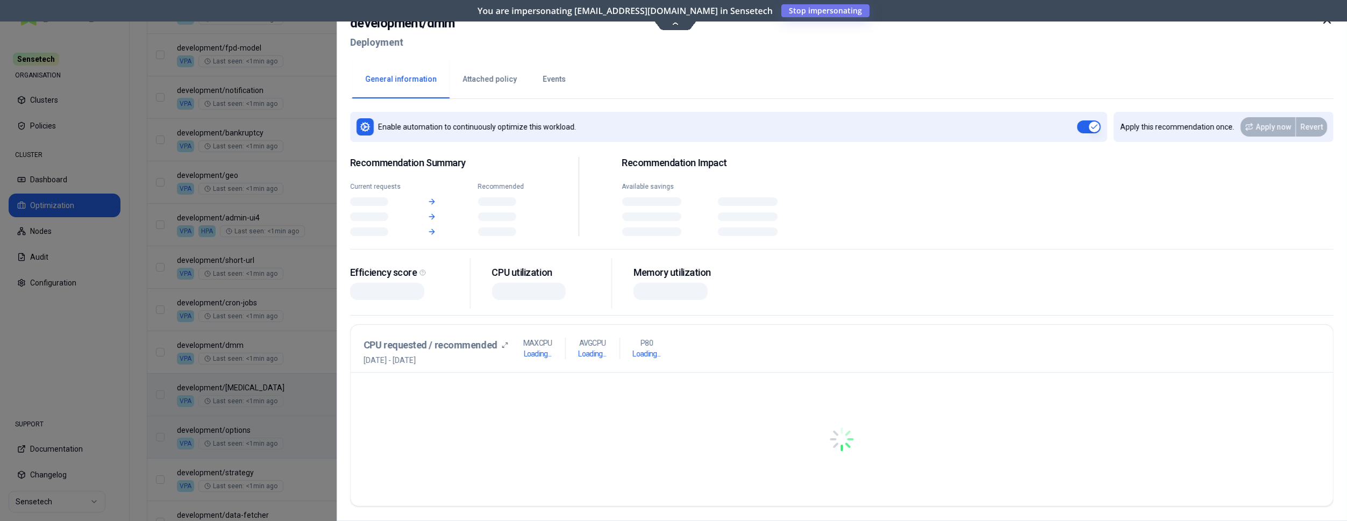
click at [312, 352] on div at bounding box center [673, 260] width 1347 height 521
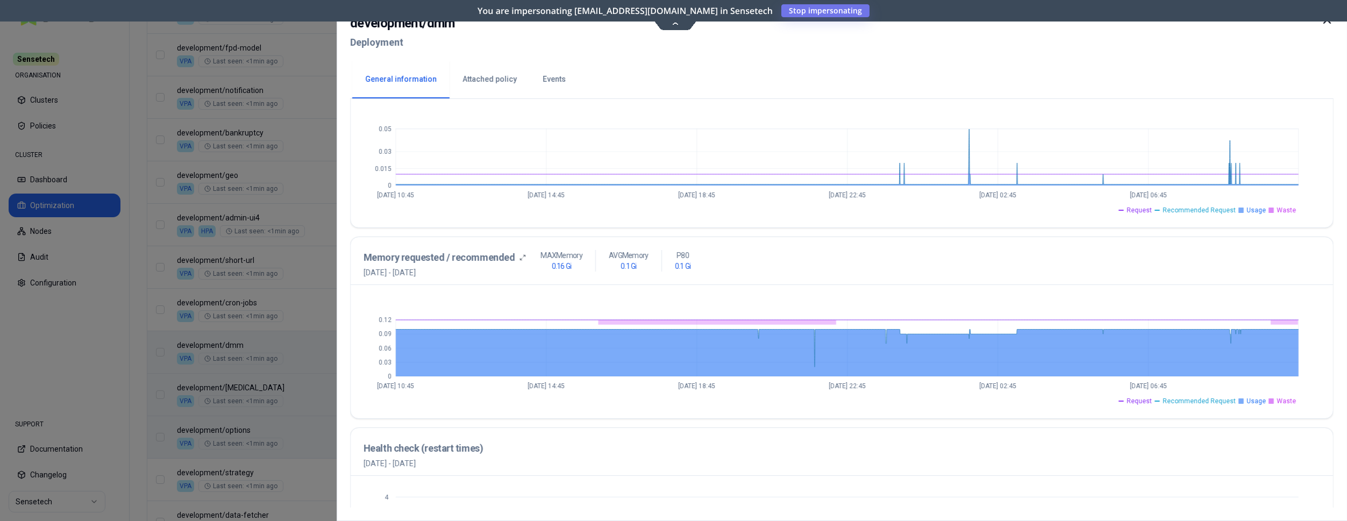
scroll to position [329, 0]
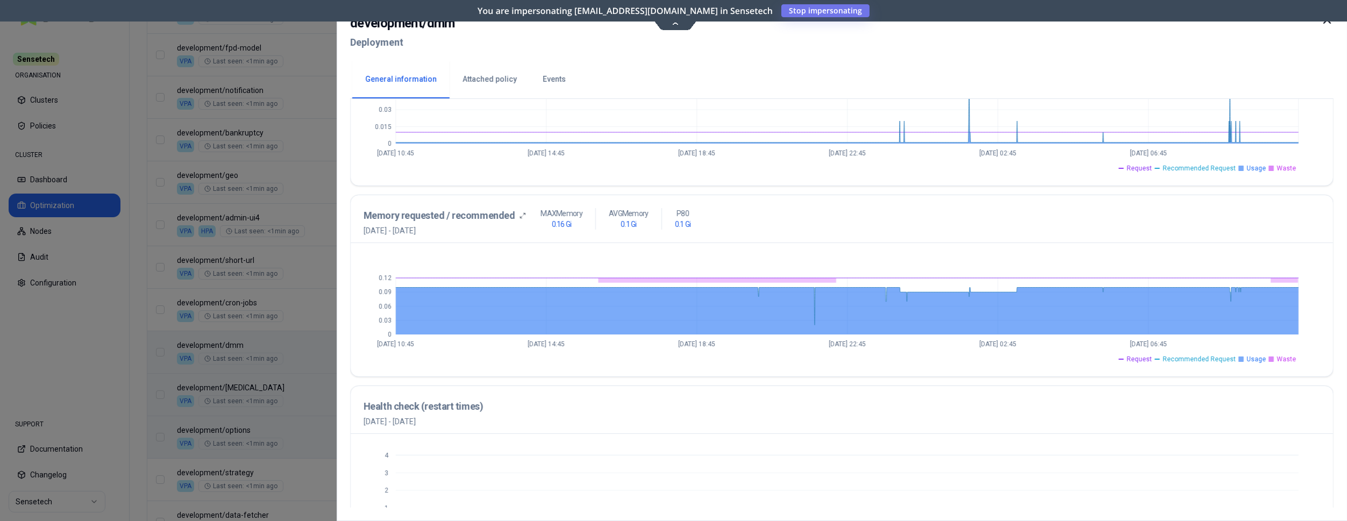
click at [308, 313] on div at bounding box center [673, 260] width 1347 height 521
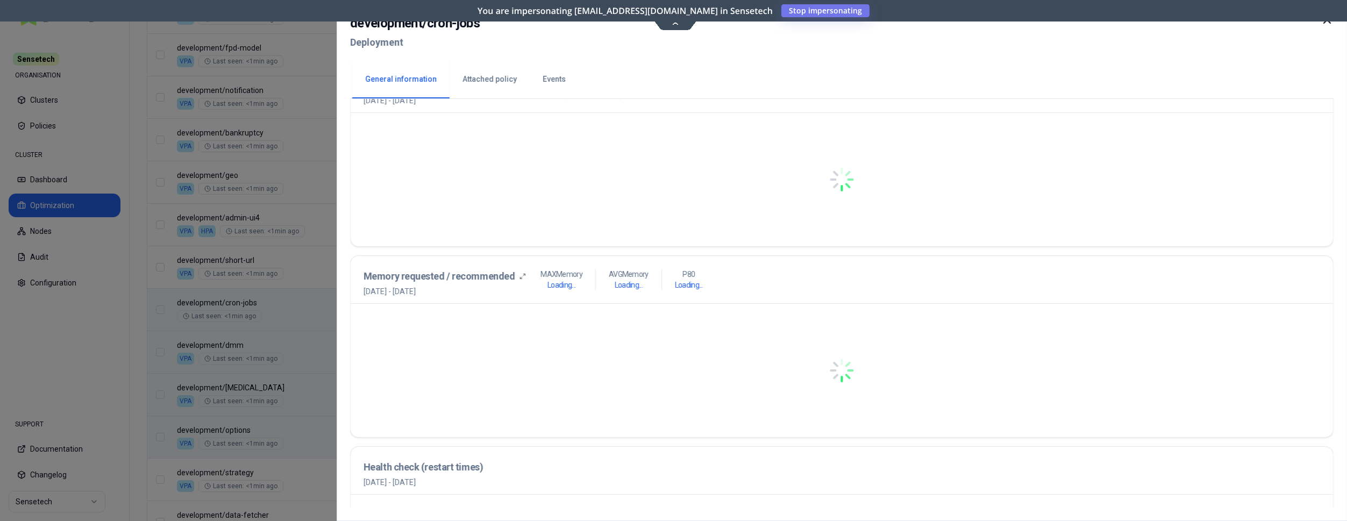
scroll to position [274, 0]
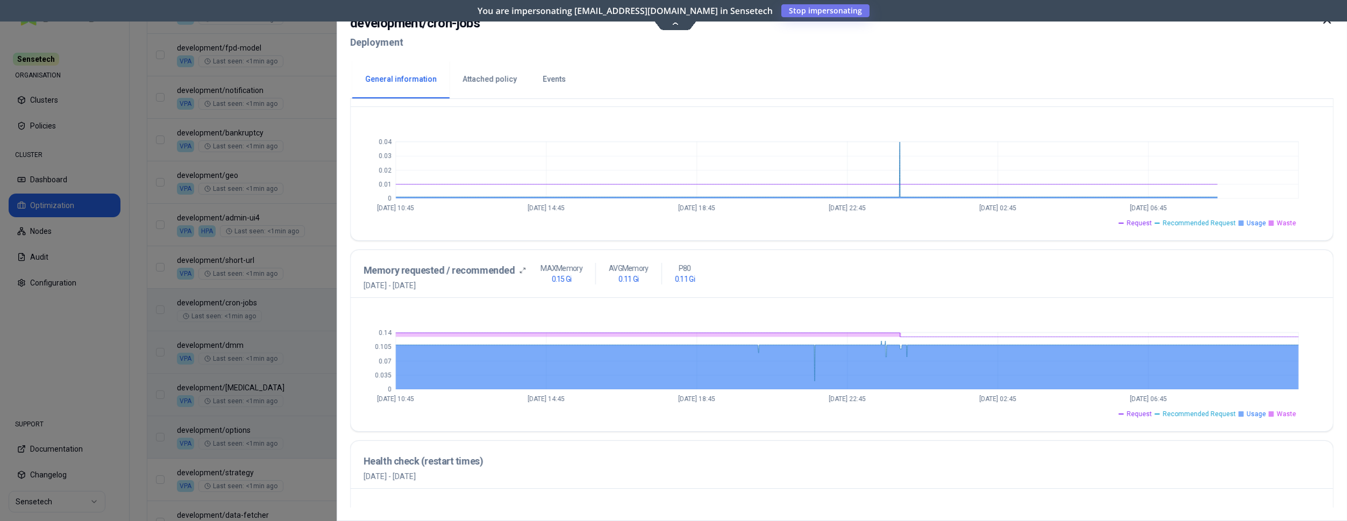
click at [325, 269] on div at bounding box center [673, 260] width 1347 height 521
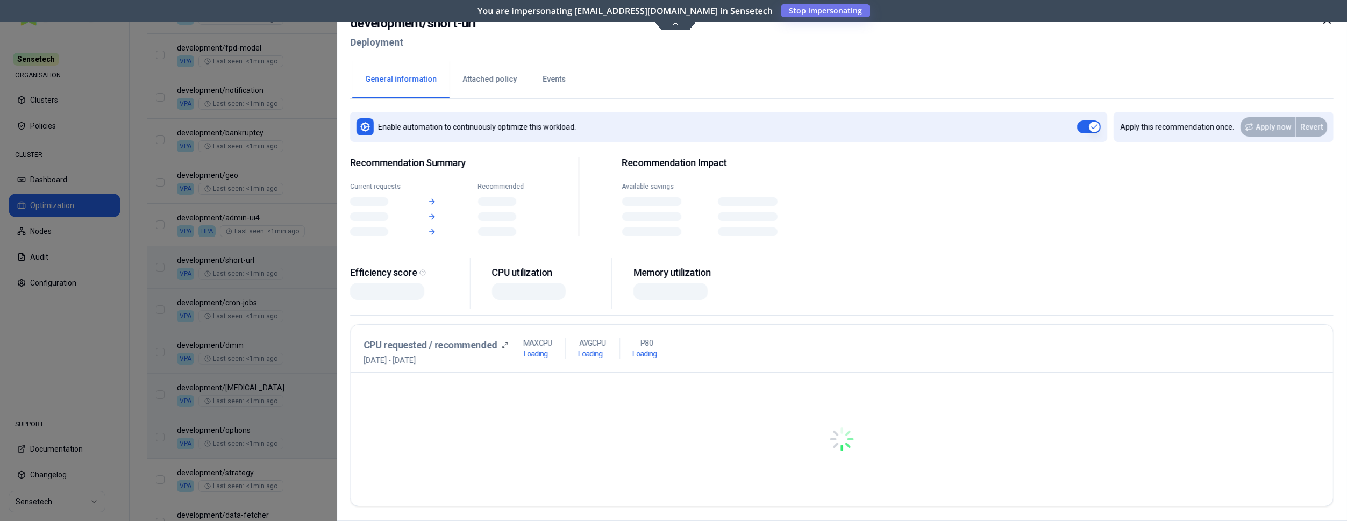
scroll to position [1050, 0]
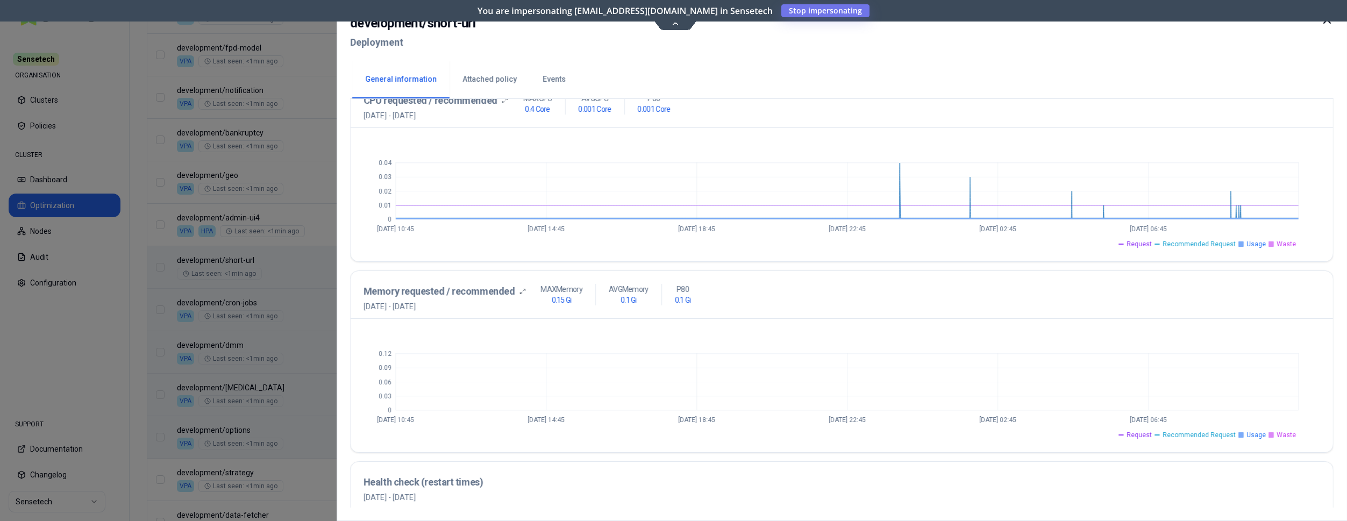
scroll to position [274, 0]
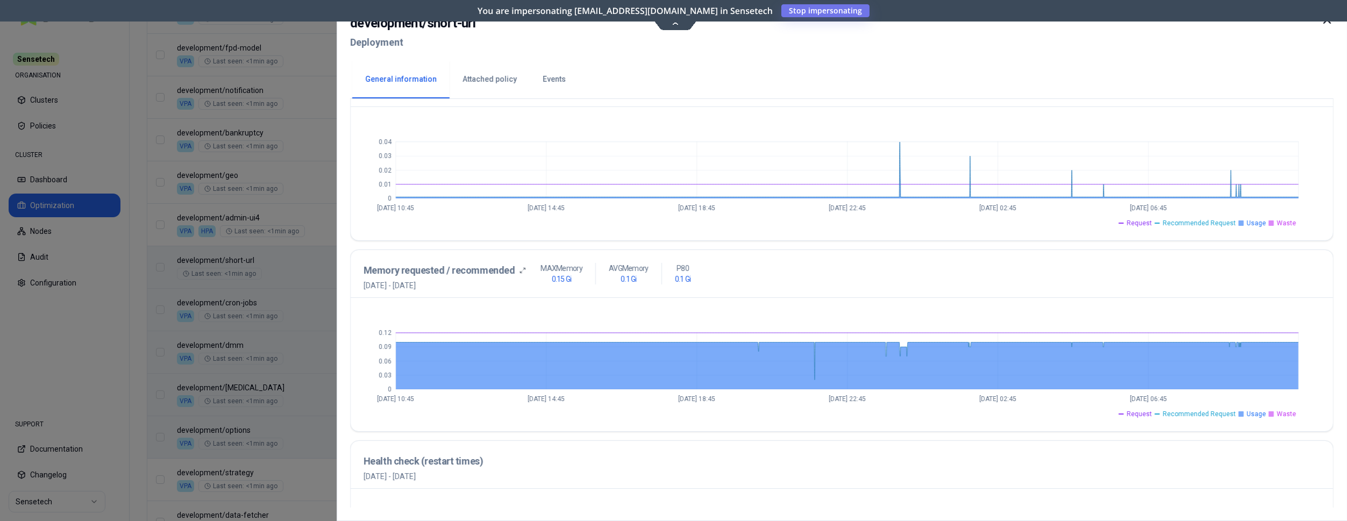
click at [302, 231] on div at bounding box center [673, 260] width 1347 height 521
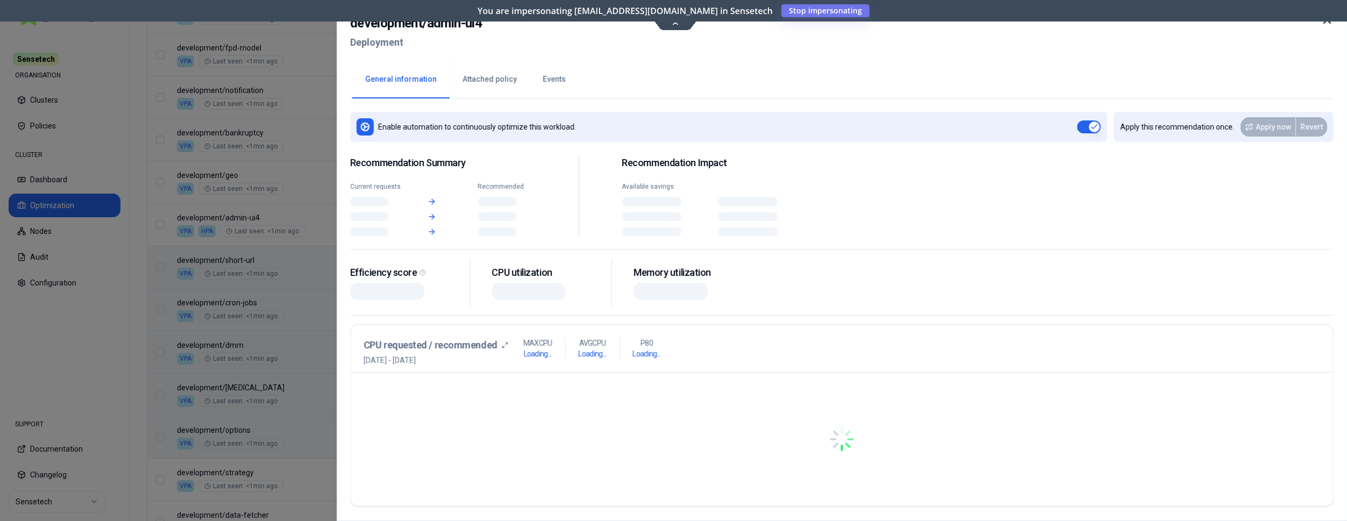
scroll to position [1050, 0]
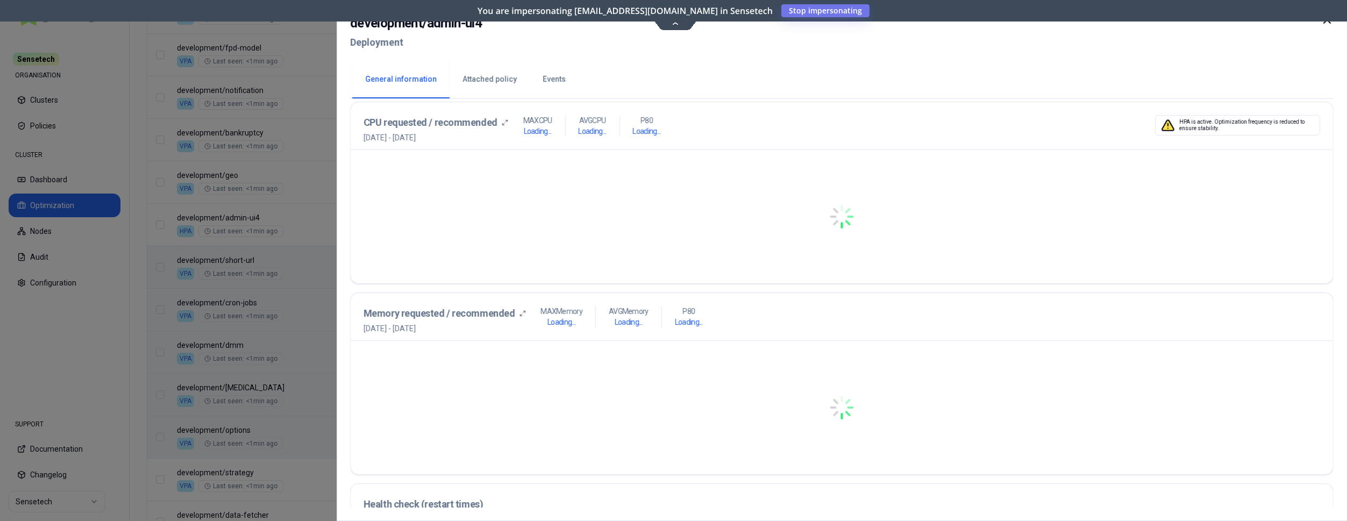
scroll to position [274, 0]
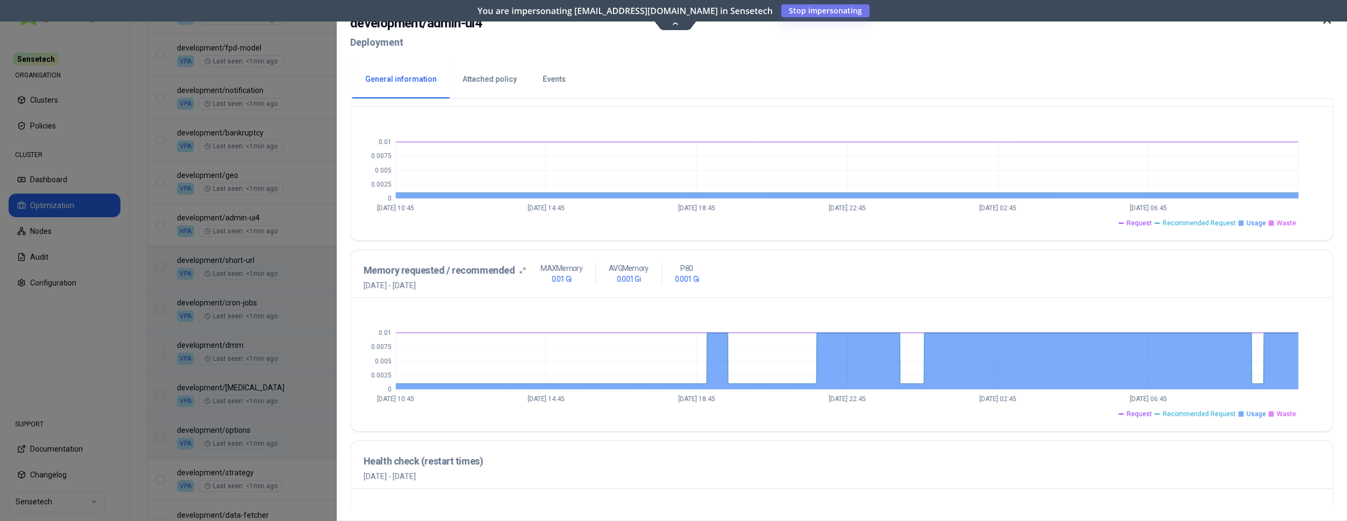
click at [301, 194] on div at bounding box center [673, 260] width 1347 height 521
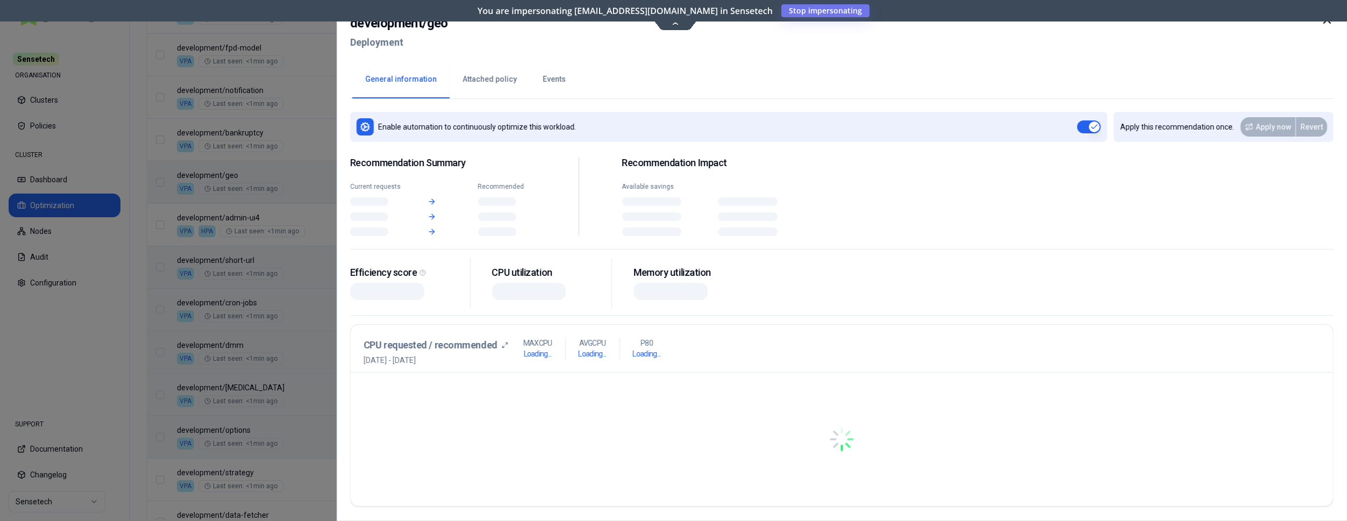
scroll to position [1050, 0]
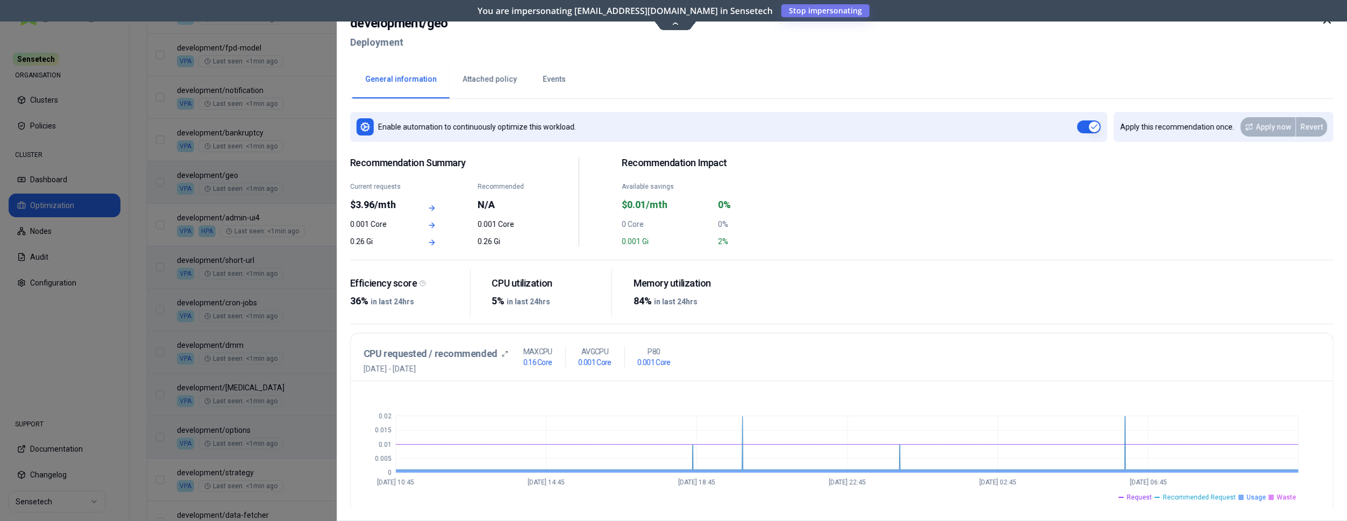
click at [283, 181] on div at bounding box center [673, 260] width 1347 height 521
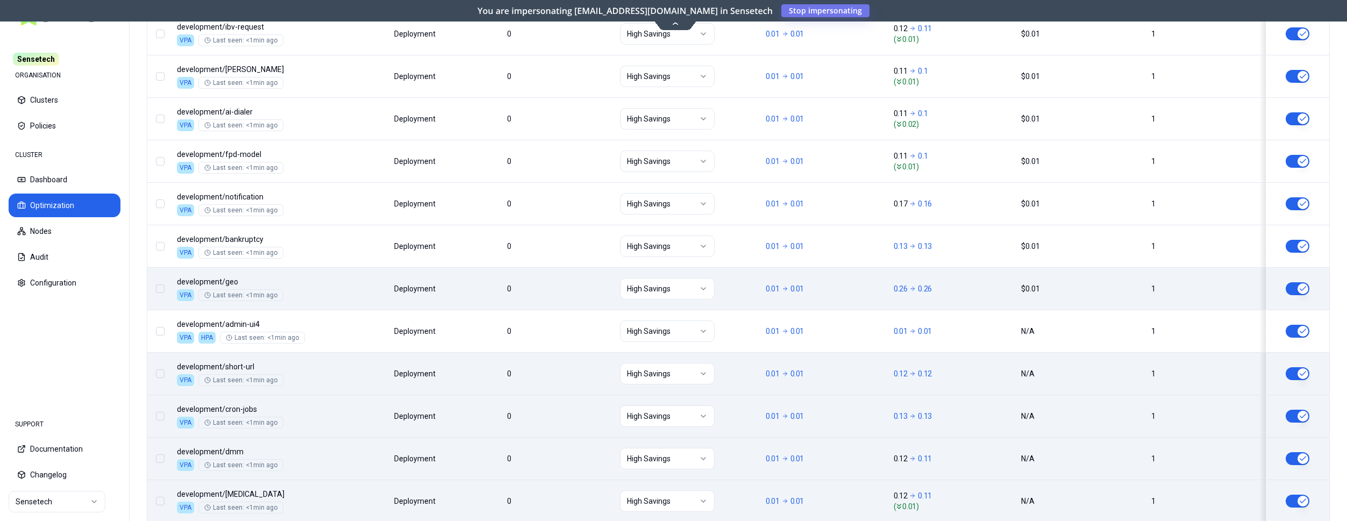
scroll to position [941, 0]
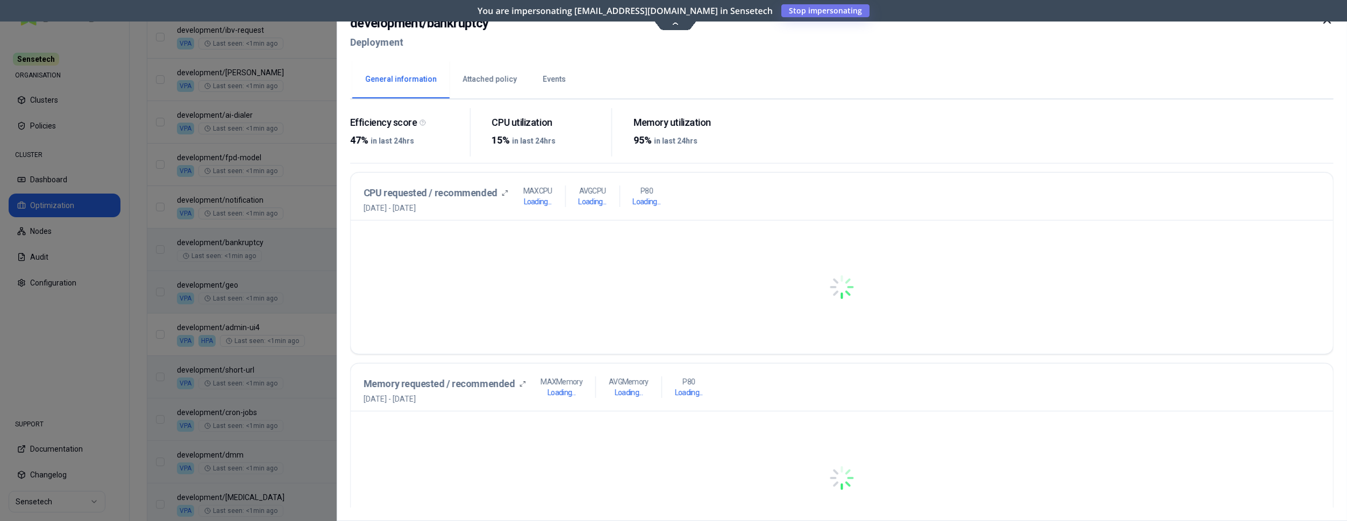
scroll to position [165, 0]
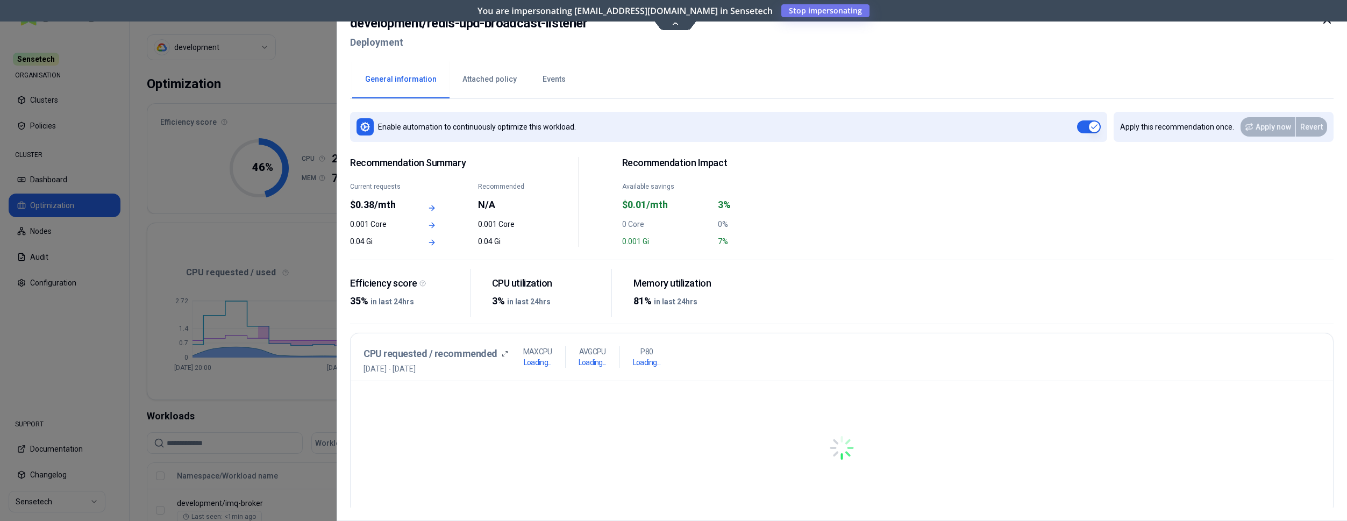
scroll to position [219, 0]
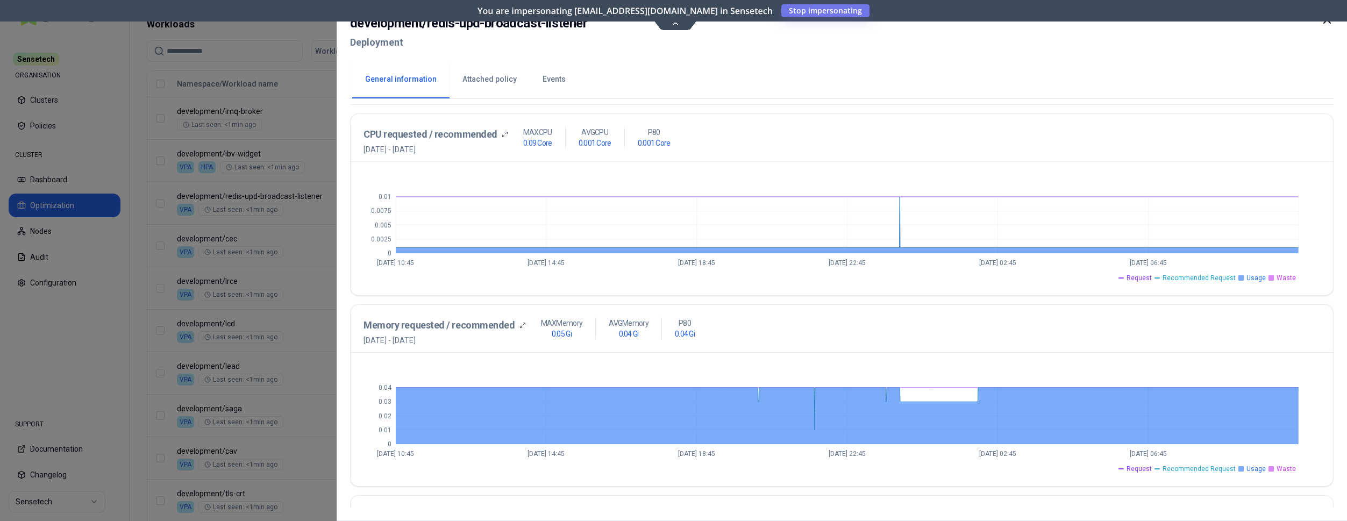
click at [298, 165] on div at bounding box center [673, 260] width 1347 height 521
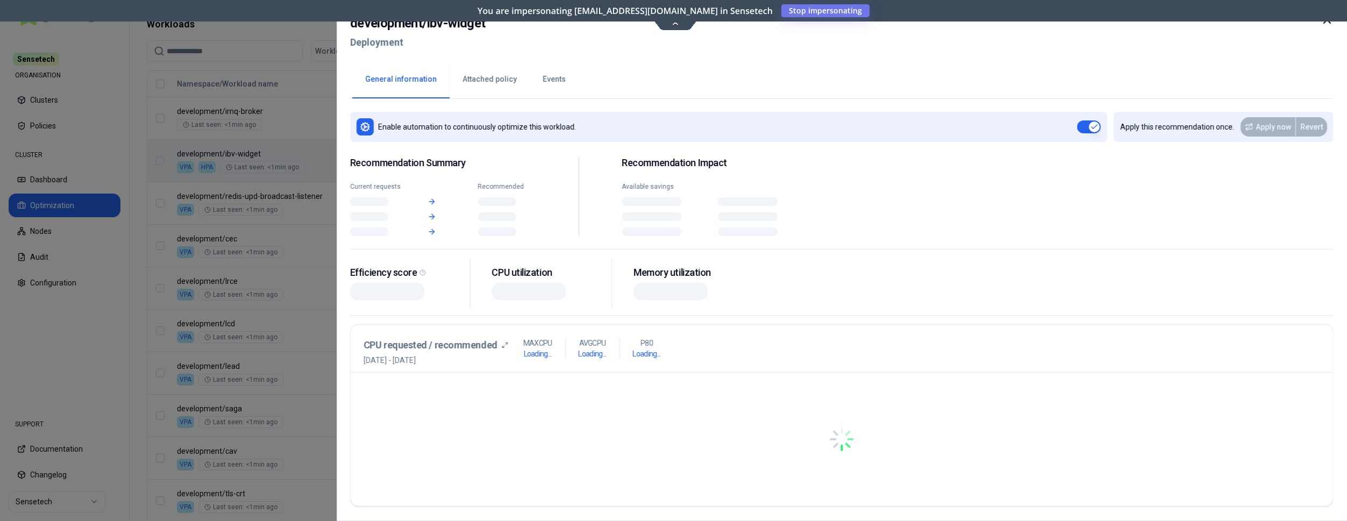
click at [336, 160] on div at bounding box center [673, 260] width 1347 height 521
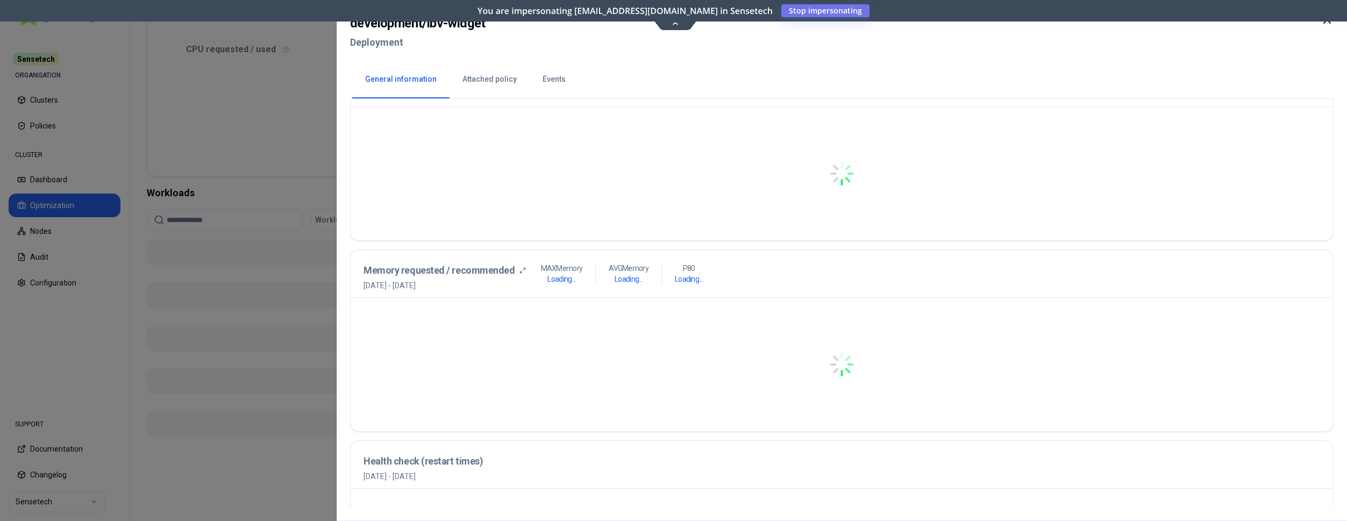
scroll to position [228, 0]
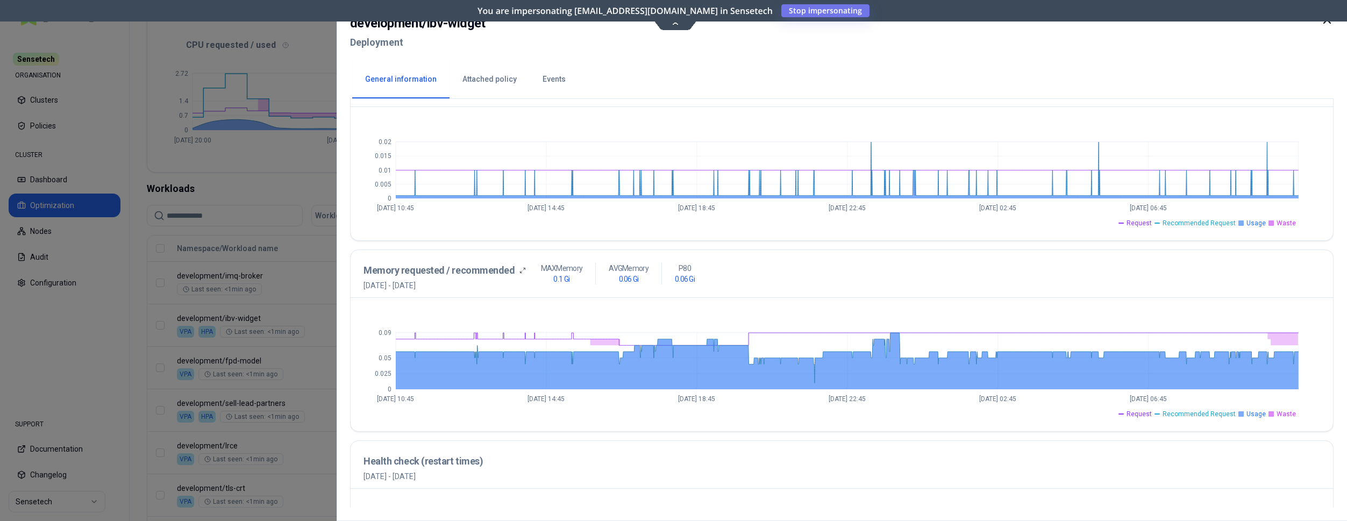
click at [308, 297] on div at bounding box center [673, 260] width 1347 height 521
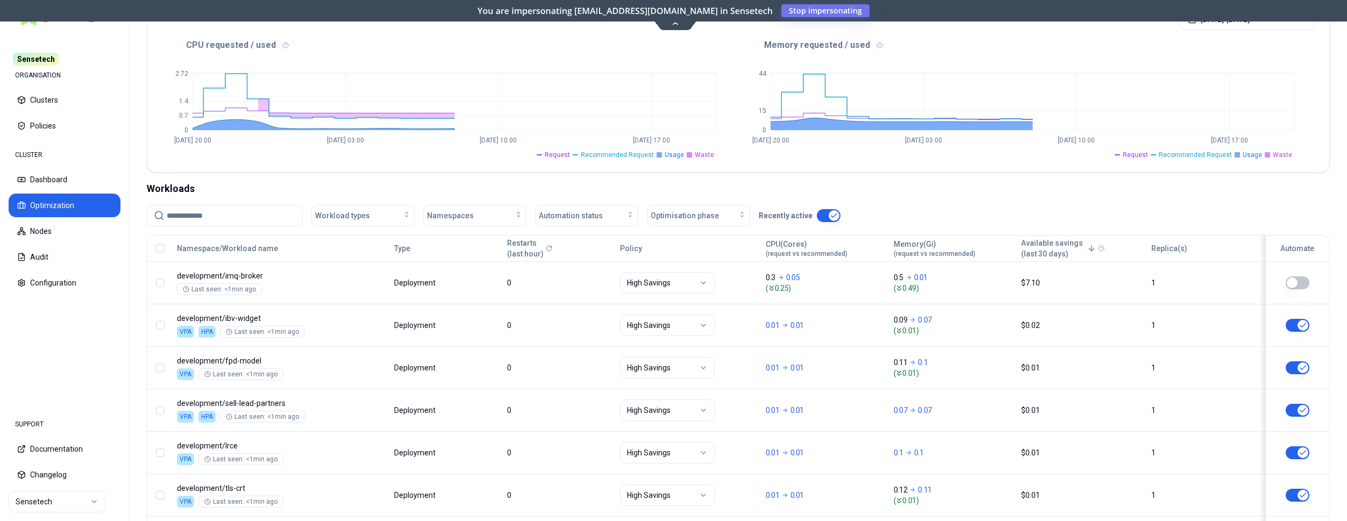
scroll to position [228, 0]
click at [88, 134] on button "Policies" at bounding box center [65, 126] width 112 height 24
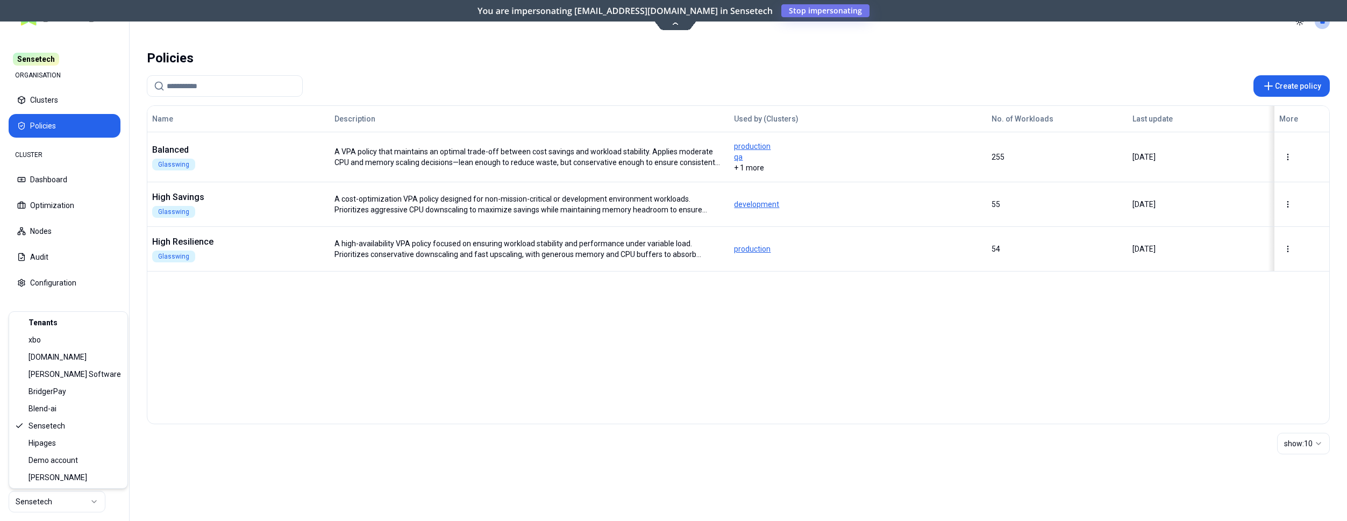
click at [79, 505] on html "Sensetech ORGANISATION Clusters Policies CLUSTER Dashboard Optimization Nodes A…" at bounding box center [673, 260] width 1347 height 521
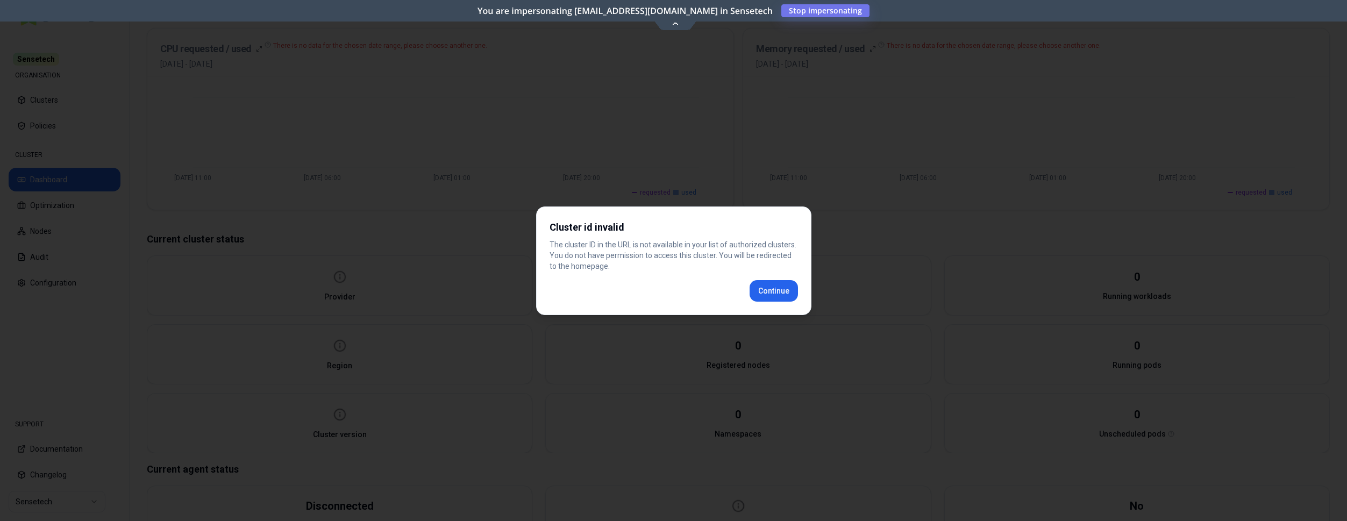
scroll to position [203, 0]
click at [771, 293] on div "Cluster id invalid The cluster ID in the URL is not available in your list of a…" at bounding box center [673, 261] width 275 height 109
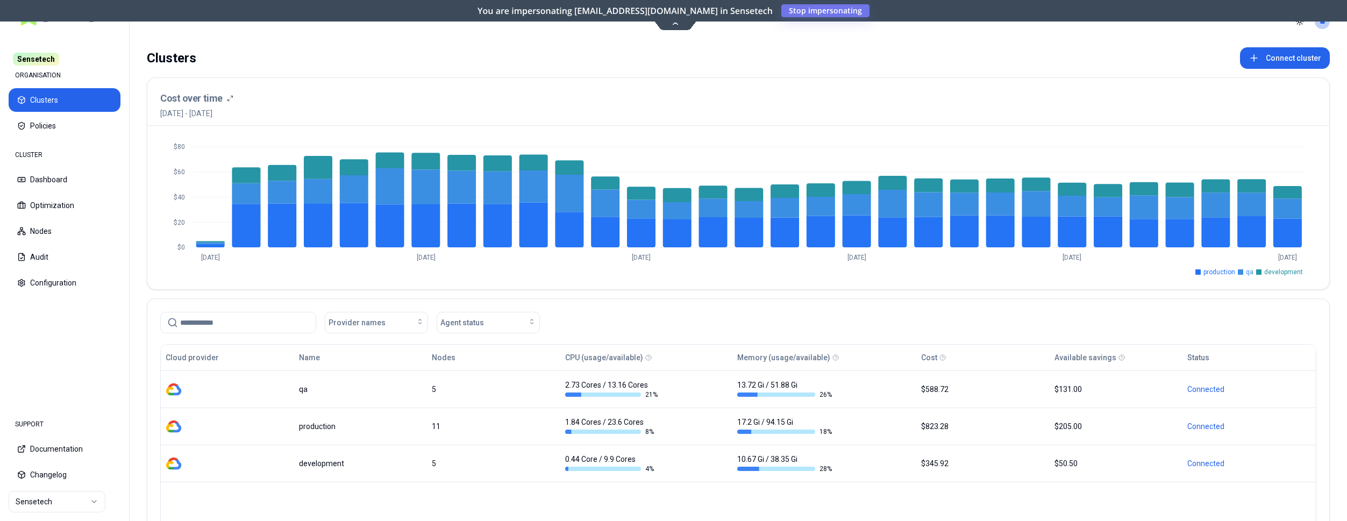
click at [49, 501] on html "Sensetech ORGANISATION Clusters Policies CLUSTER Dashboard Optimization Nodes A…" at bounding box center [673, 260] width 1347 height 521
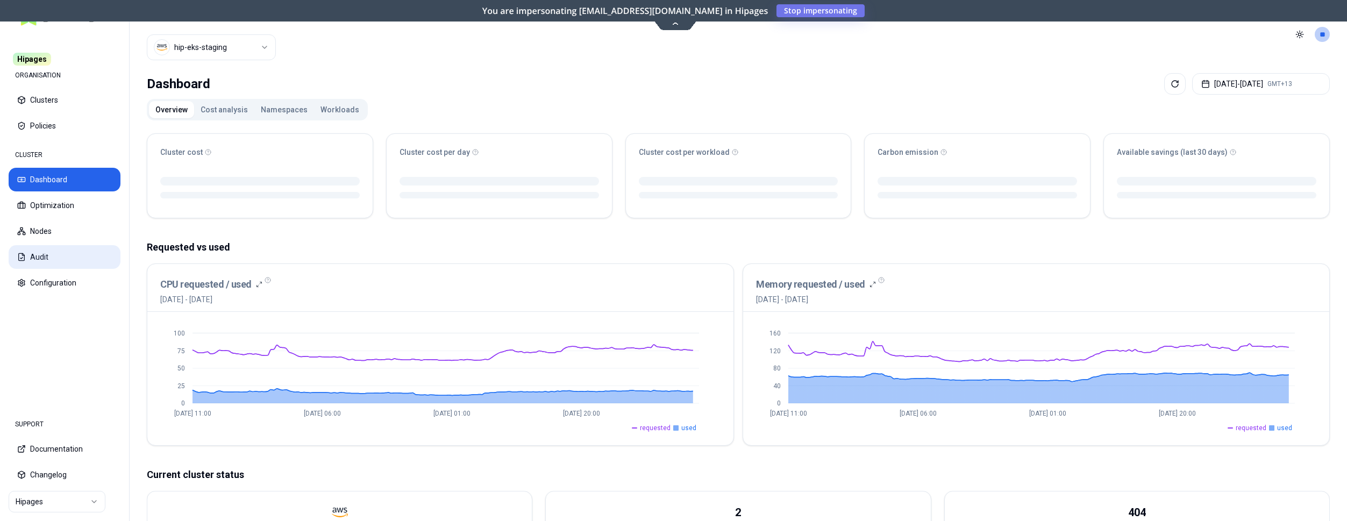
click at [74, 254] on button "Audit" at bounding box center [65, 257] width 112 height 24
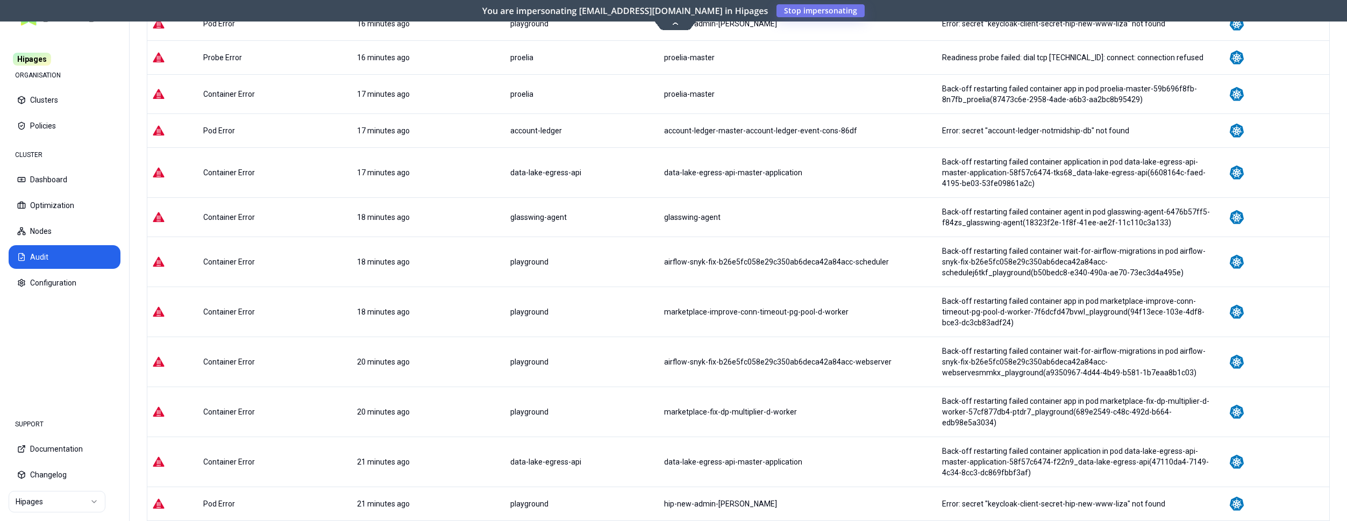
scroll to position [919, 0]
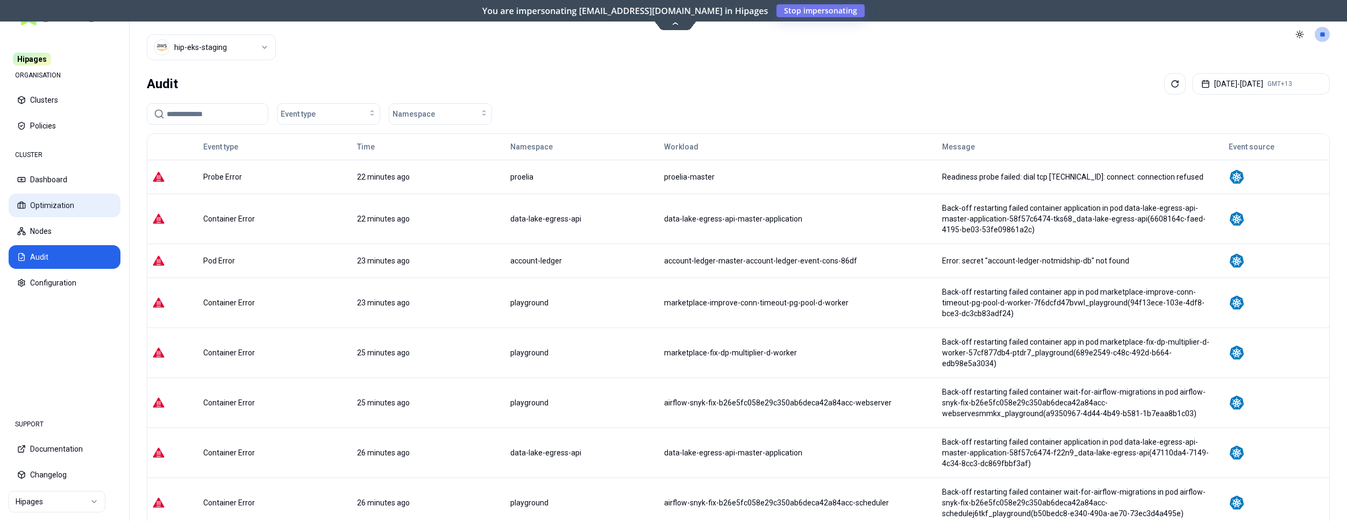
click at [49, 204] on button "Optimization" at bounding box center [65, 206] width 112 height 24
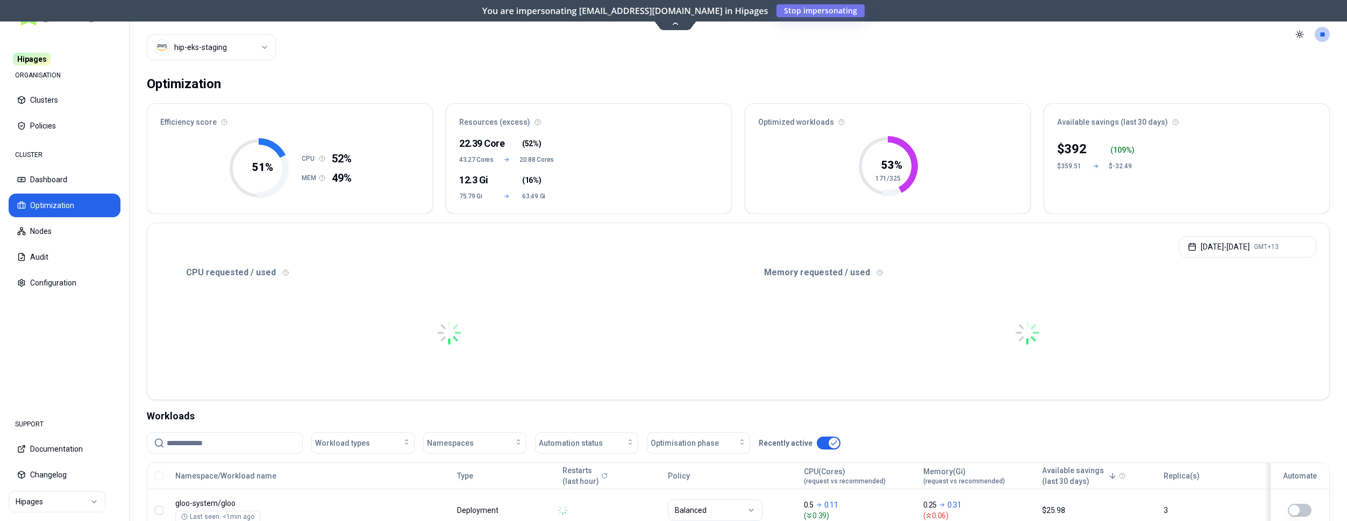
click at [228, 437] on input at bounding box center [231, 443] width 129 height 20
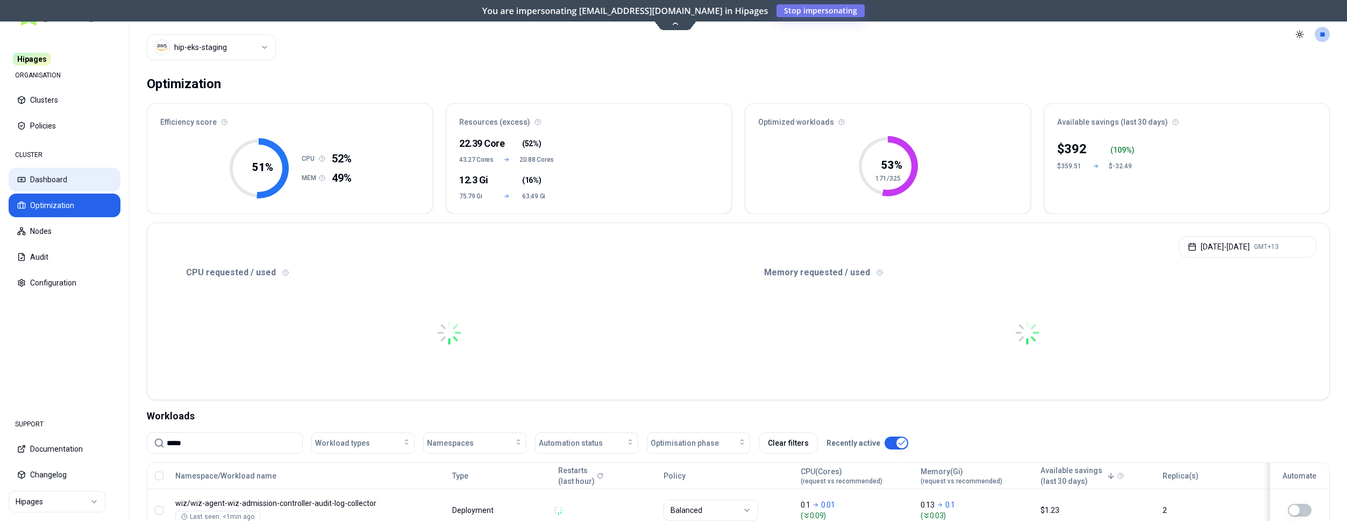
type input "*****"
click at [49, 176] on button "Dashboard" at bounding box center [65, 180] width 112 height 24
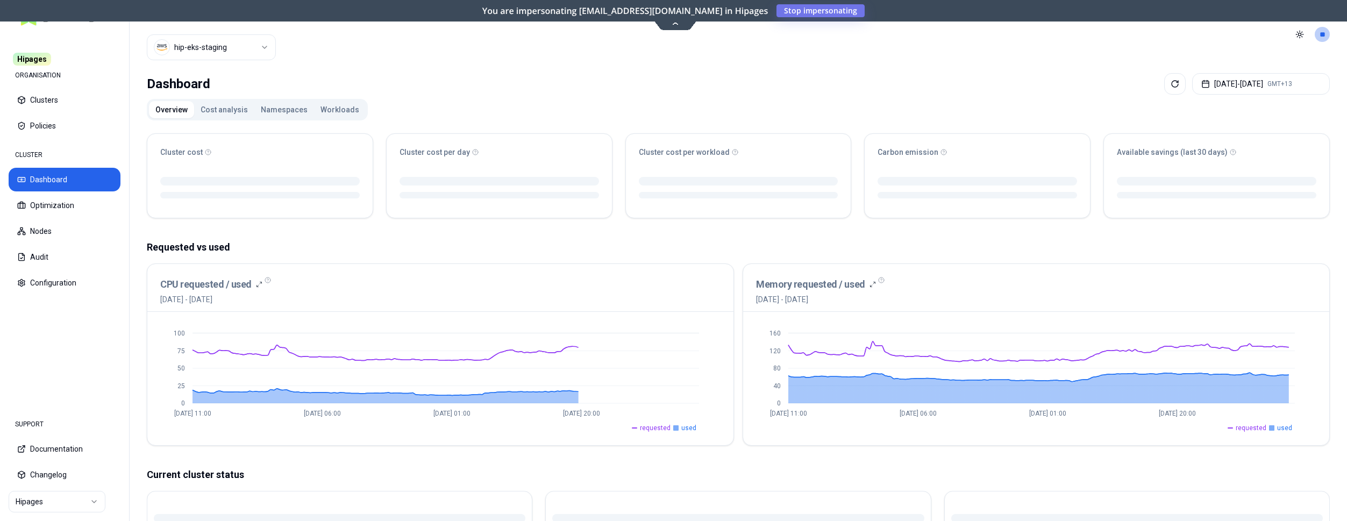
click at [327, 106] on button "Workloads" at bounding box center [340, 109] width 52 height 17
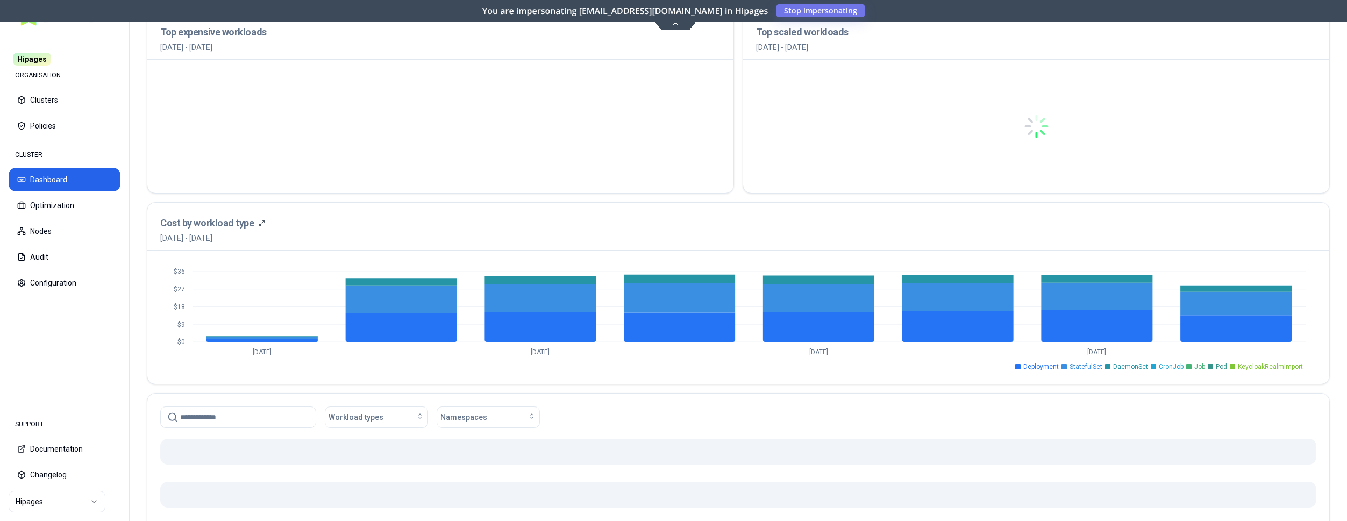
scroll to position [219, 0]
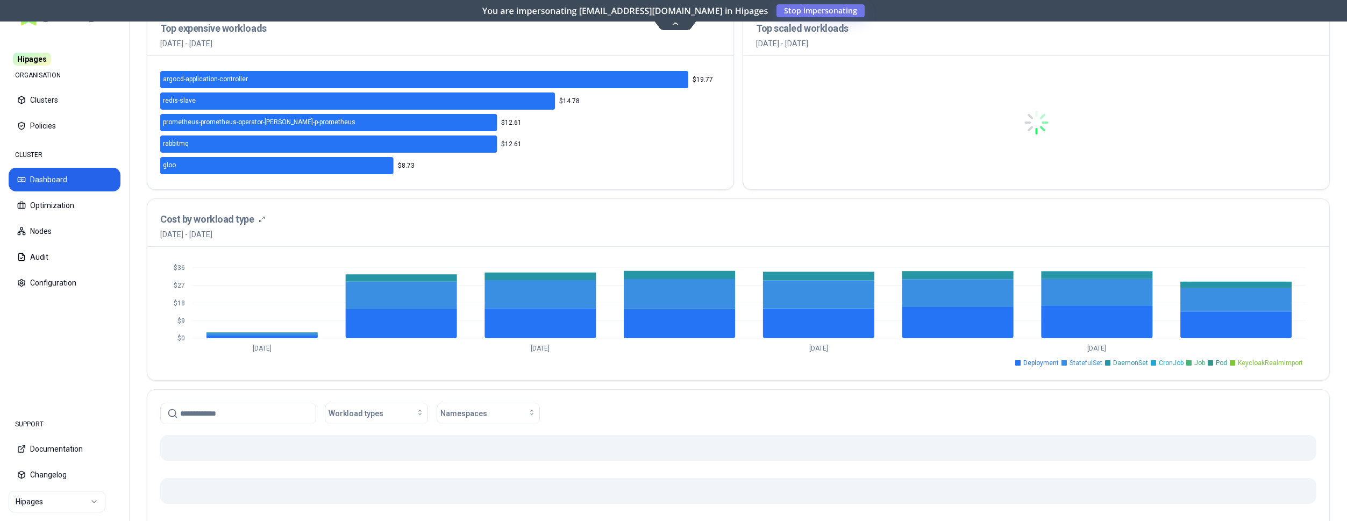
click at [271, 410] on input at bounding box center [244, 413] width 129 height 20
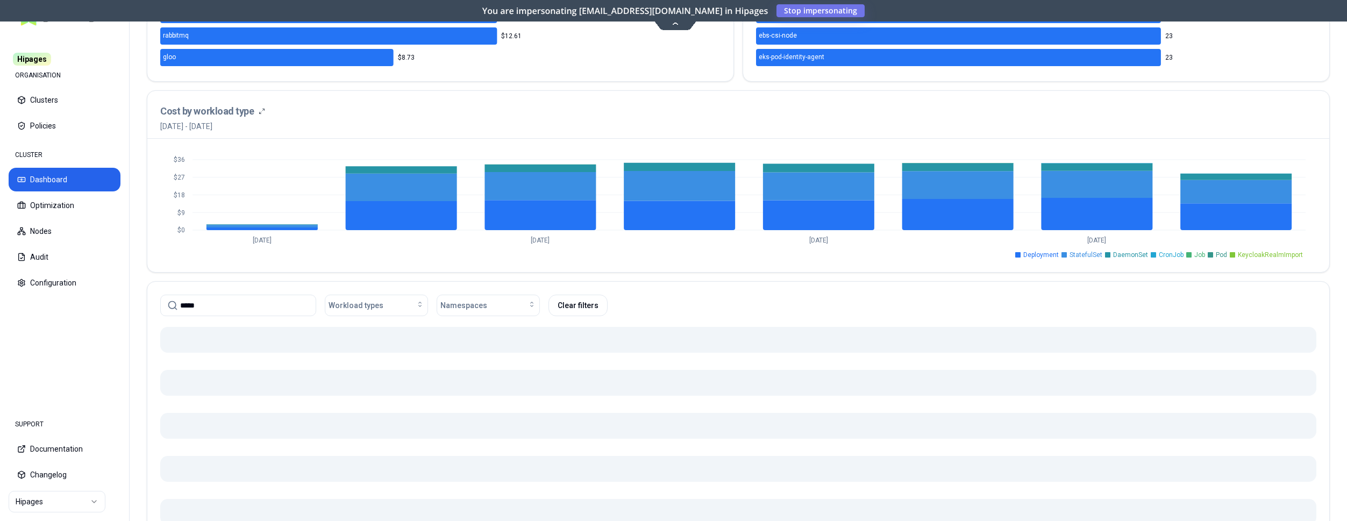
scroll to position [329, 0]
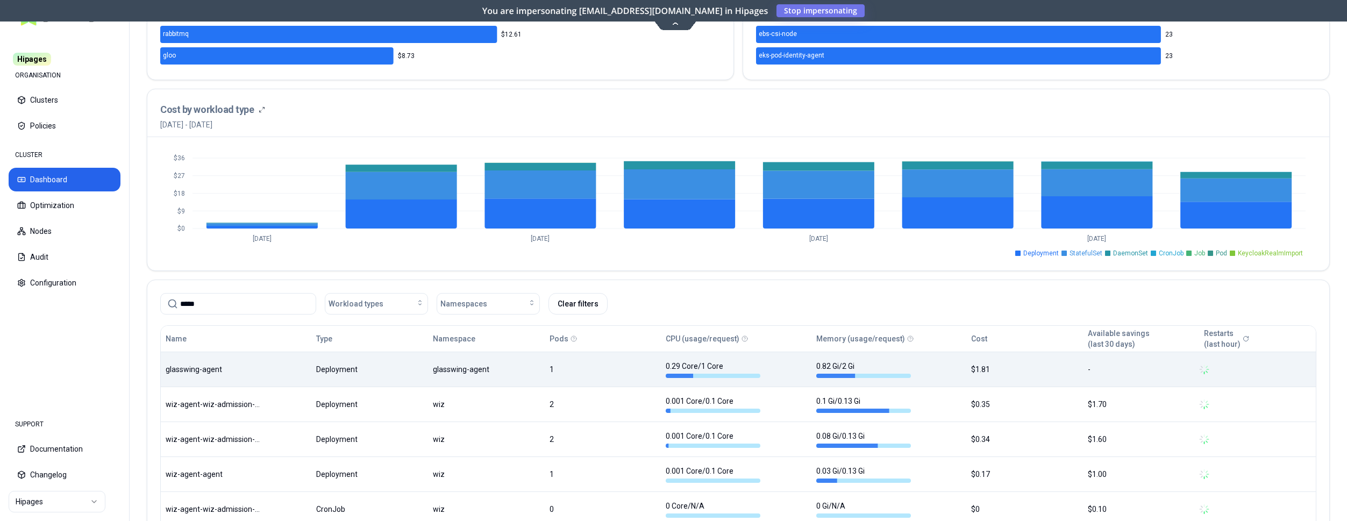
type input "*****"
click at [308, 363] on div "Name Type Namespace Pods CPU (usage/request) Memory (usage/request) Cost Availa…" at bounding box center [738, 461] width 1155 height 271
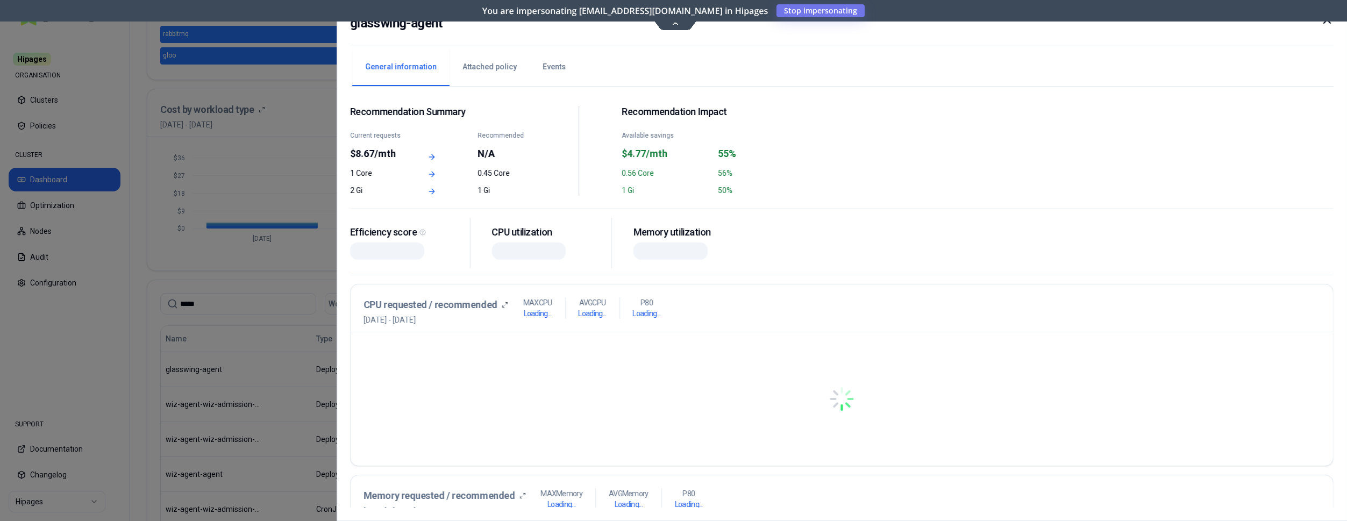
click at [553, 65] on button "Events" at bounding box center [554, 67] width 49 height 38
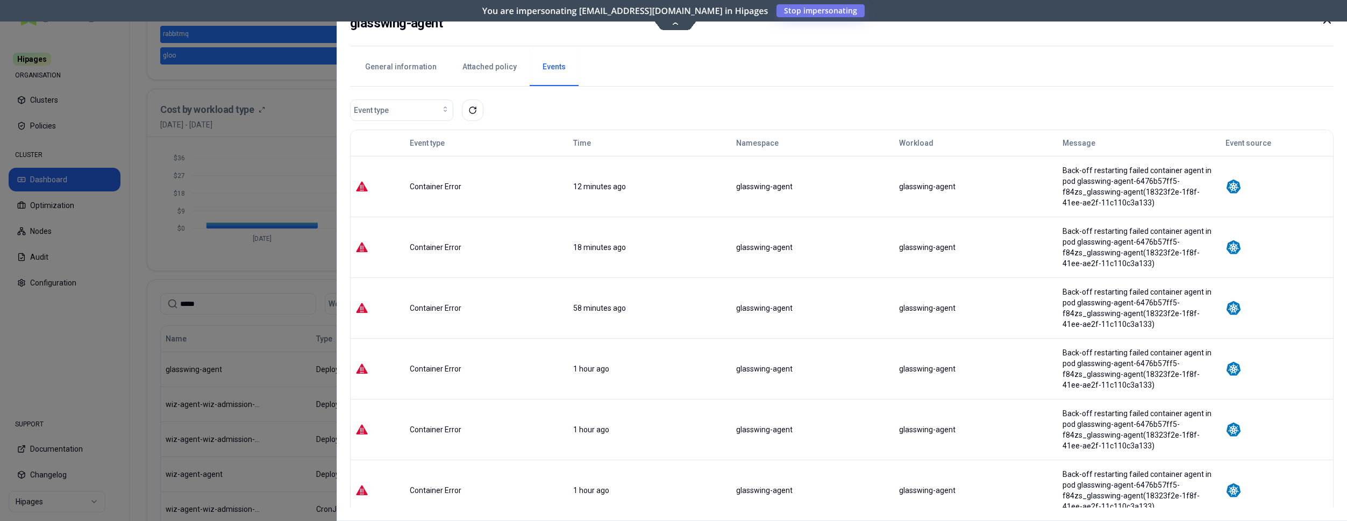
scroll to position [321, 0]
click at [296, 255] on div at bounding box center [673, 260] width 1347 height 521
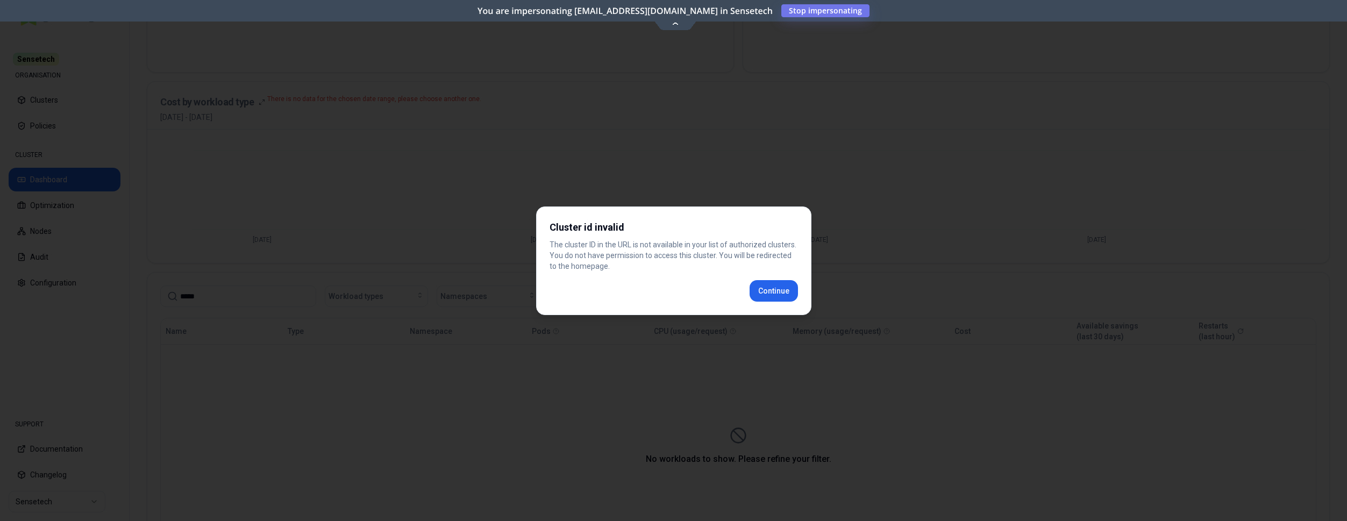
scroll to position [313, 0]
click at [756, 294] on div "Cluster id invalid The cluster ID in the URL is not available in your list of a…" at bounding box center [673, 261] width 275 height 109
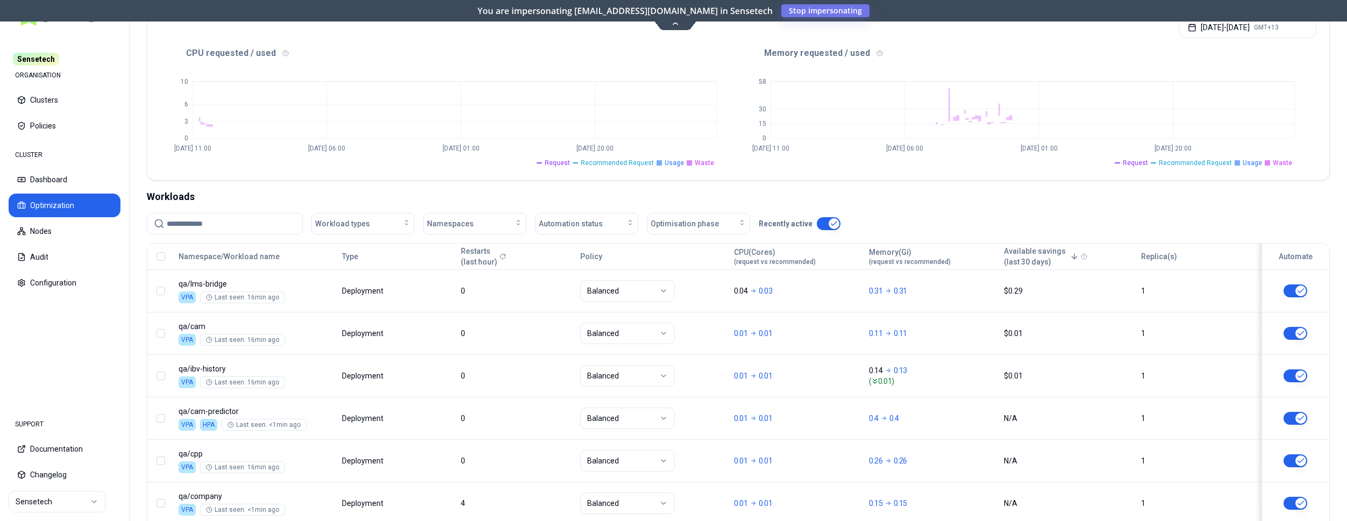
scroll to position [219, 0]
